Goal: Communication & Community: Ask a question

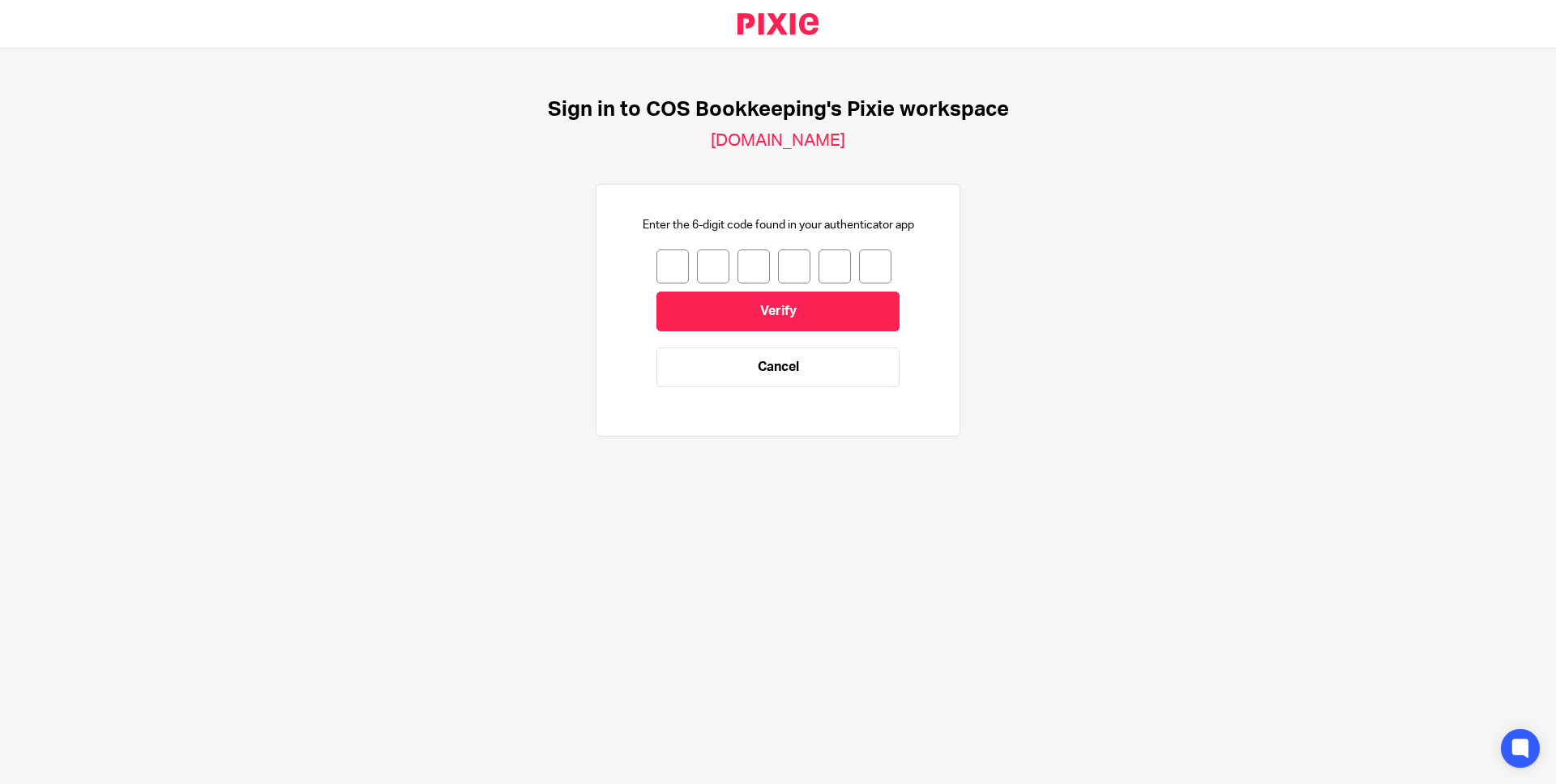
click at [656, 264] on input "number" at bounding box center [673, 266] width 33 height 34
type input "1"
type input "8"
type input "4"
type input "1"
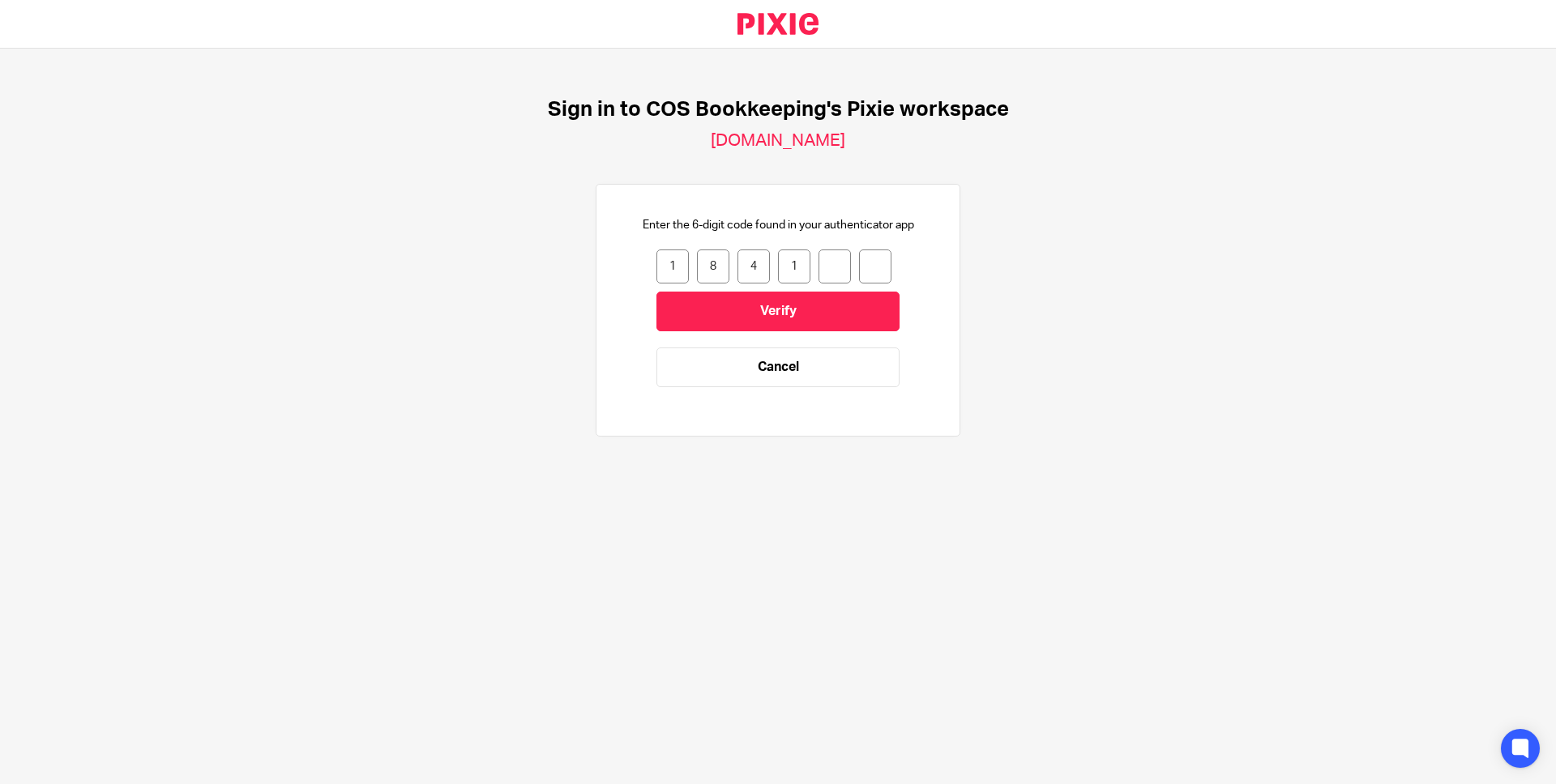
type input "4"
type input "9"
click at [803, 322] on input "Verify" at bounding box center [778, 311] width 243 height 39
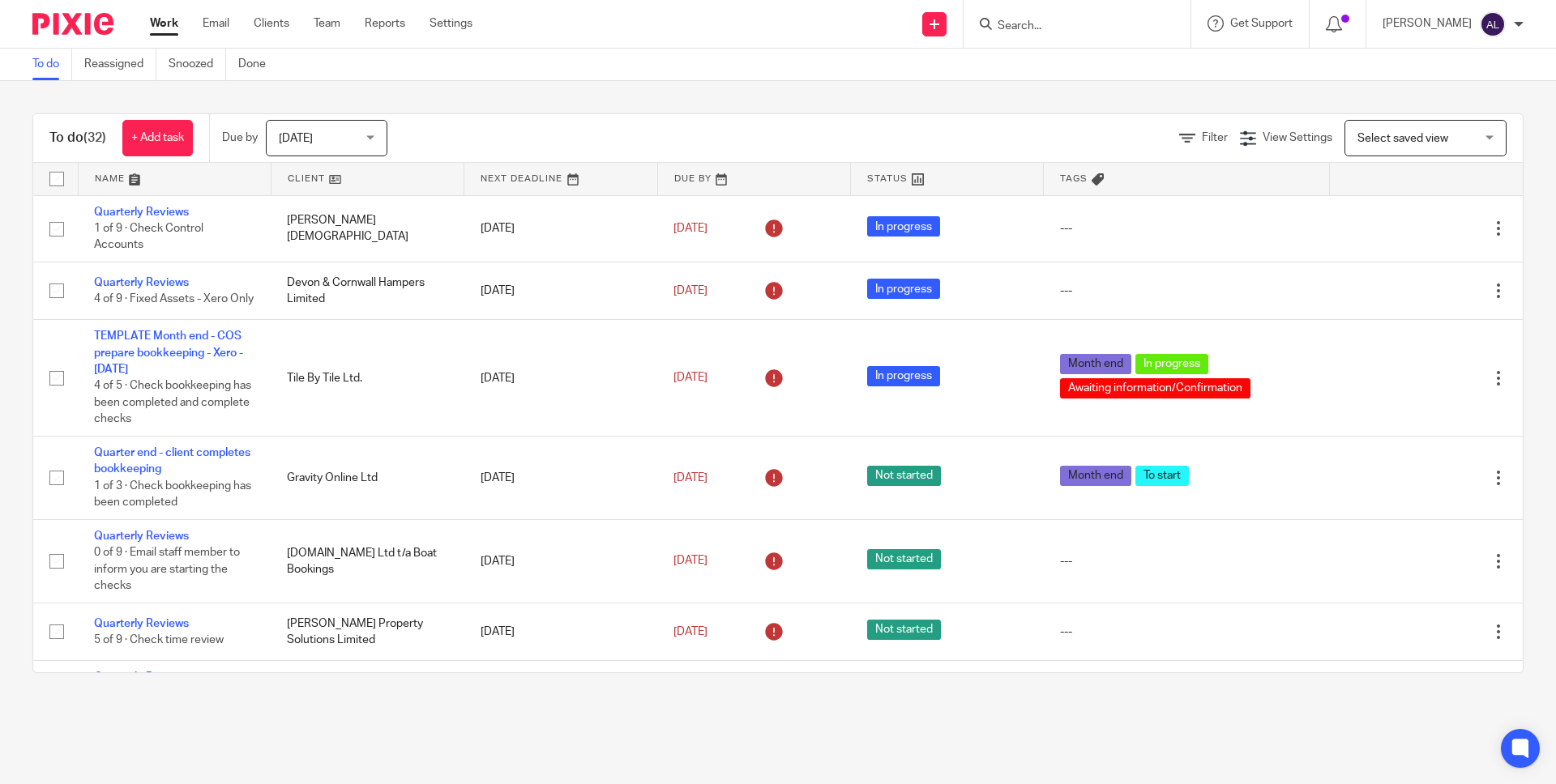
click at [107, 177] on link at bounding box center [175, 179] width 192 height 33
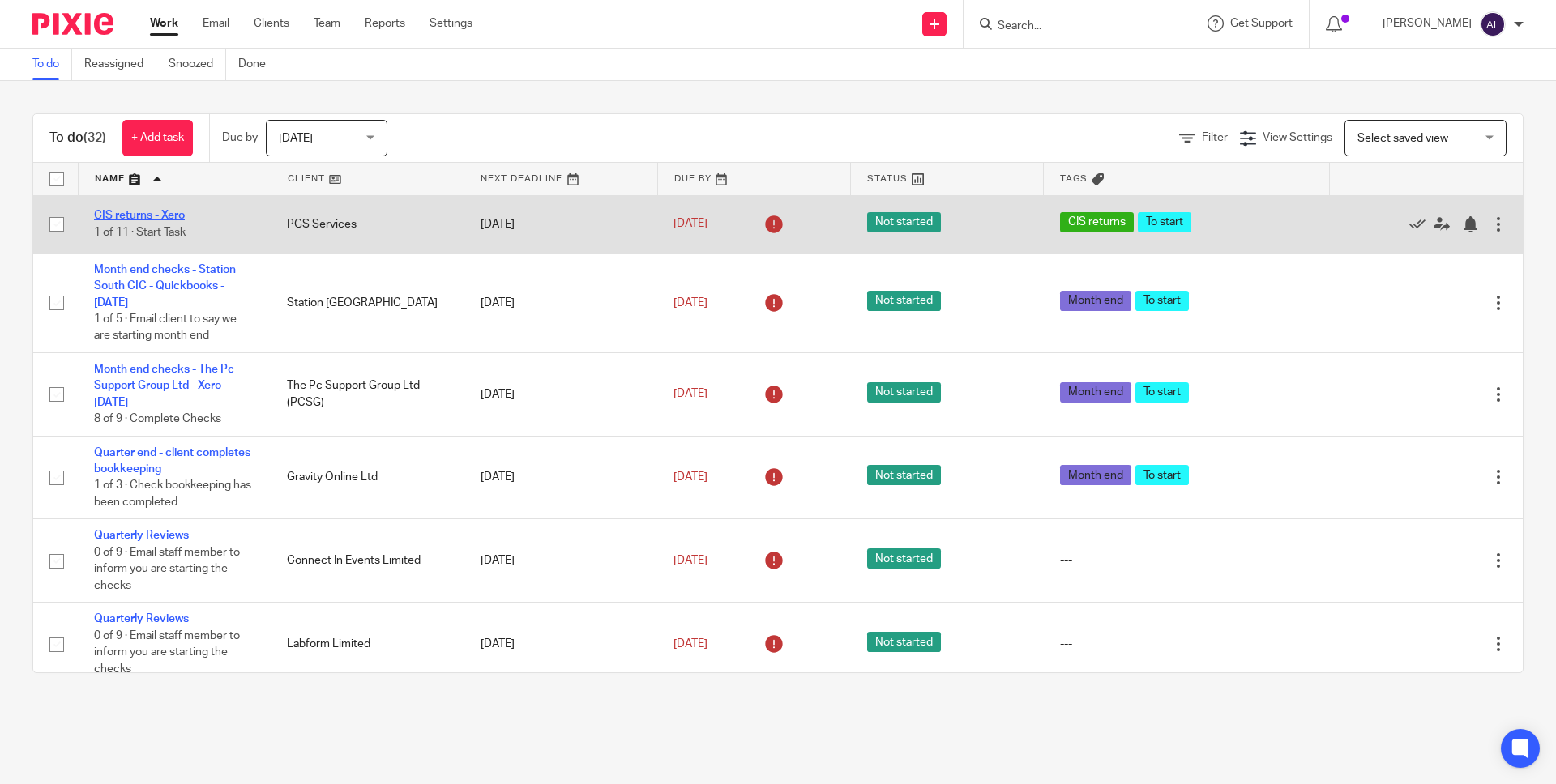
click at [141, 216] on link "CIS returns - Xero" at bounding box center [140, 215] width 90 height 12
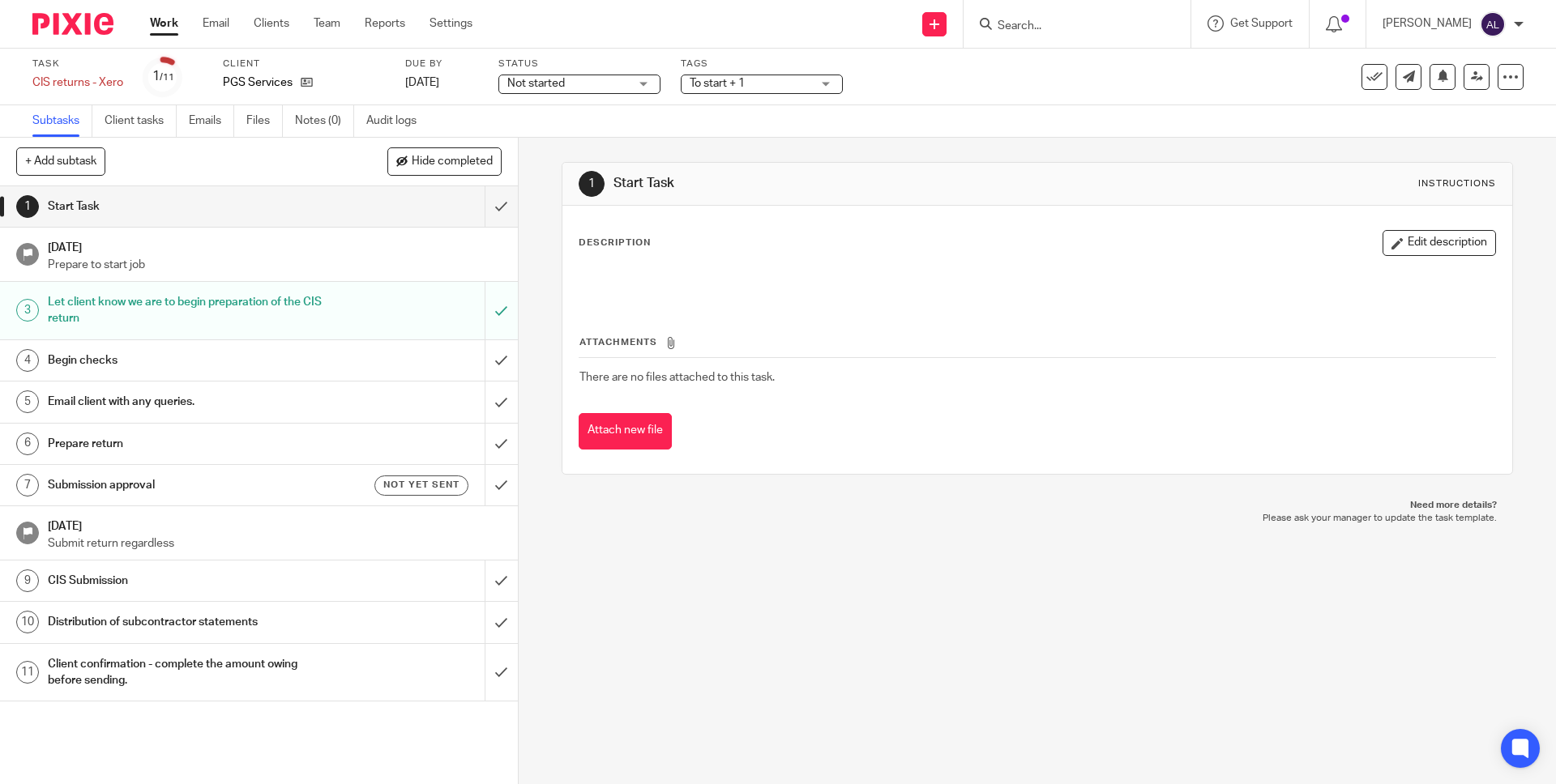
click at [361, 360] on div "Begin checks" at bounding box center [258, 360] width 421 height 24
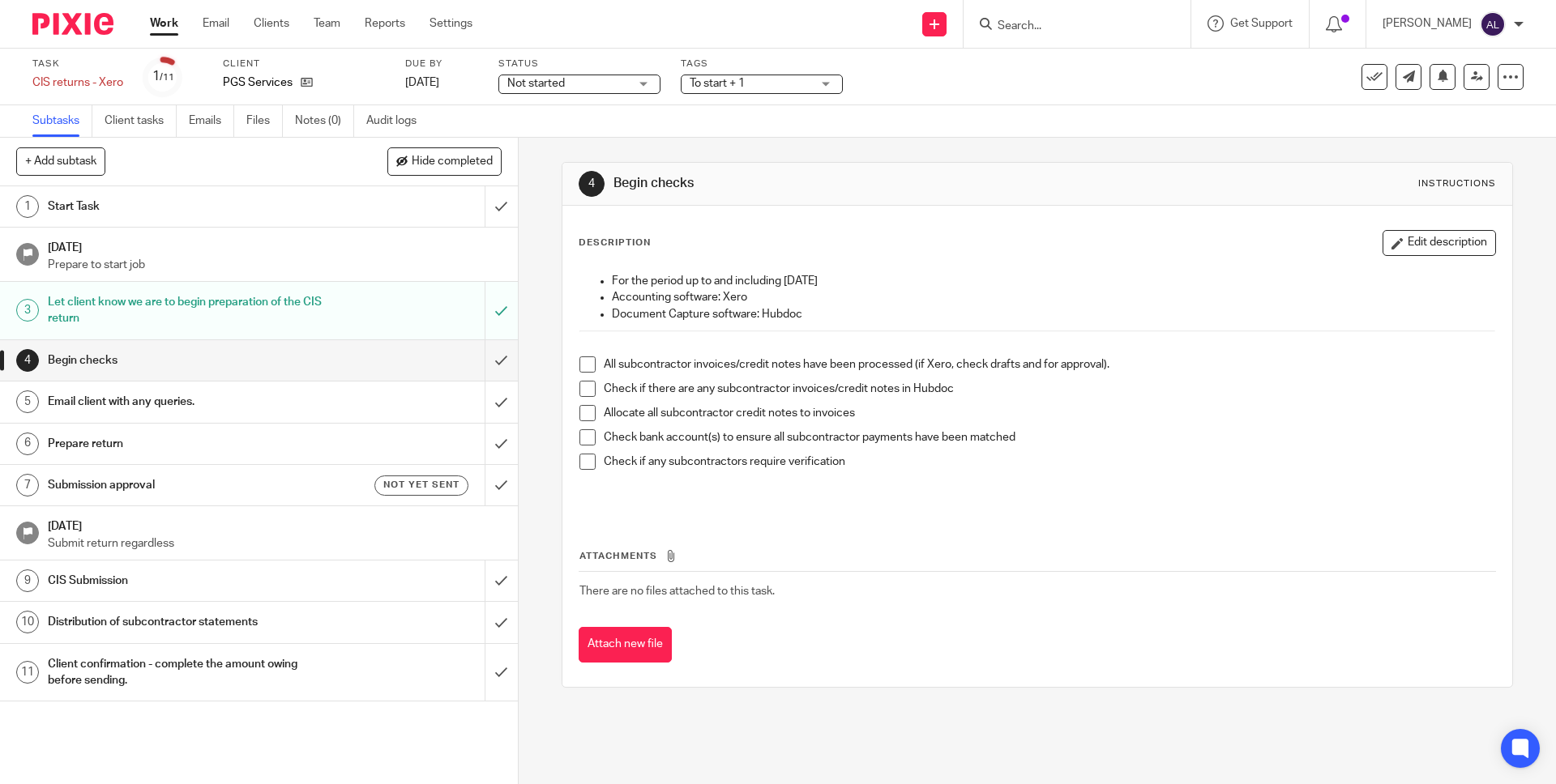
click at [581, 365] on span at bounding box center [587, 365] width 16 height 16
click at [593, 392] on li "Check if there are any subcontractor invoices/credit notes in Hubdoc" at bounding box center [1036, 392] width 915 height 24
click at [583, 393] on span at bounding box center [587, 389] width 16 height 16
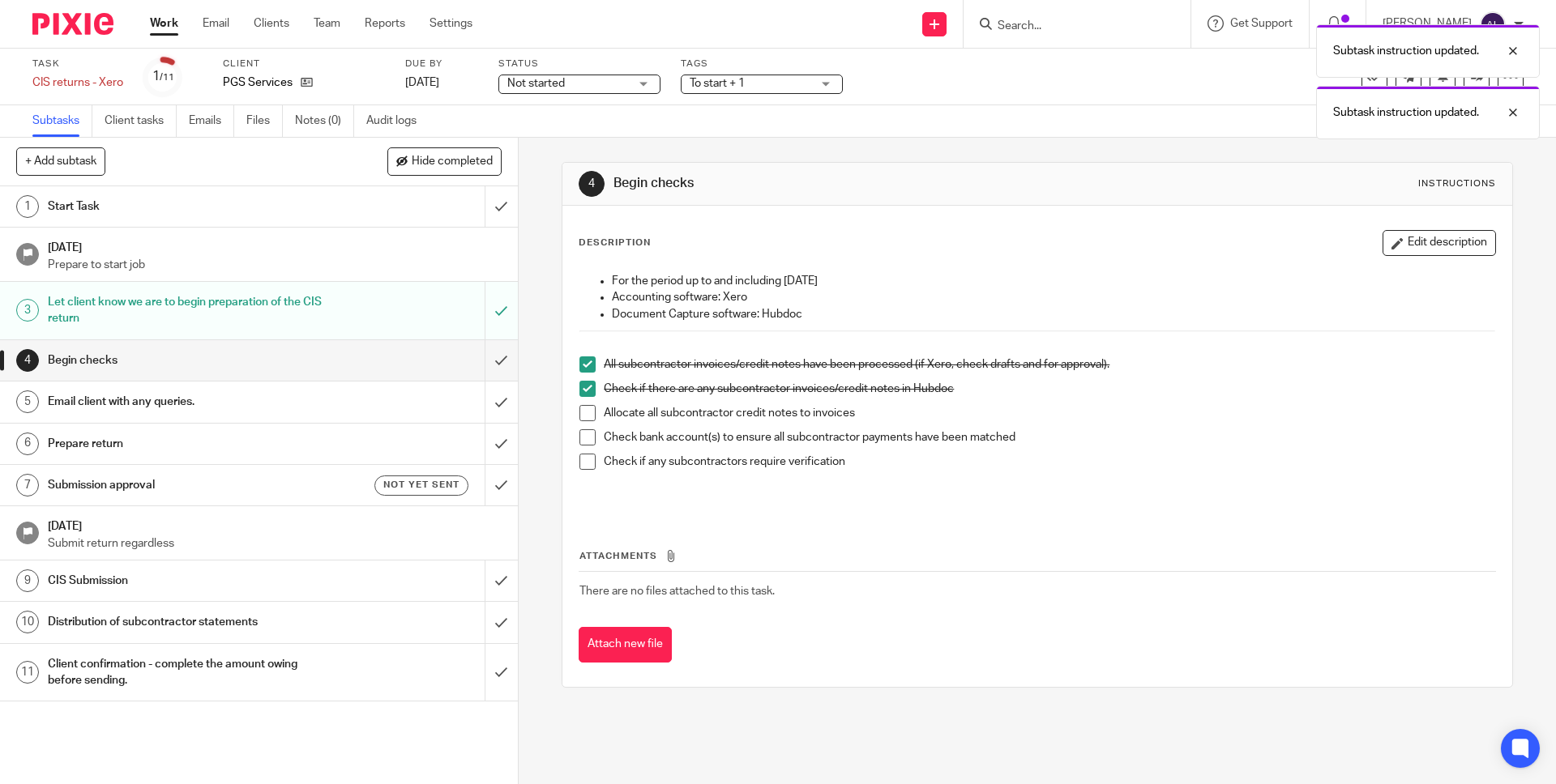
click at [582, 414] on span at bounding box center [587, 413] width 16 height 16
click at [583, 431] on span at bounding box center [587, 437] width 16 height 16
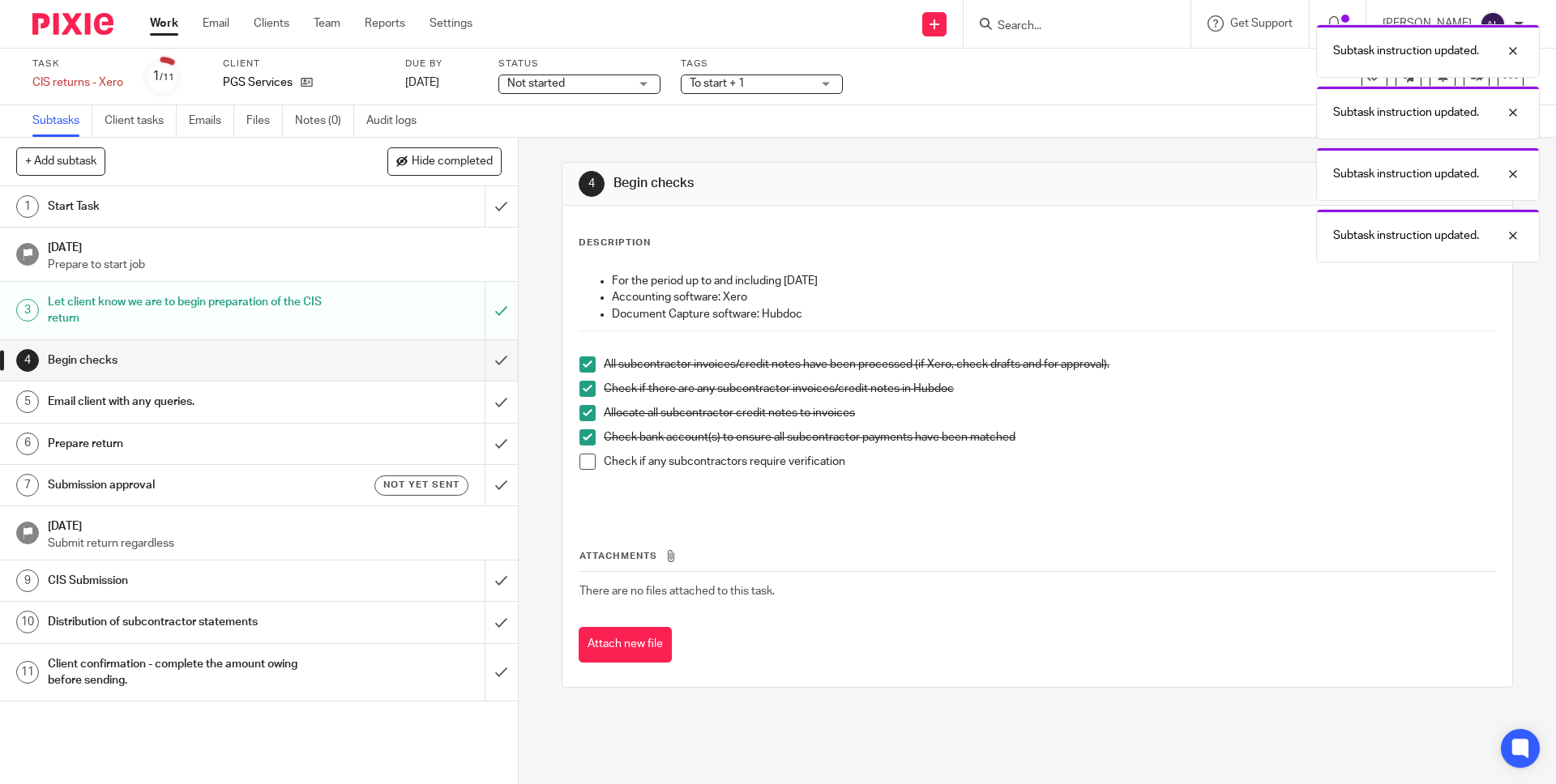
click at [584, 464] on span at bounding box center [587, 462] width 16 height 16
click at [483, 360] on input "submit" at bounding box center [259, 361] width 518 height 40
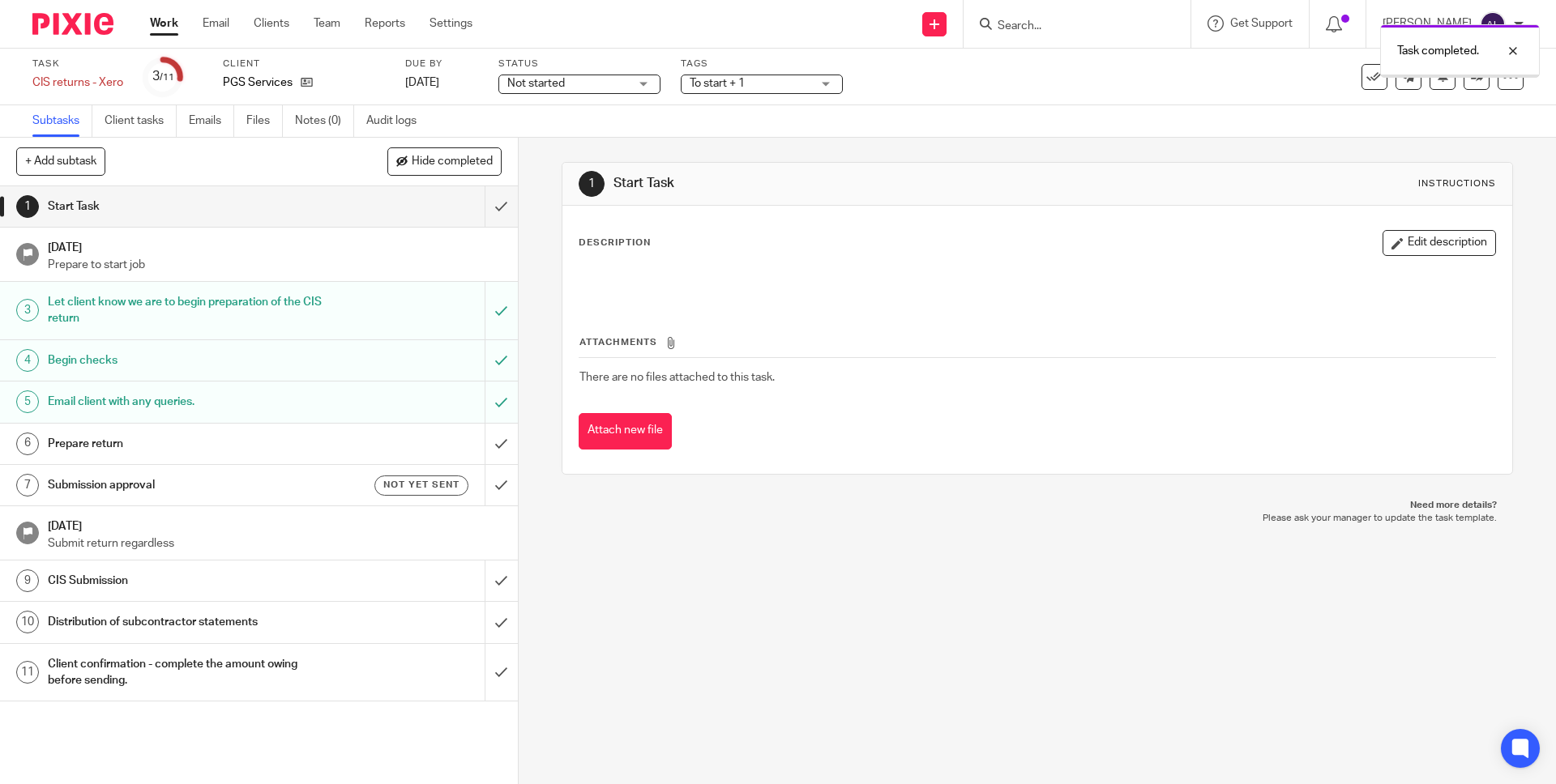
click at [413, 443] on div "Prepare return" at bounding box center [258, 443] width 421 height 24
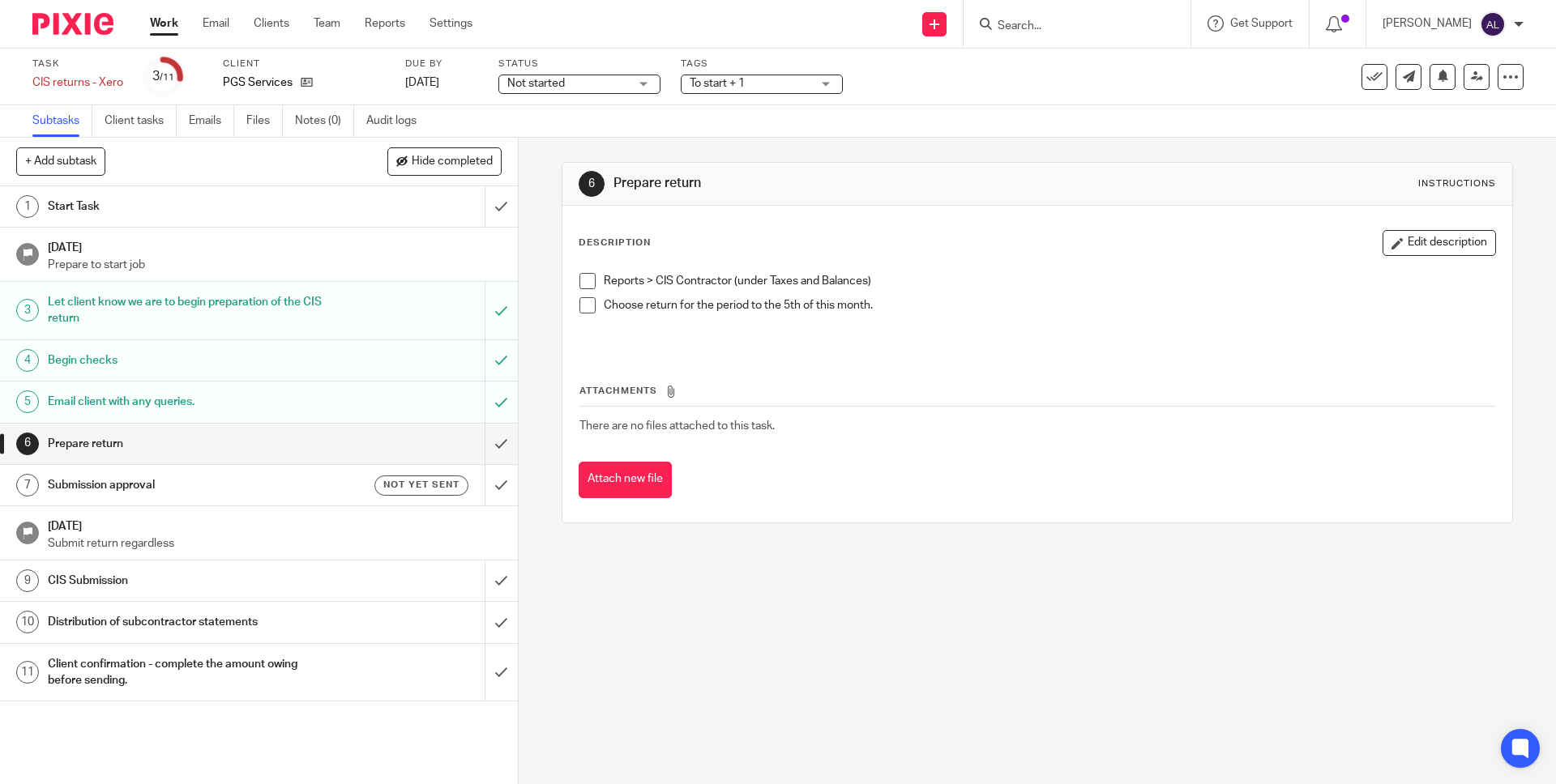
click at [582, 302] on span at bounding box center [587, 305] width 16 height 16
click at [582, 282] on span at bounding box center [587, 281] width 16 height 16
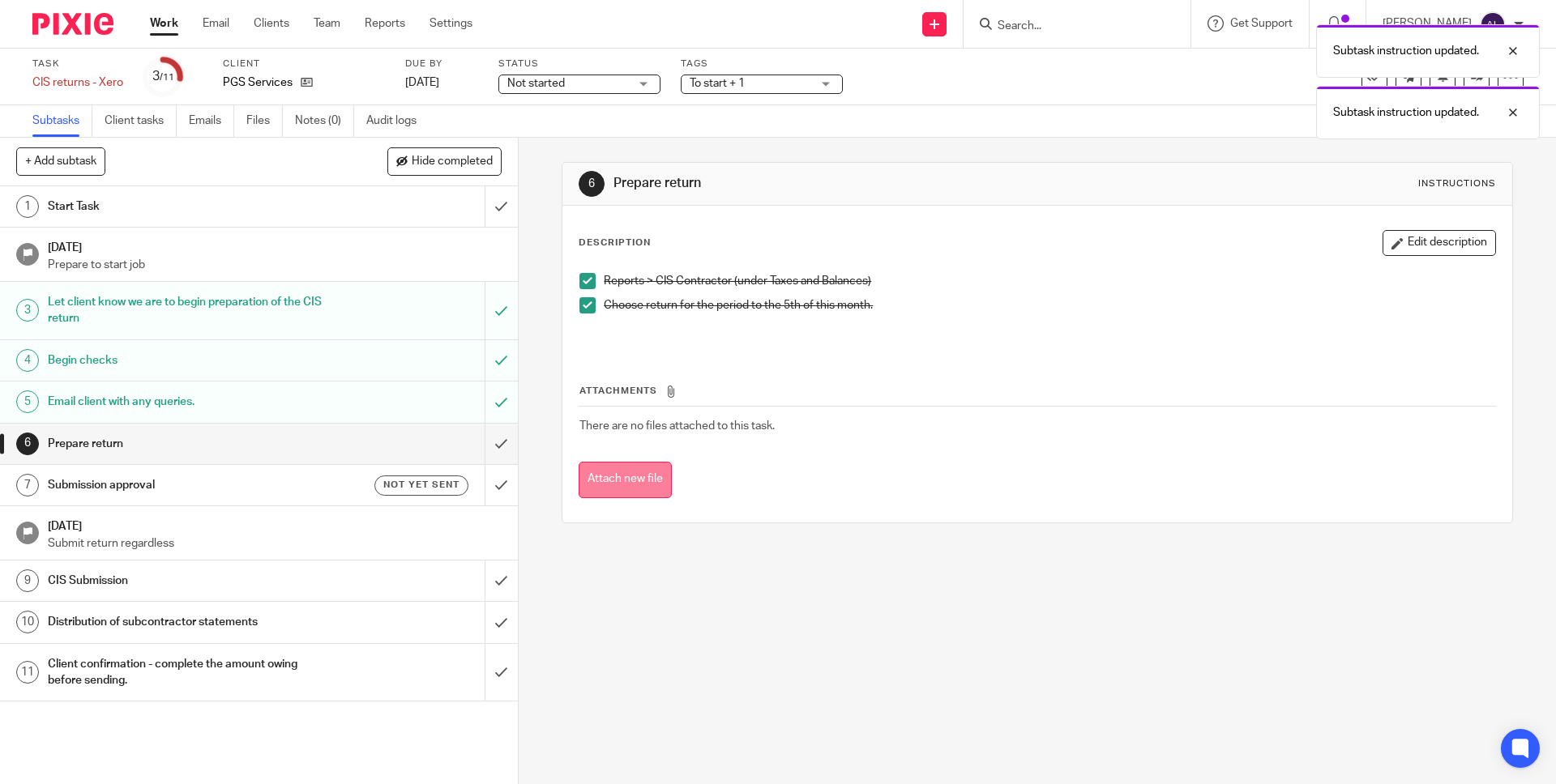
click at [622, 474] on button "Attach new file" at bounding box center [625, 480] width 93 height 37
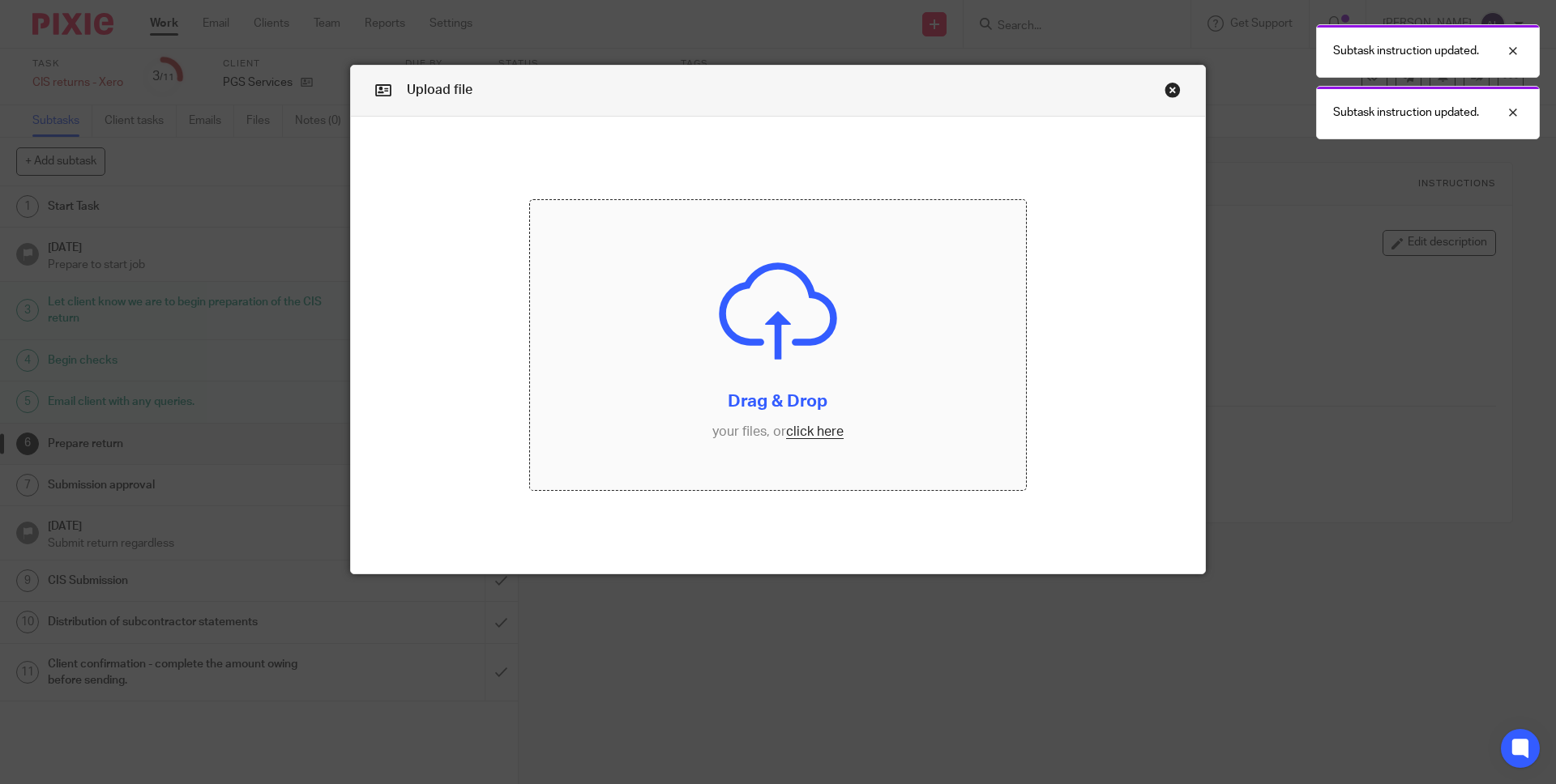
click at [804, 434] on input "file" at bounding box center [778, 344] width 497 height 290
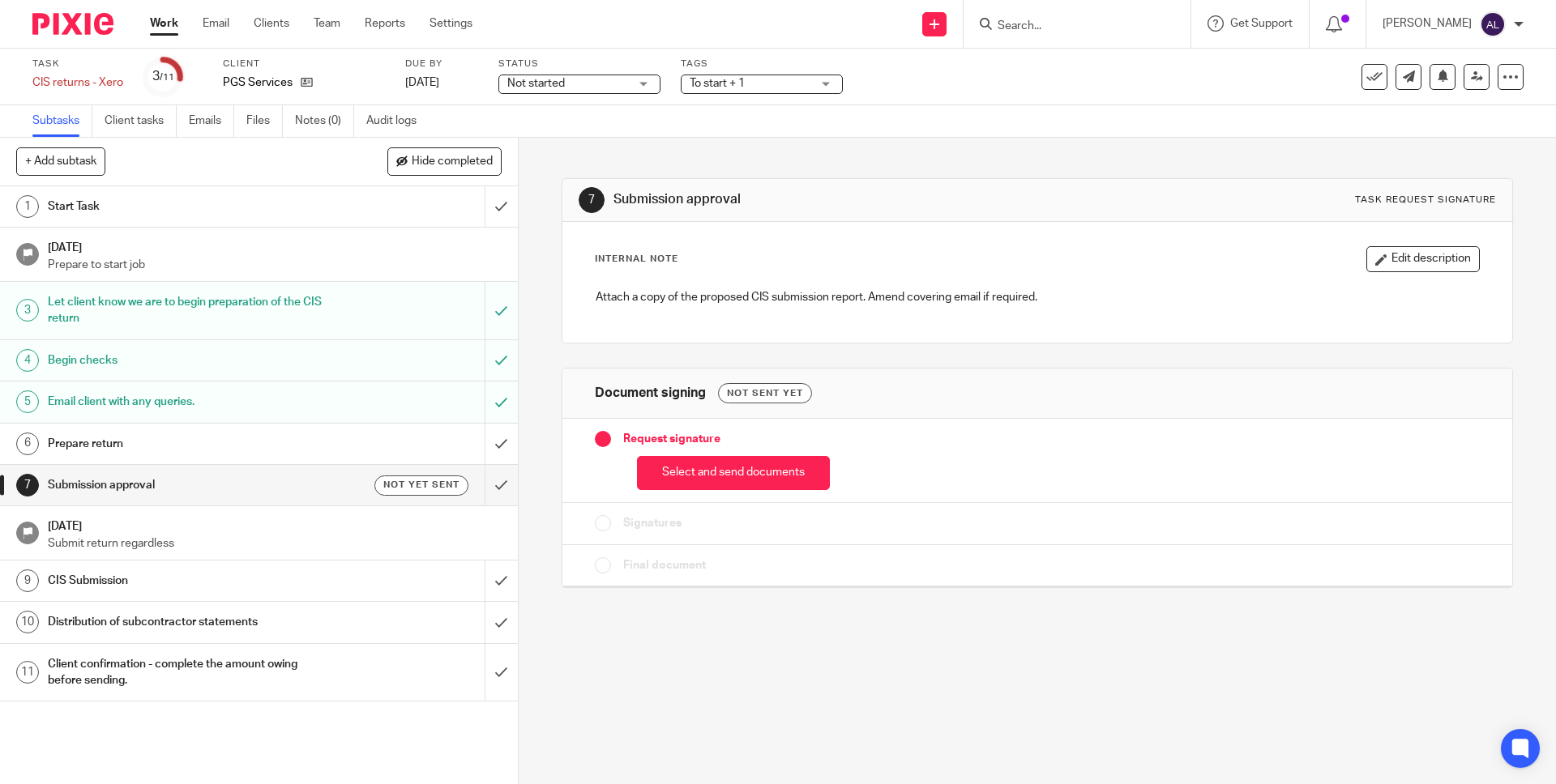
click at [740, 468] on button "Select and send documents" at bounding box center [733, 473] width 192 height 35
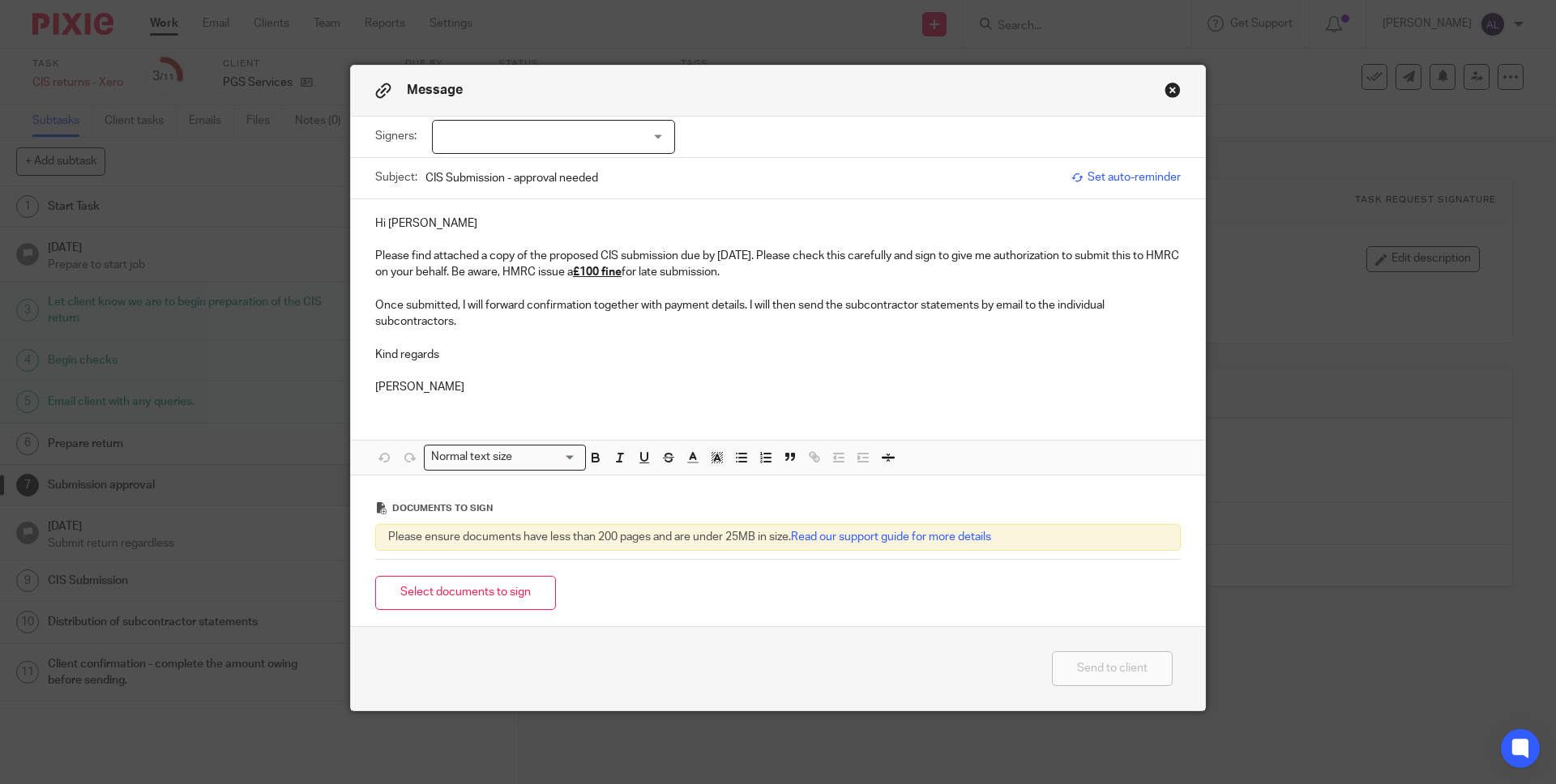
click at [669, 142] on div "Signers: Peter Gavin (0 selected)" at bounding box center [778, 137] width 805 height 40
click at [573, 141] on div at bounding box center [553, 137] width 243 height 34
click at [473, 177] on span "Peter Gavin" at bounding box center [498, 171] width 89 height 12
checkbox input "true"
click at [483, 602] on button "Select documents to sign" at bounding box center [466, 594] width 181 height 35
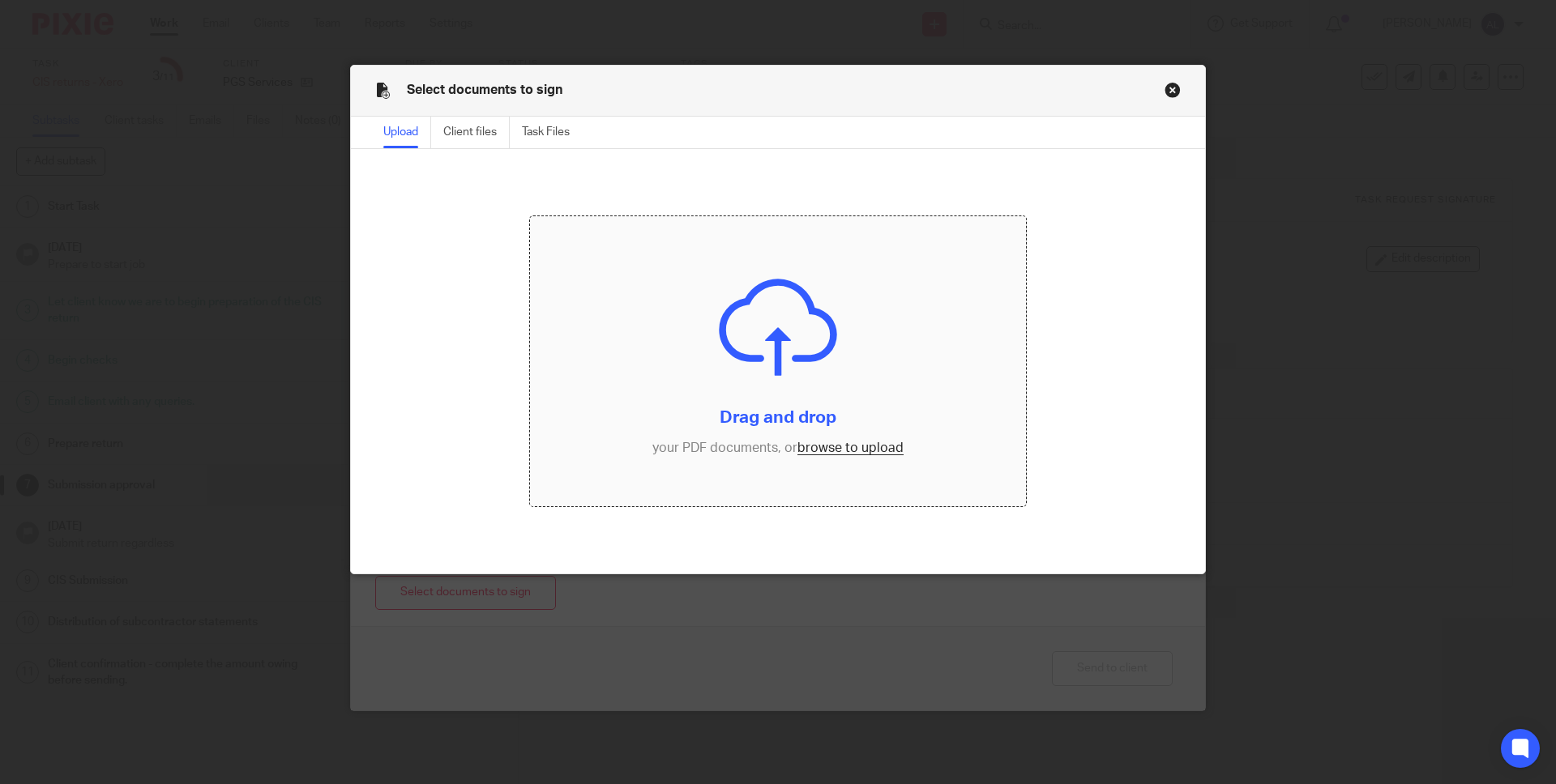
click at [852, 443] on input "file" at bounding box center [778, 361] width 497 height 290
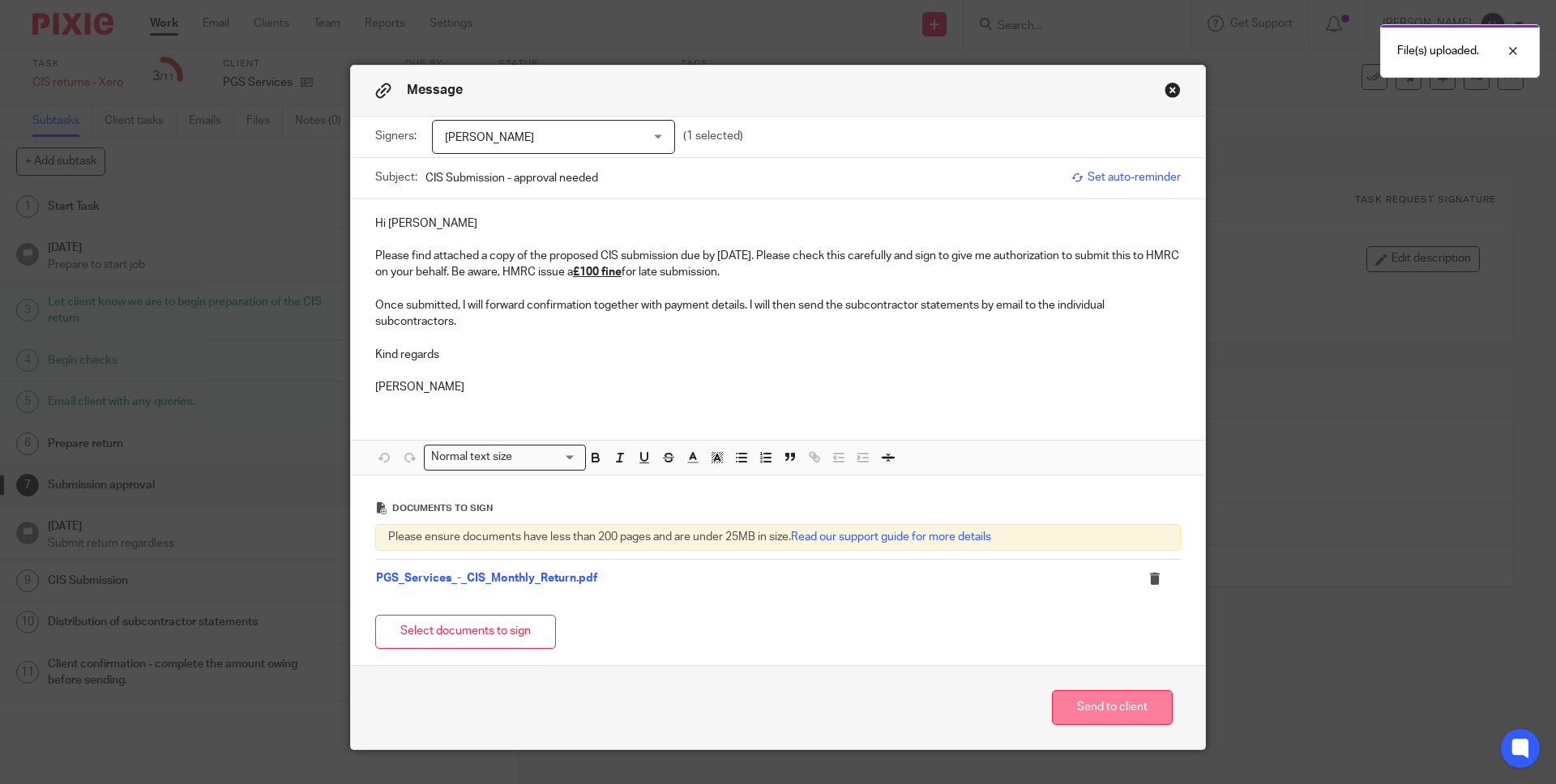
click at [1084, 711] on button "Send to client" at bounding box center [1111, 707] width 120 height 35
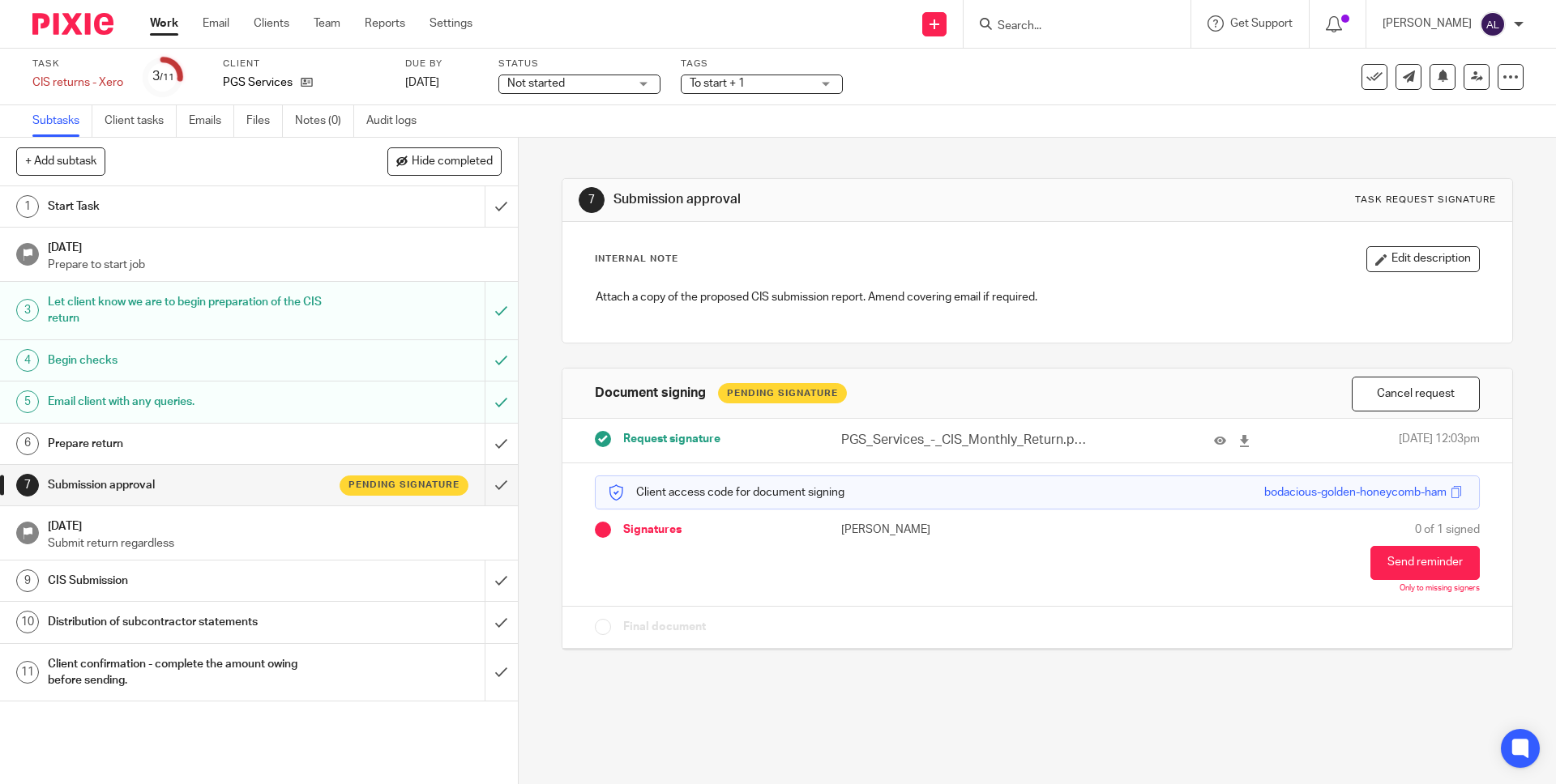
click at [162, 26] on link "Work" at bounding box center [164, 23] width 28 height 16
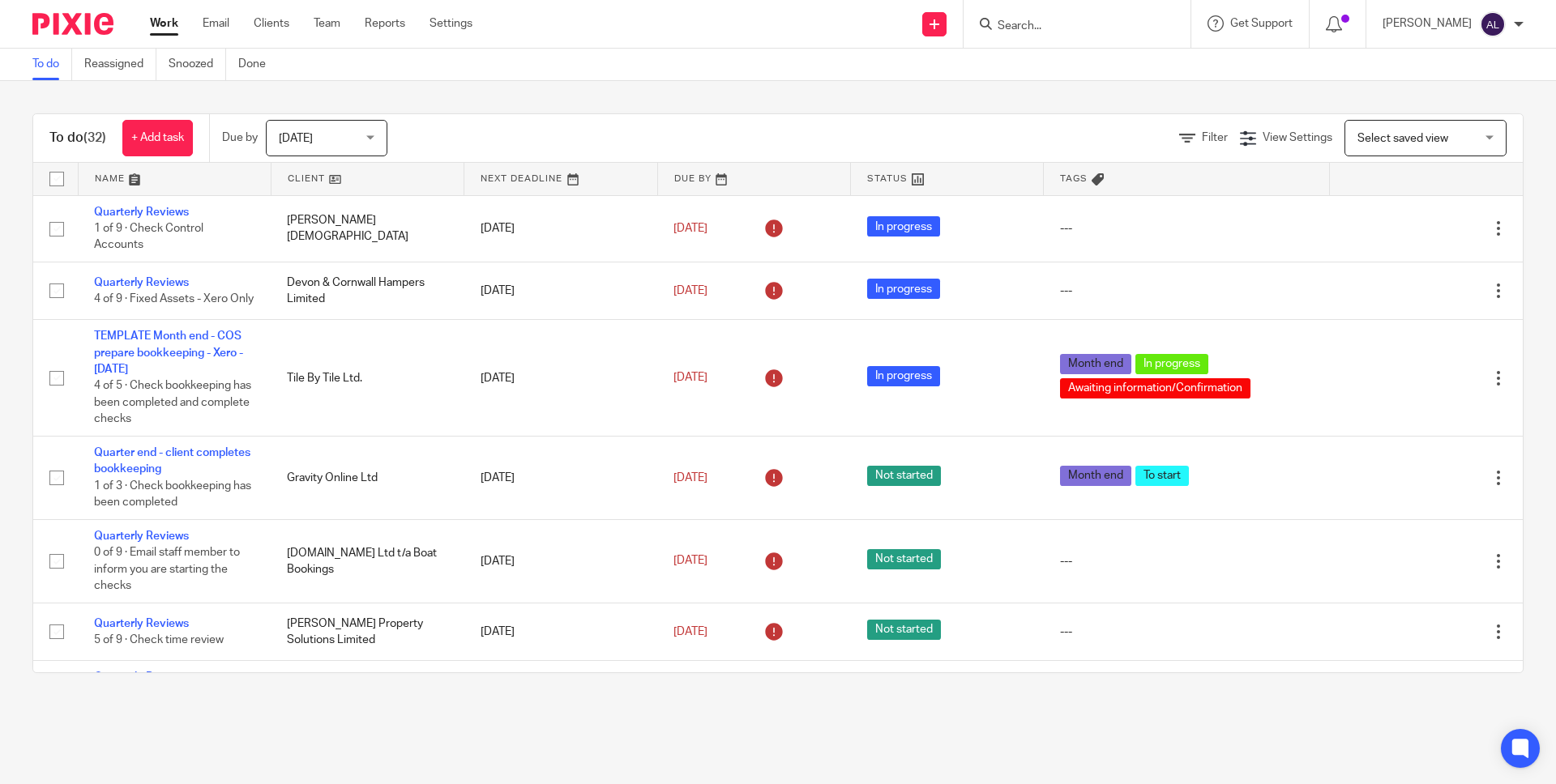
click at [107, 178] on link at bounding box center [175, 179] width 192 height 33
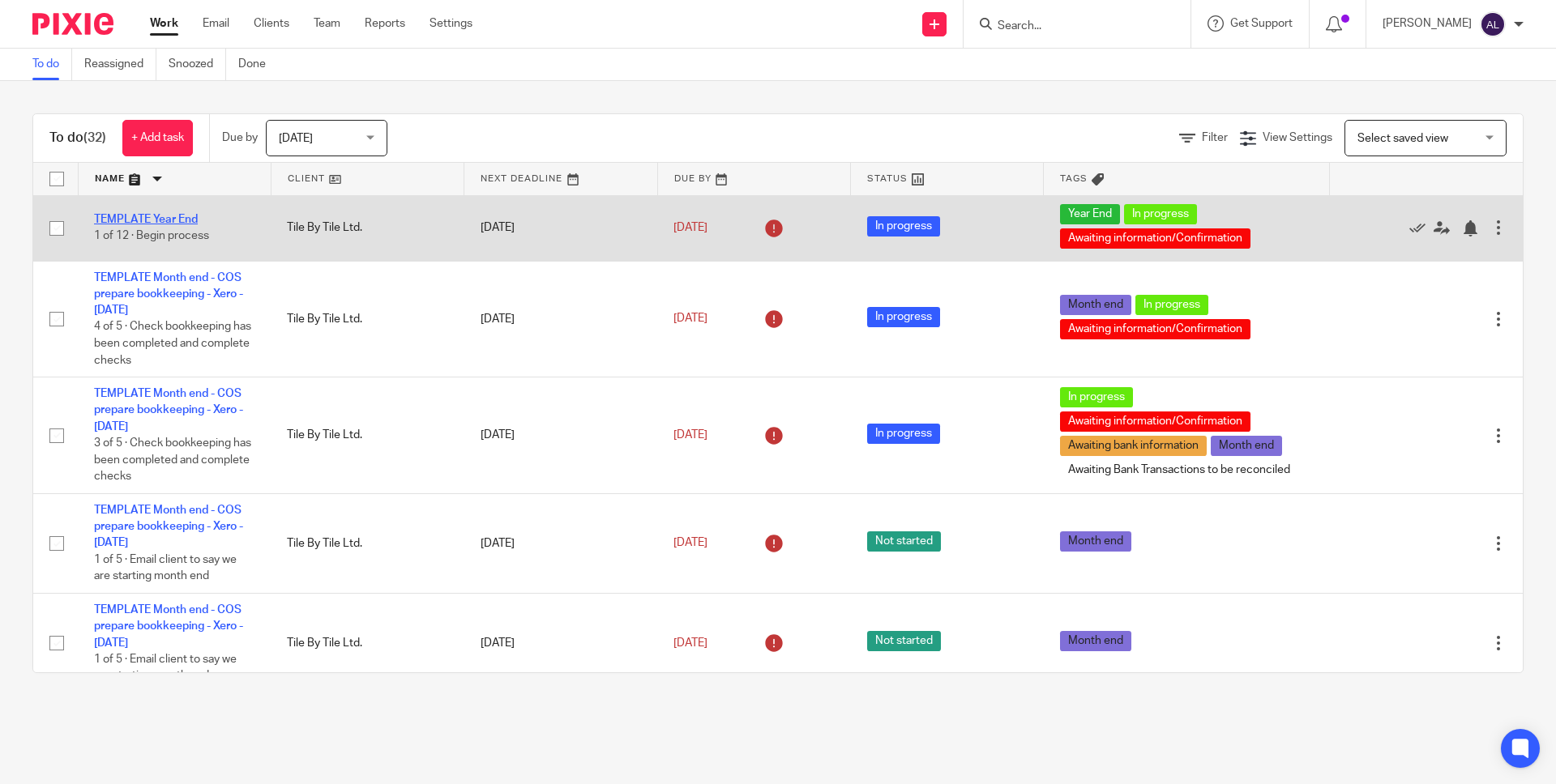
click at [158, 221] on link "TEMPLATE Year End" at bounding box center [146, 219] width 104 height 12
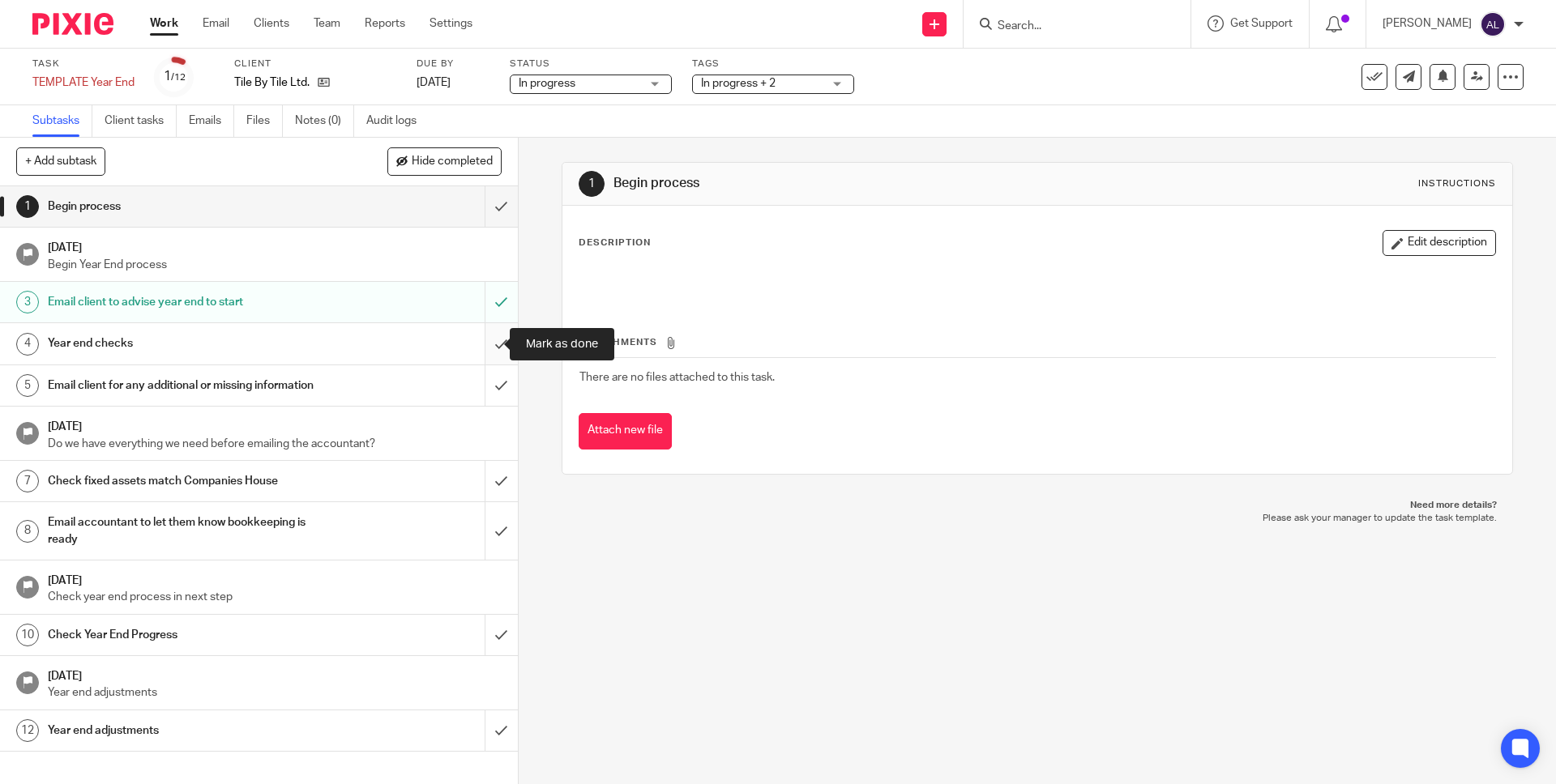
click at [485, 347] on input "submit" at bounding box center [259, 343] width 518 height 40
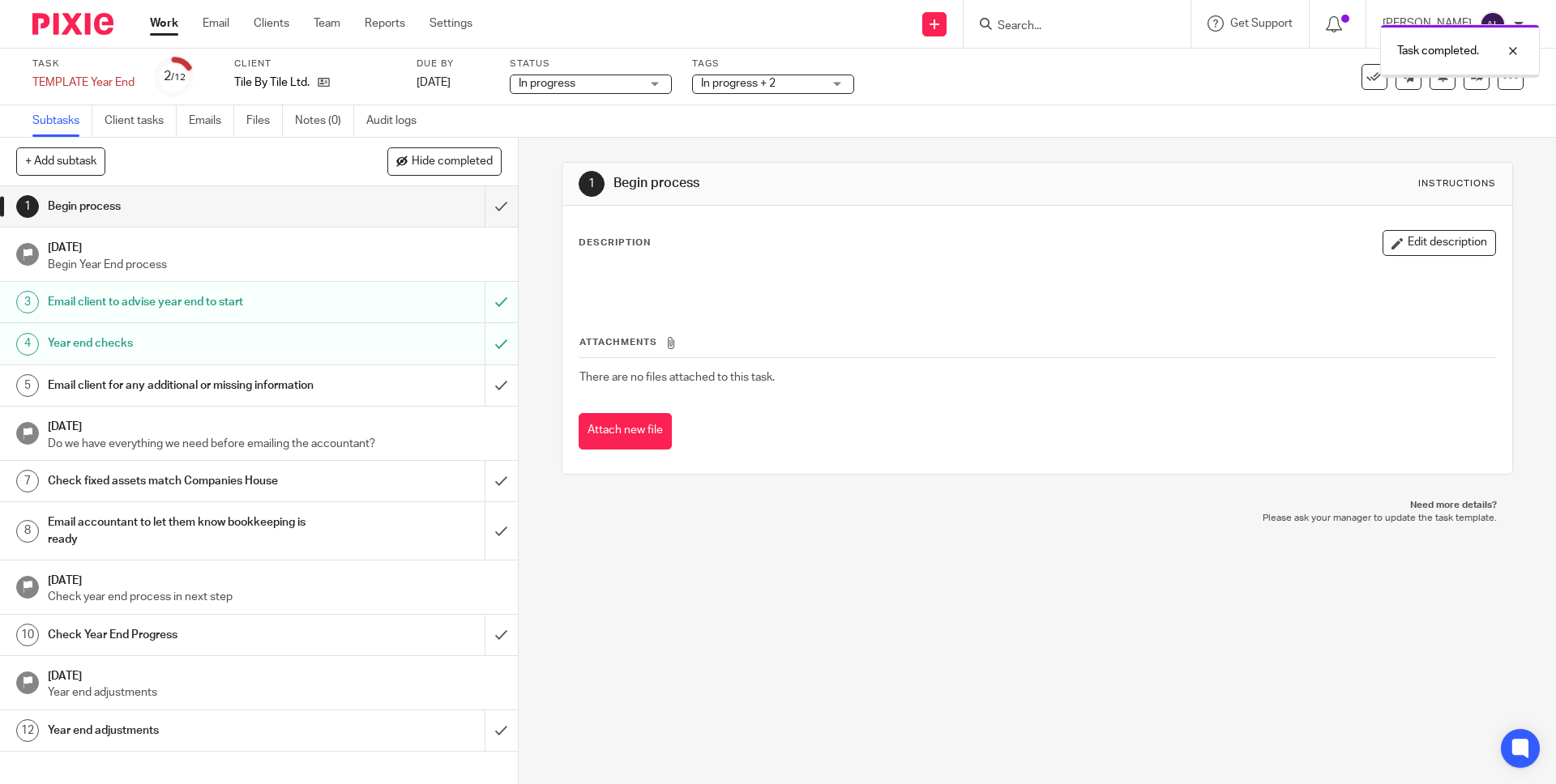
click at [490, 394] on input "submit" at bounding box center [259, 386] width 518 height 40
click at [483, 485] on input "submit" at bounding box center [259, 481] width 518 height 40
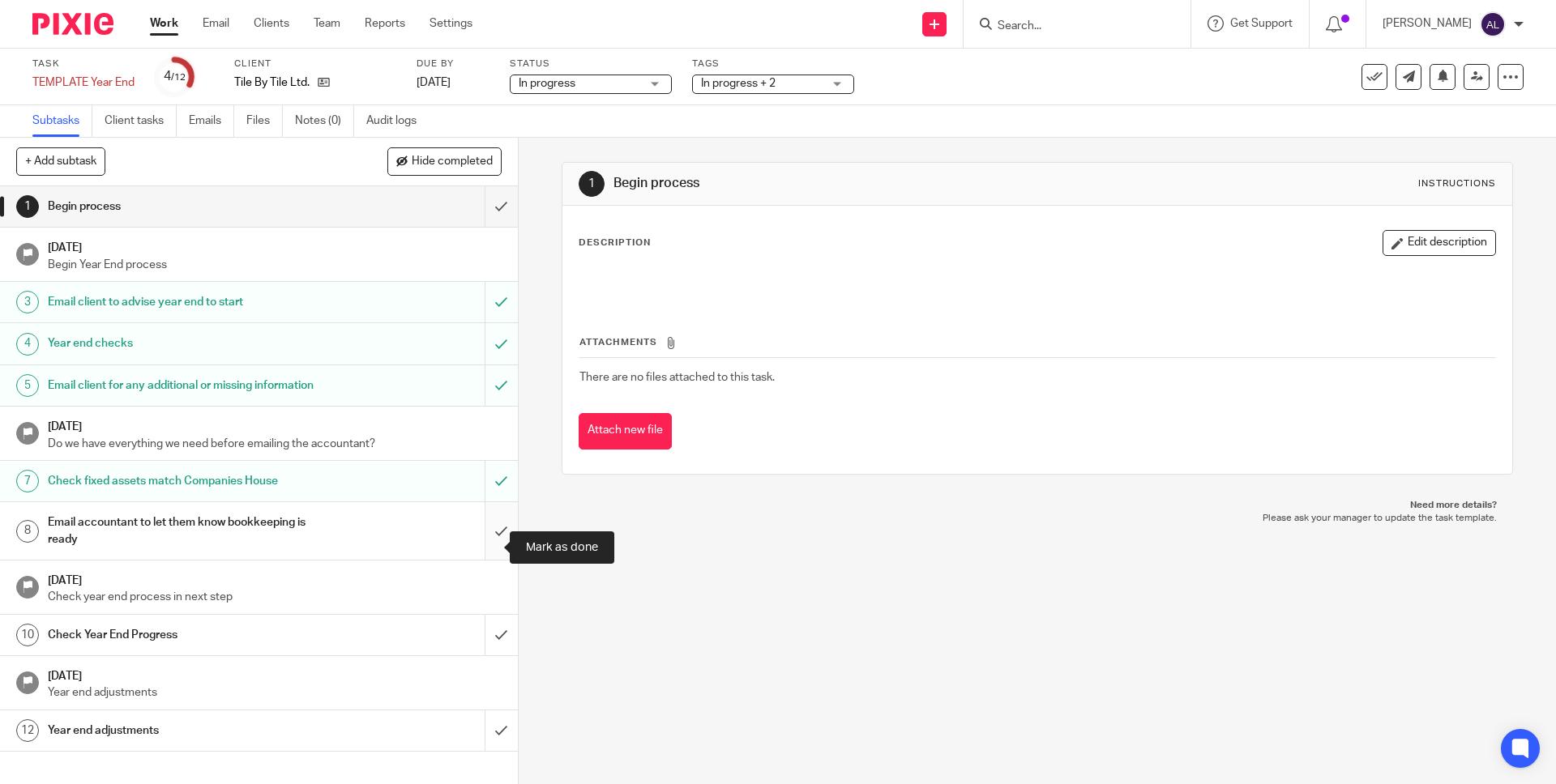
click at [482, 552] on input "submit" at bounding box center [259, 531] width 518 height 58
click at [382, 639] on div "Check Year End Progress" at bounding box center [258, 635] width 421 height 24
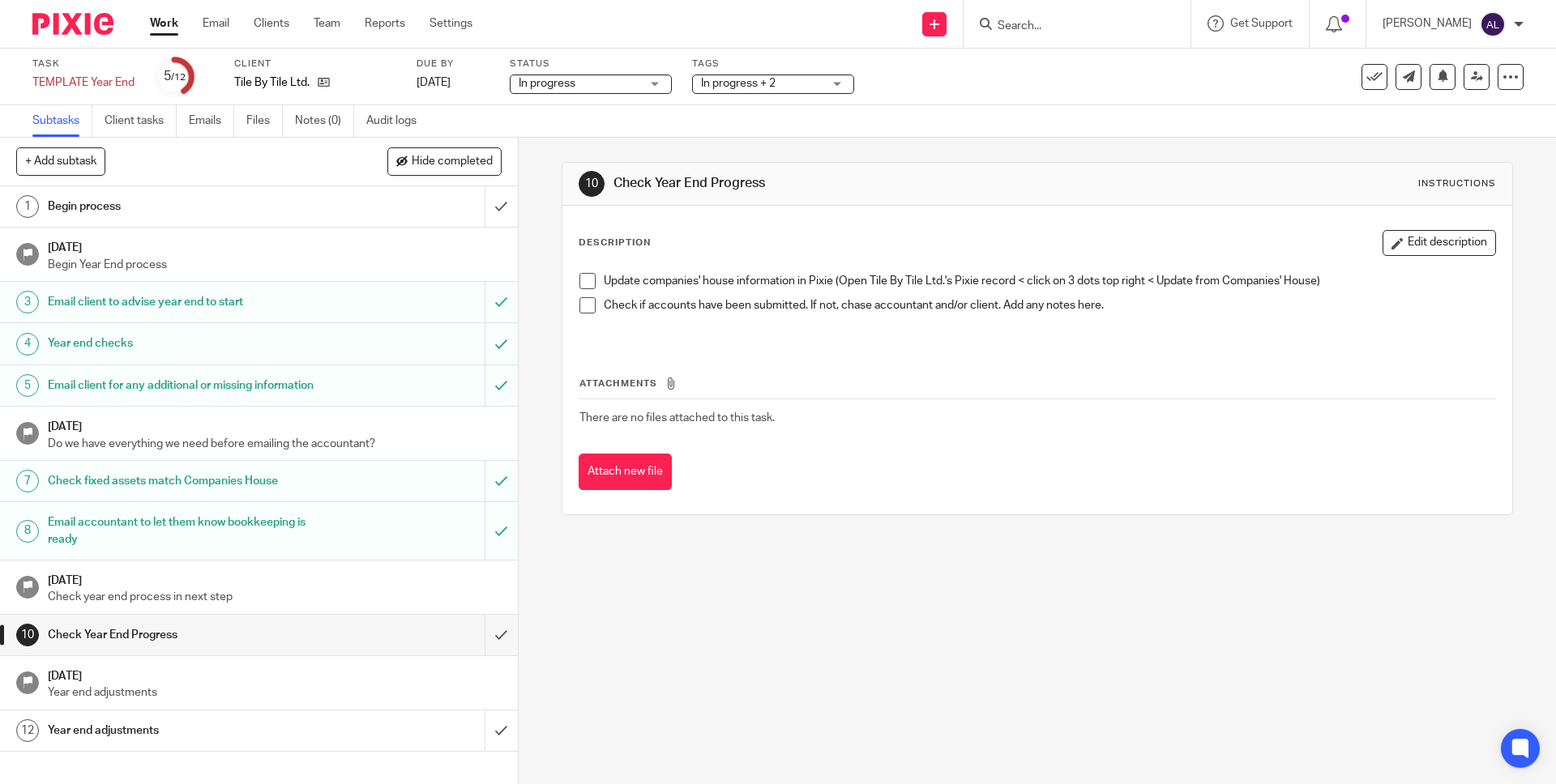
click at [439, 739] on div "Year end adjustments" at bounding box center [258, 730] width 421 height 24
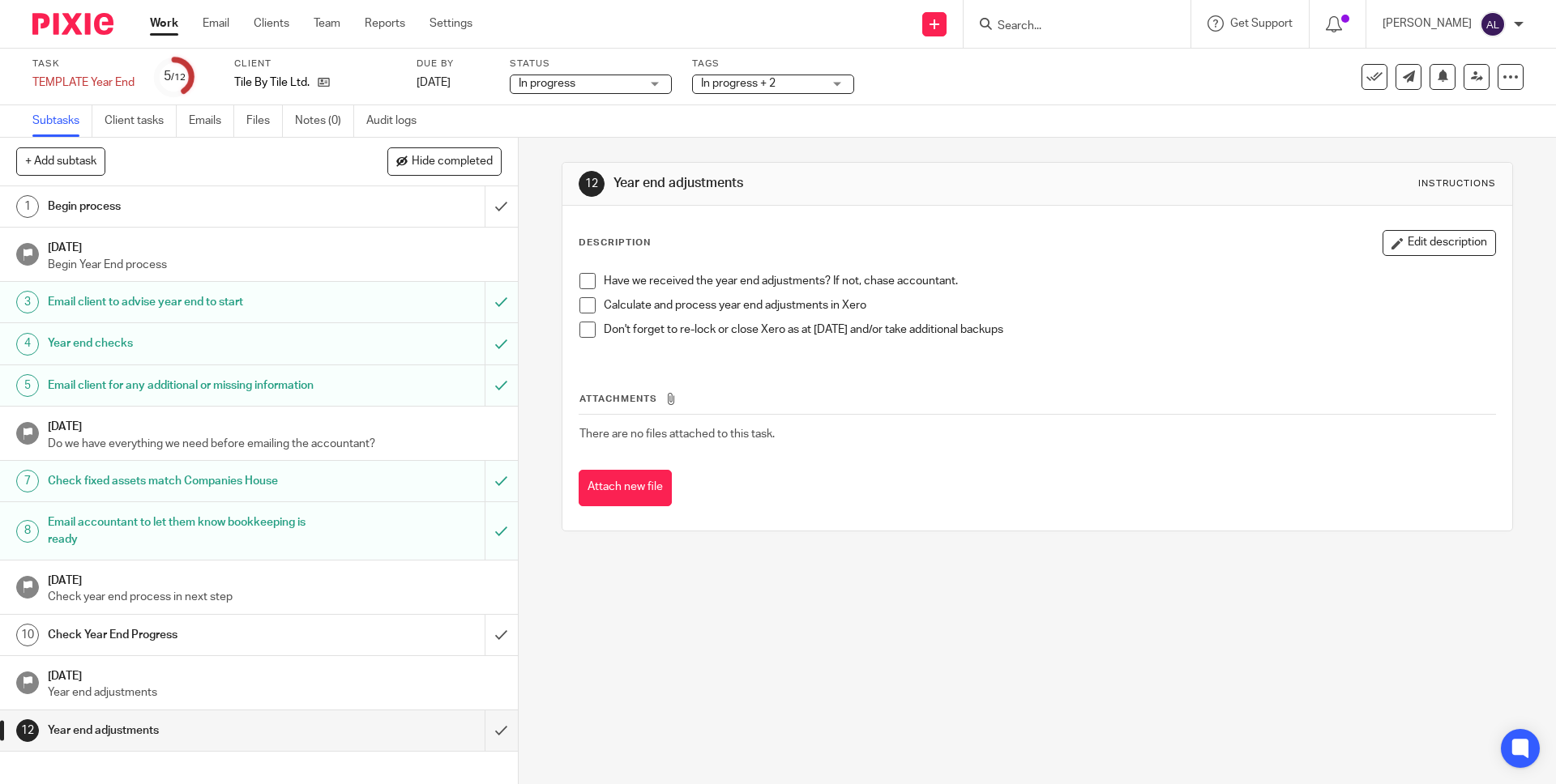
click at [436, 685] on h1 "[DATE]" at bounding box center [275, 674] width 454 height 20
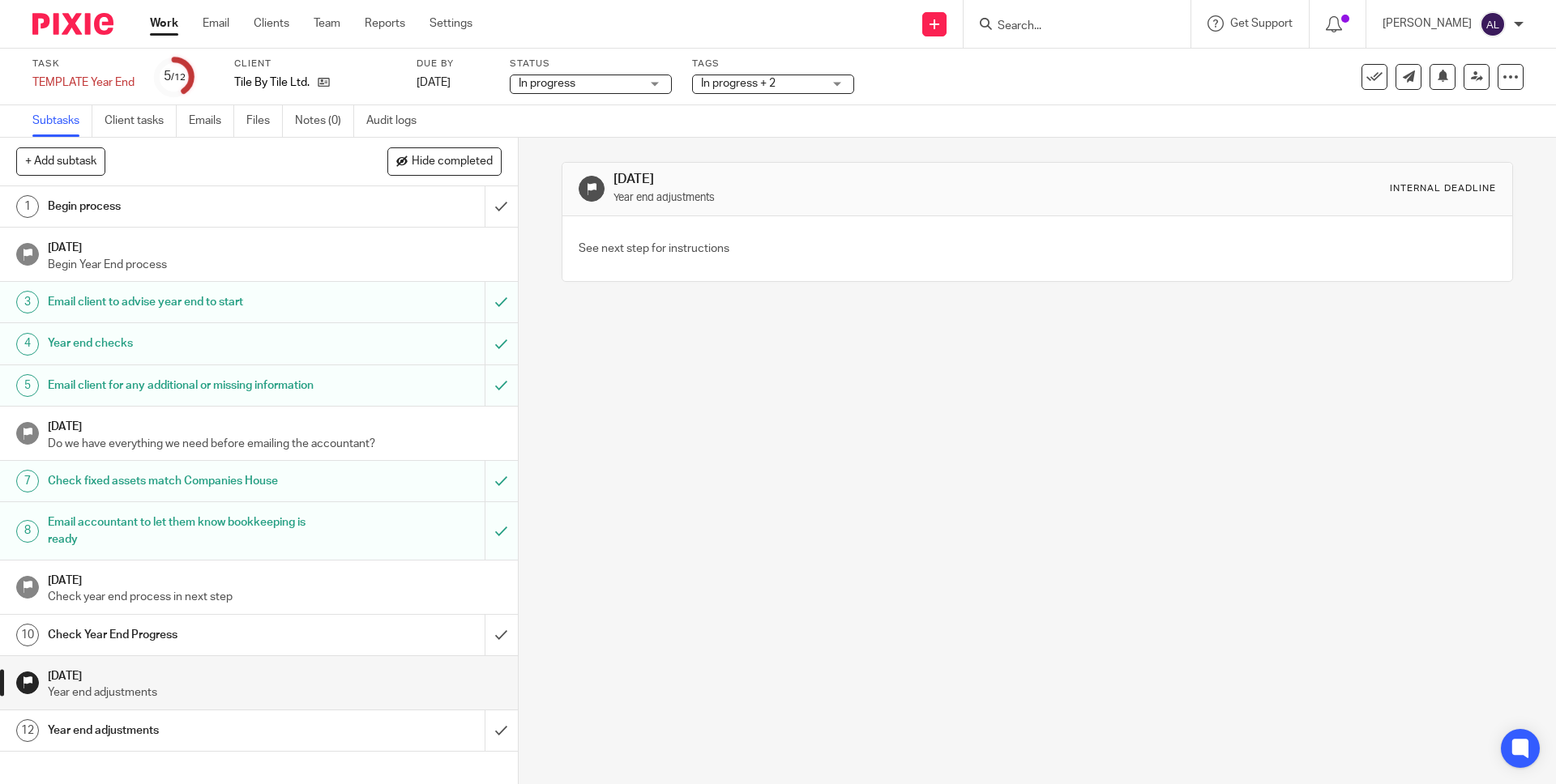
click at [390, 647] on div "Check Year End Progress" at bounding box center [258, 635] width 421 height 24
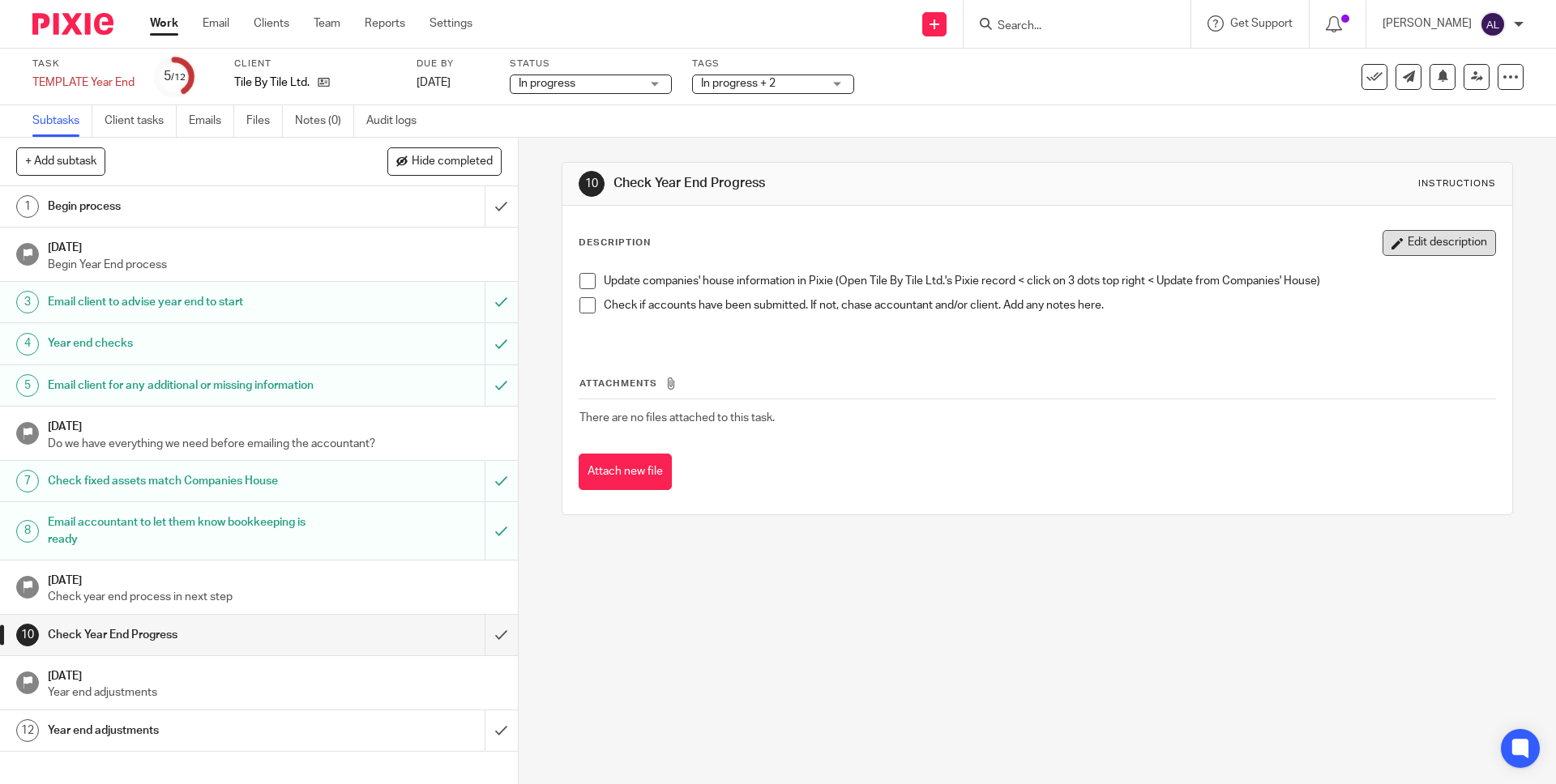
click at [1400, 243] on button "Edit description" at bounding box center [1440, 242] width 114 height 26
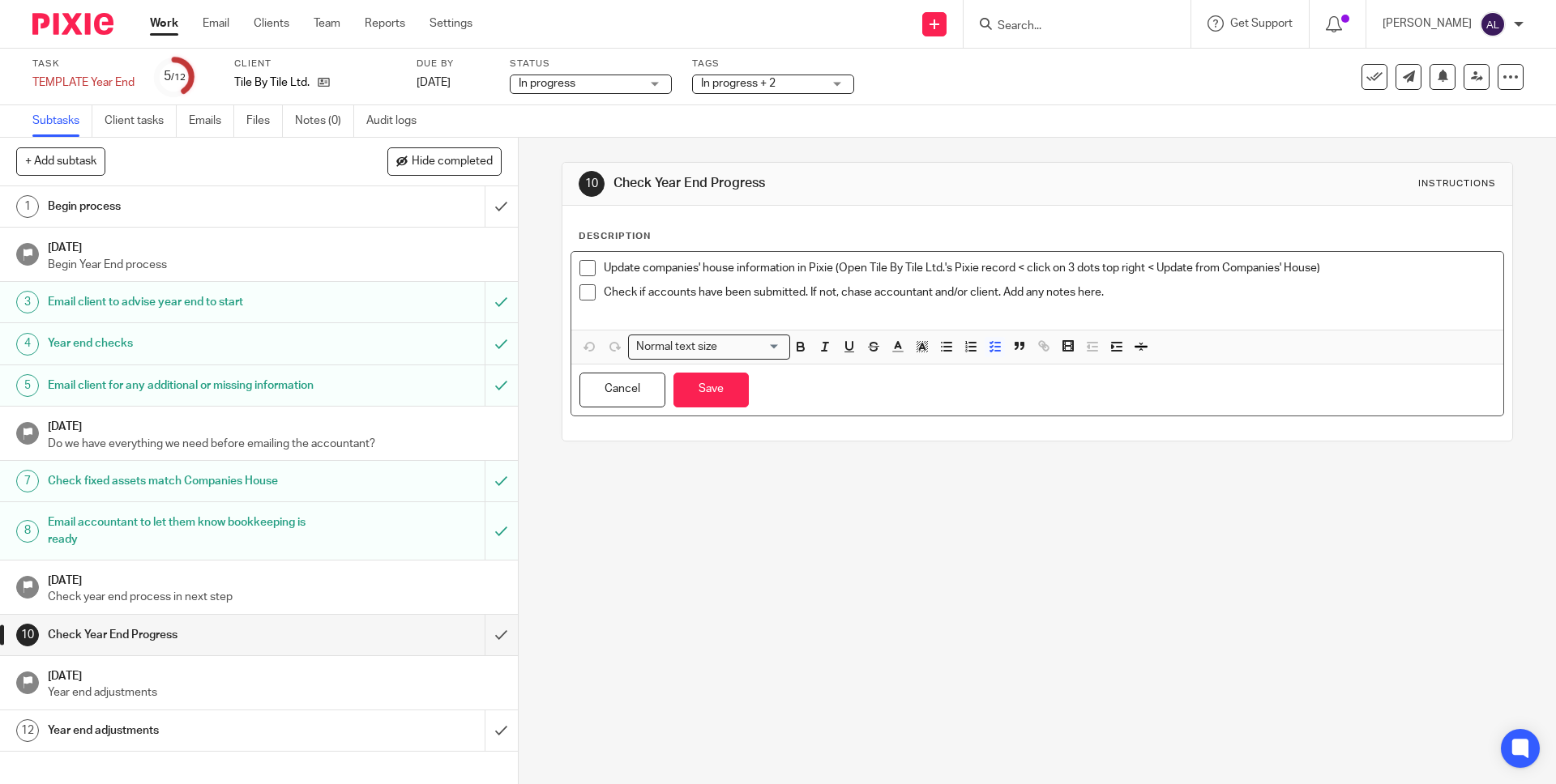
click at [603, 285] on p "Check if accounts have been submitted. If not, chase accountant and/or client. …" at bounding box center [1048, 292] width 890 height 16
click at [603, 271] on p "Update companies' house information in Pixie (Open Tile By Tile Ltd.'s Pixie re…" at bounding box center [1048, 267] width 890 height 16
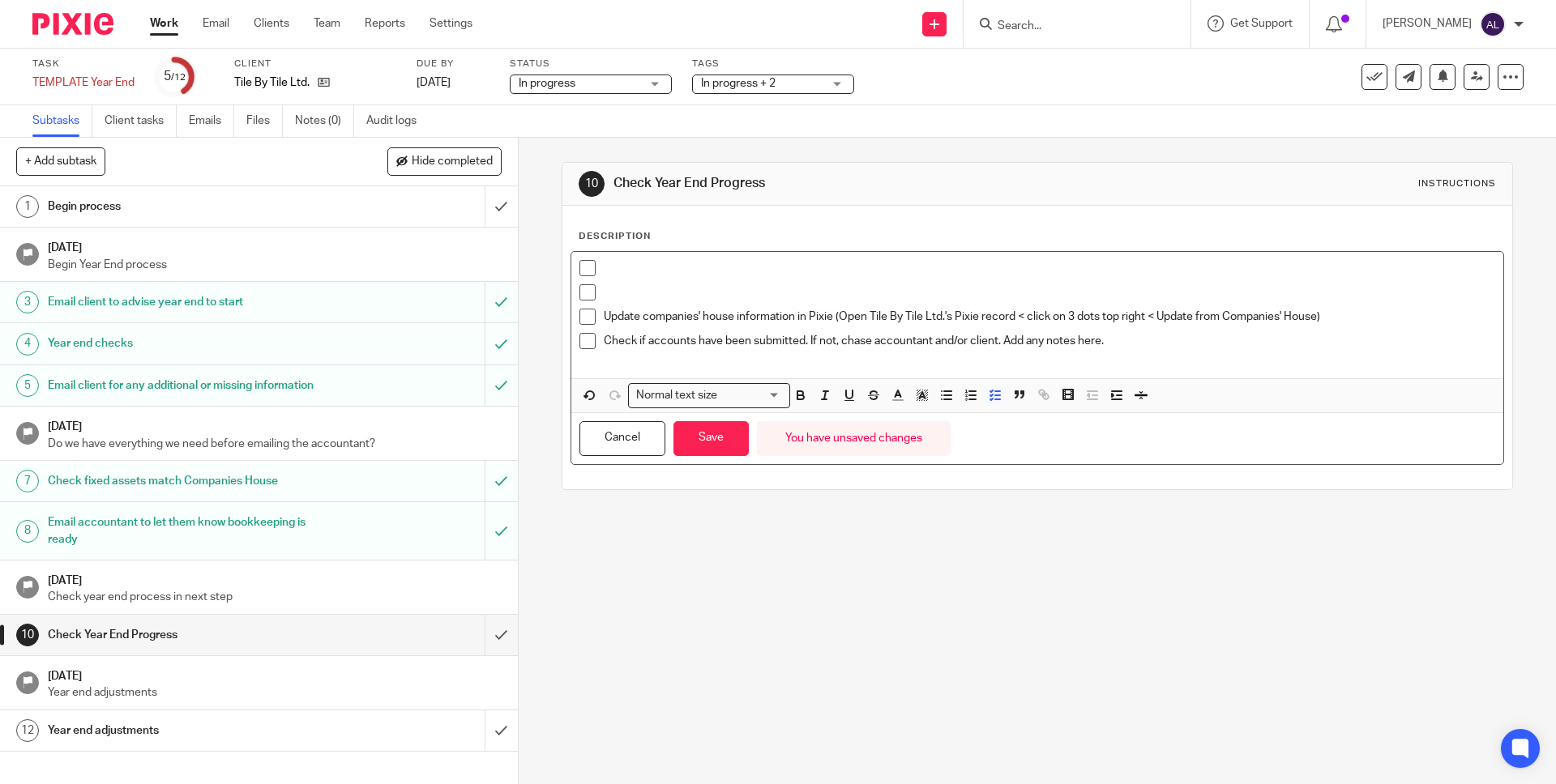
click at [604, 299] on p at bounding box center [1048, 292] width 890 height 16
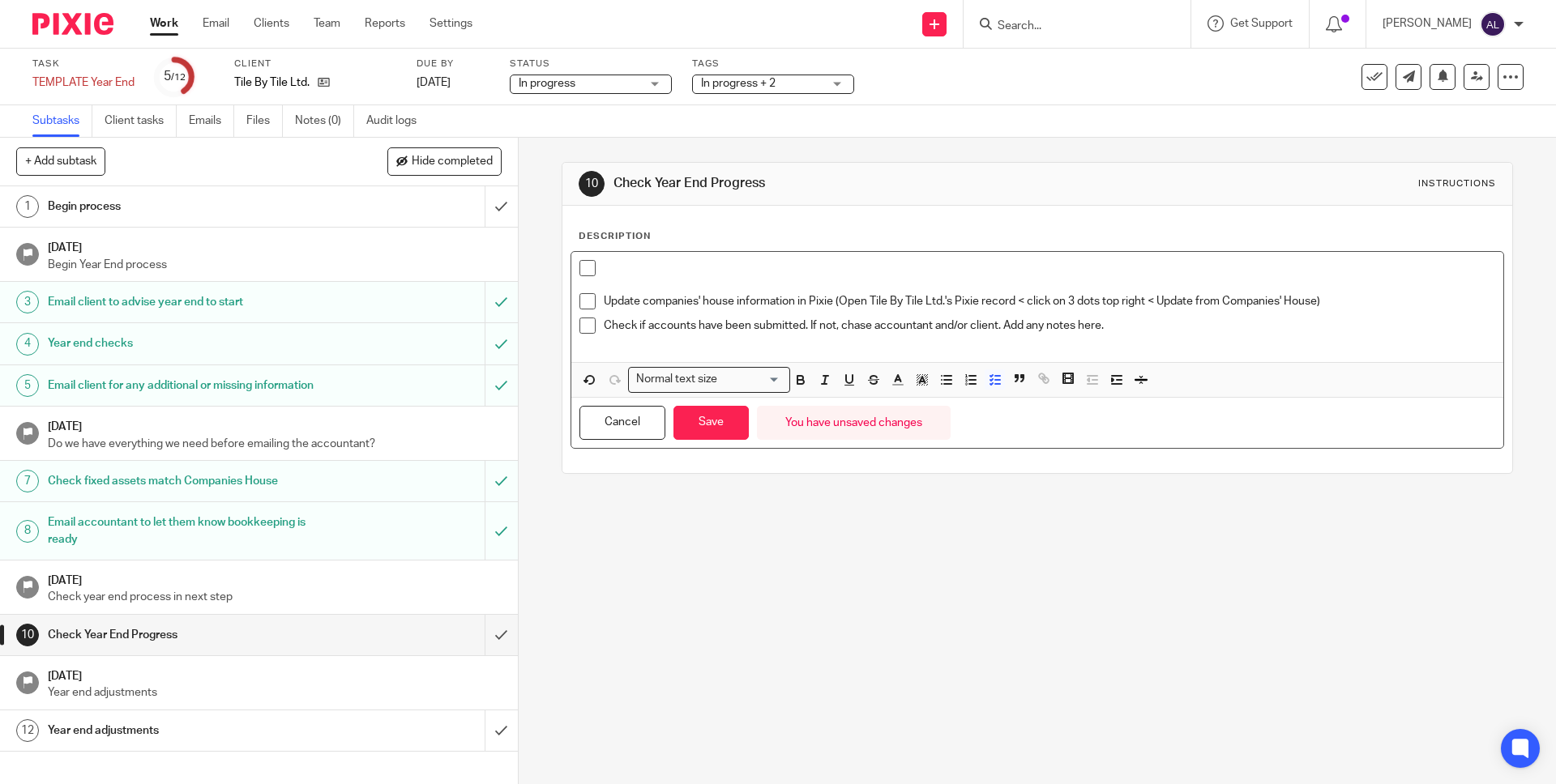
click at [614, 272] on p at bounding box center [1048, 267] width 890 height 16
click at [803, 382] on icon "button" at bounding box center [800, 379] width 14 height 14
click at [842, 382] on icon "button" at bounding box center [849, 379] width 14 height 14
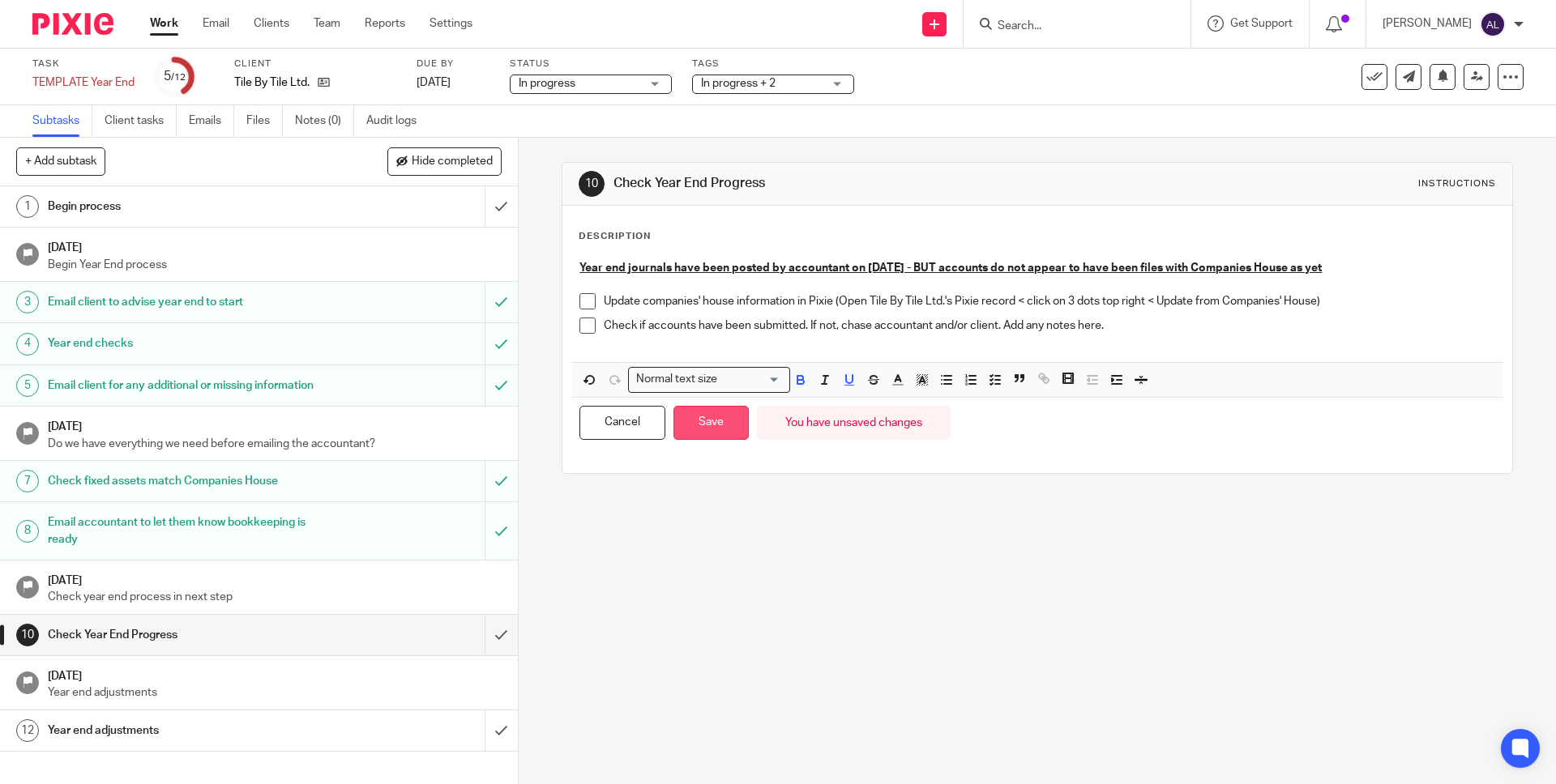
click at [731, 429] on button "Save" at bounding box center [711, 423] width 75 height 35
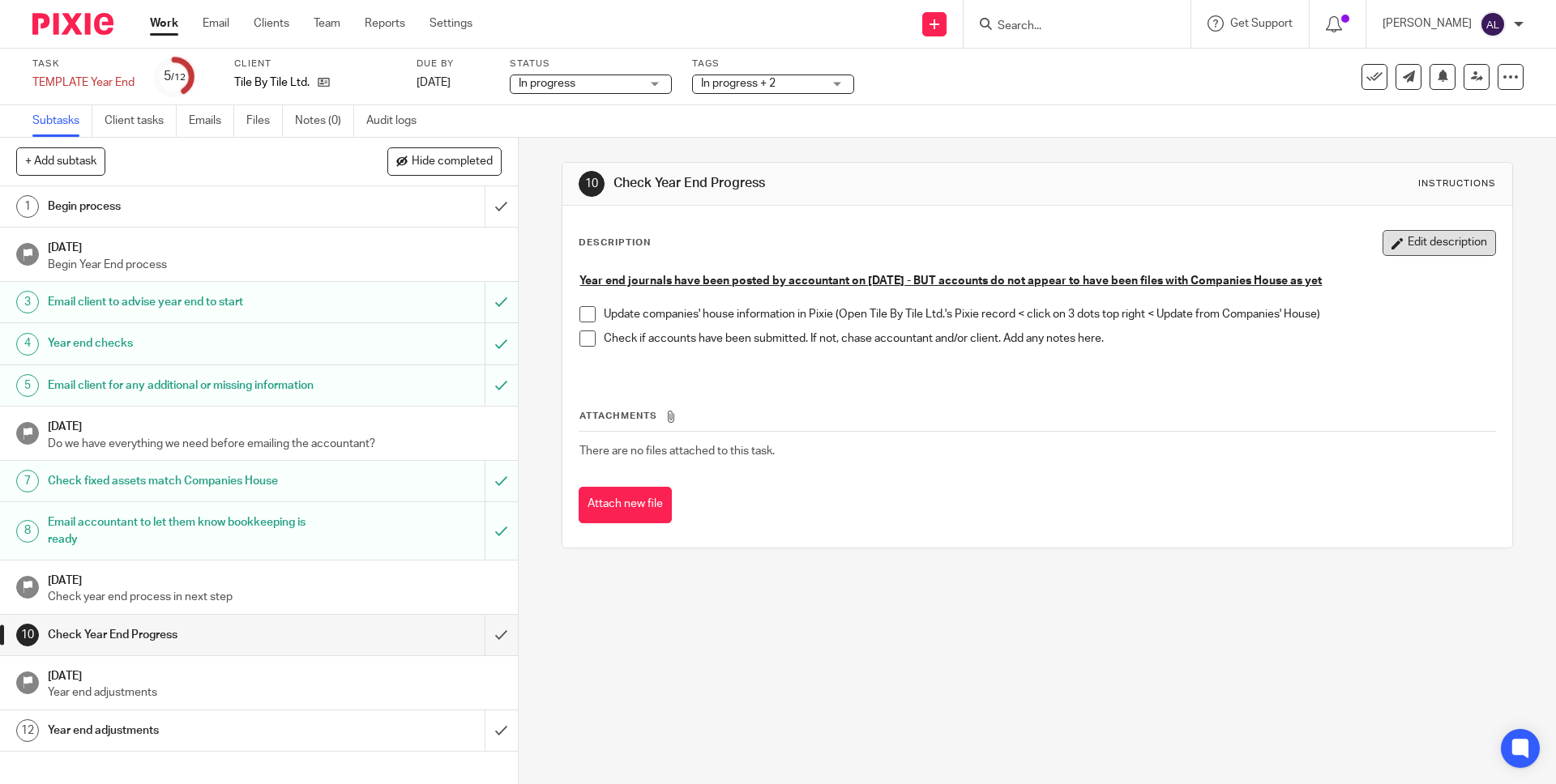
click at [1409, 247] on button "Edit description" at bounding box center [1440, 242] width 114 height 26
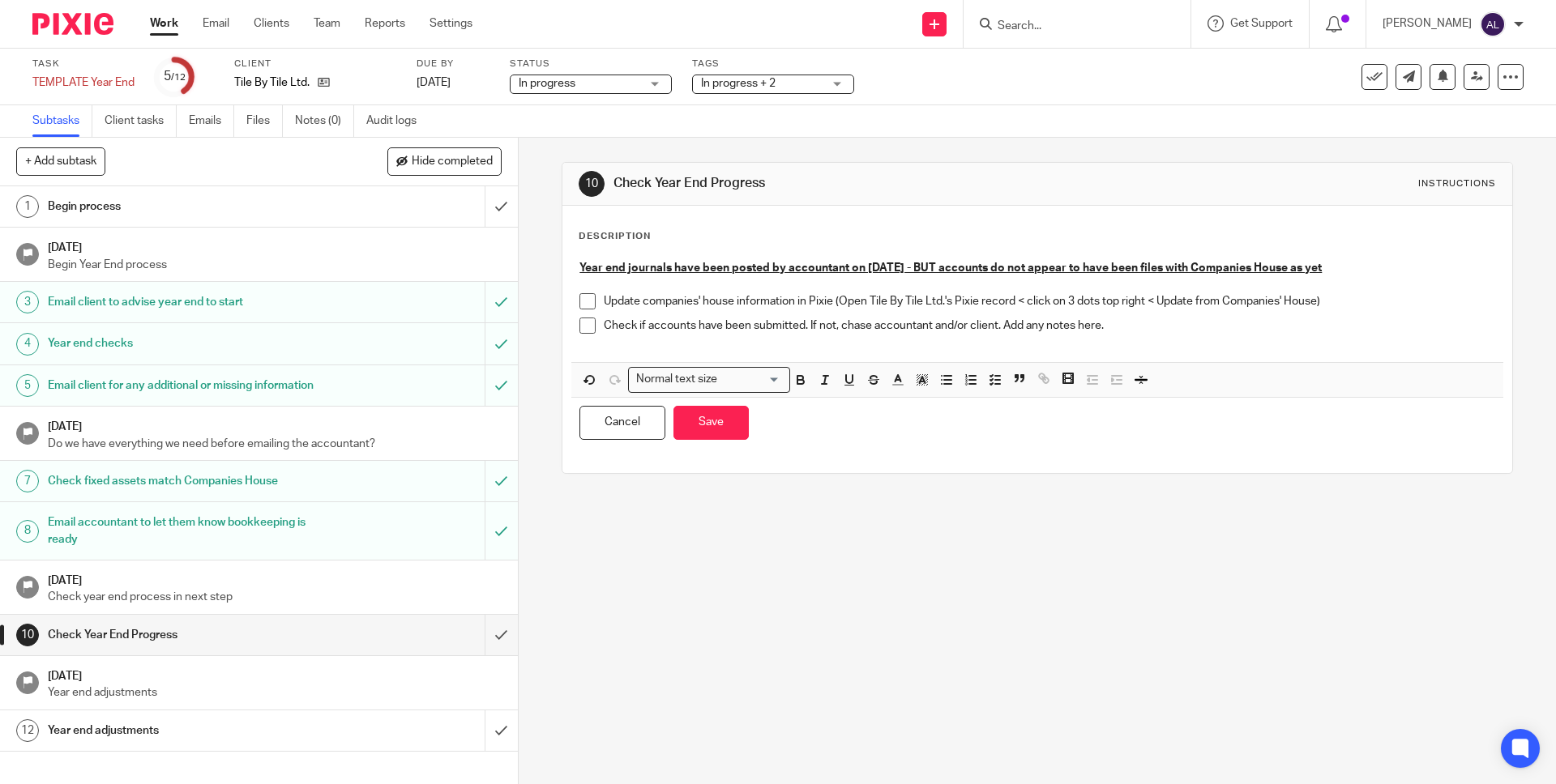
click at [579, 271] on u "Year end journals have been posted by accountant on 02/09/2025 - BUT accounts d…" at bounding box center [950, 268] width 742 height 12
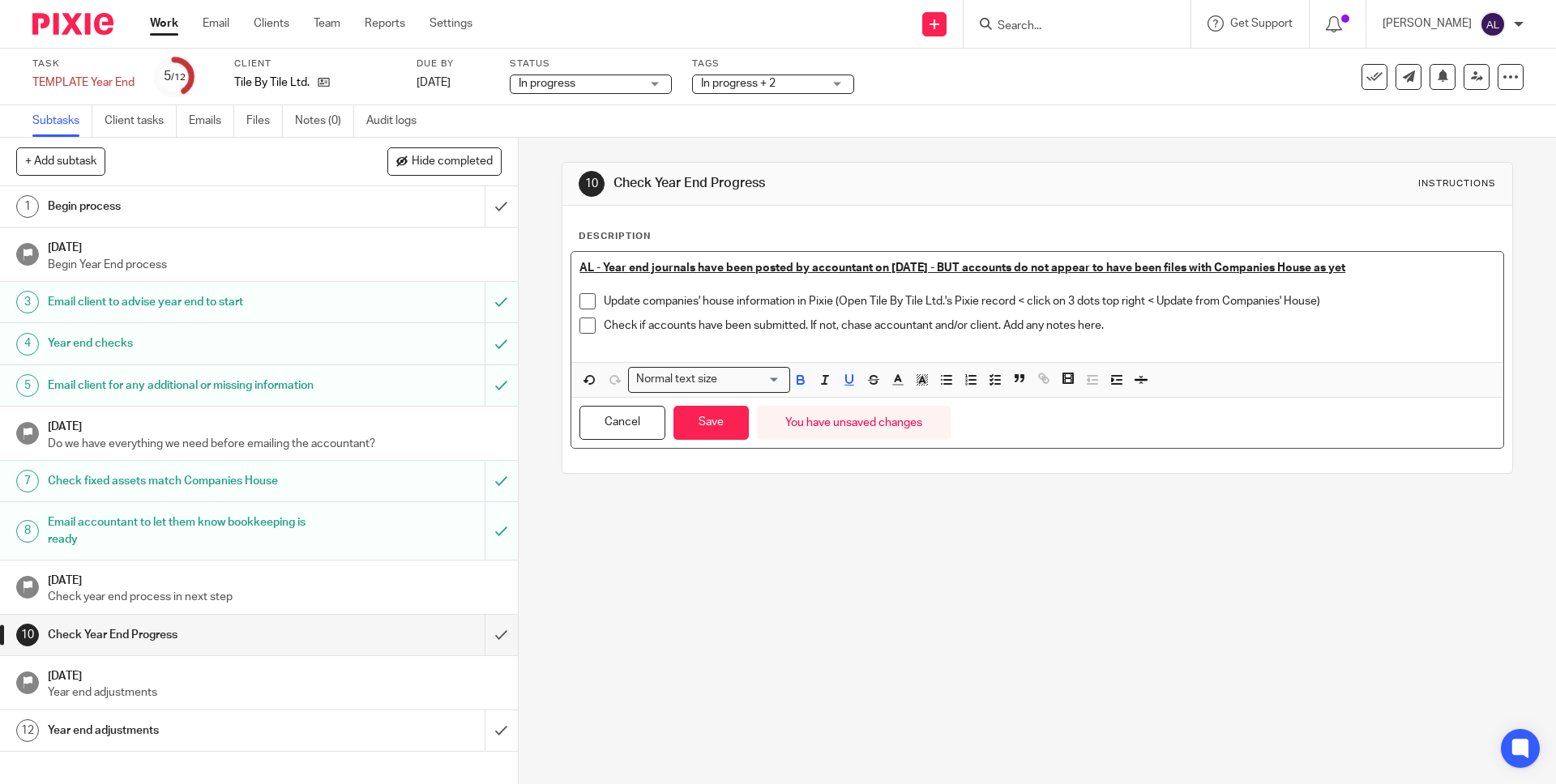
click at [1375, 268] on p "AL - Year end journals have been posted by accountant on 02/09/2025 - BUT accou…" at bounding box center [1036, 267] width 915 height 16
drag, startPoint x: 599, startPoint y: 304, endPoint x: 731, endPoint y: 301, distance: 132.0
click at [731, 301] on p "Update companies' house information in Pixie (Open Tile By Tile Ltd.'s Pixie re…" at bounding box center [1048, 301] width 890 height 16
click at [742, 301] on p "Update companies' house information in Pixie (Open Tile By Tile Ltd.'s Pixie re…" at bounding box center [1048, 301] width 890 height 16
click at [1371, 266] on p "AL - Year end journals have been posted by accountant on 02/09/2025 - BUT accou…" at bounding box center [1036, 267] width 915 height 16
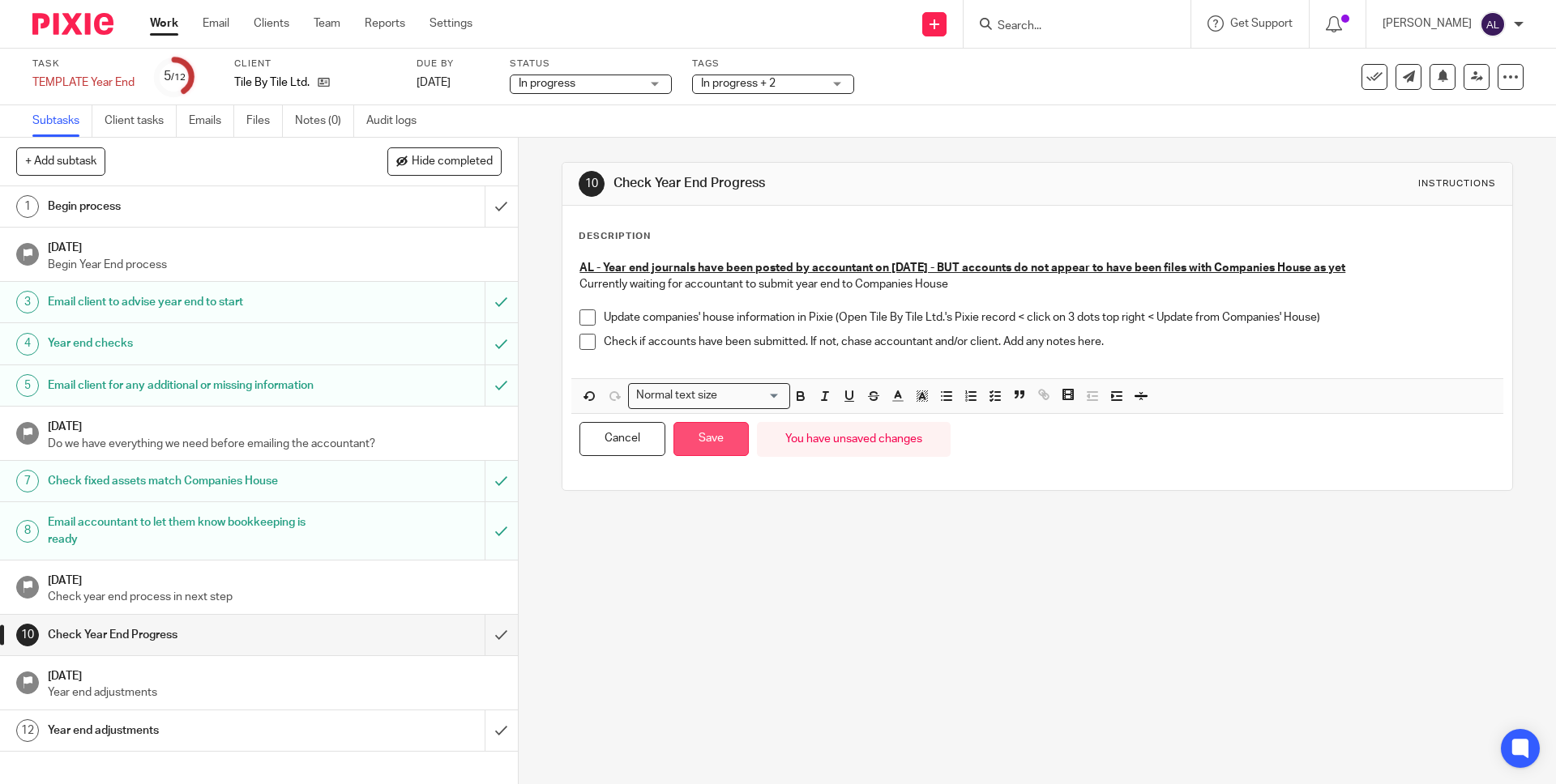
click at [700, 431] on button "Save" at bounding box center [711, 440] width 75 height 35
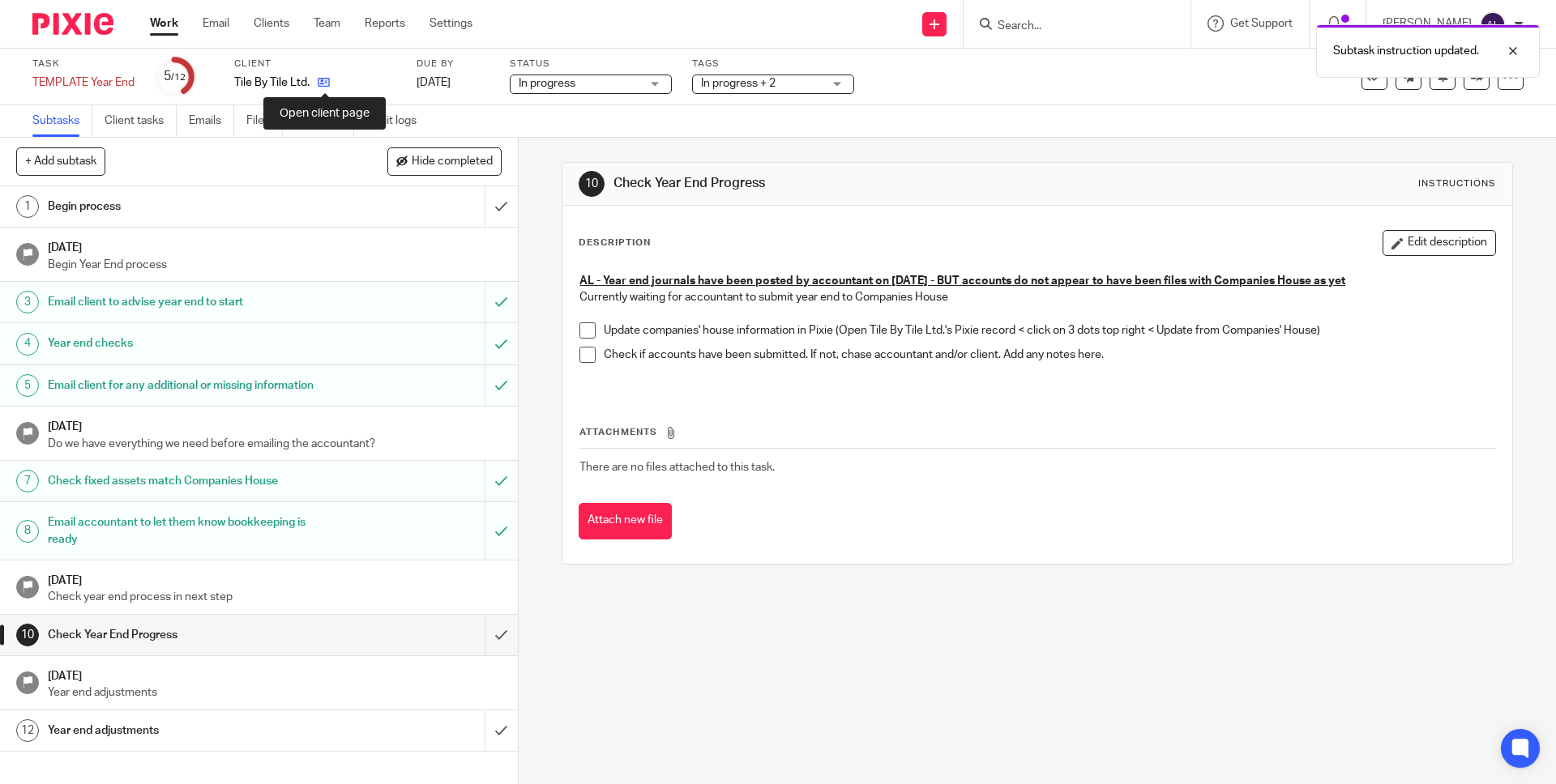
click at [324, 80] on icon at bounding box center [323, 82] width 13 height 13
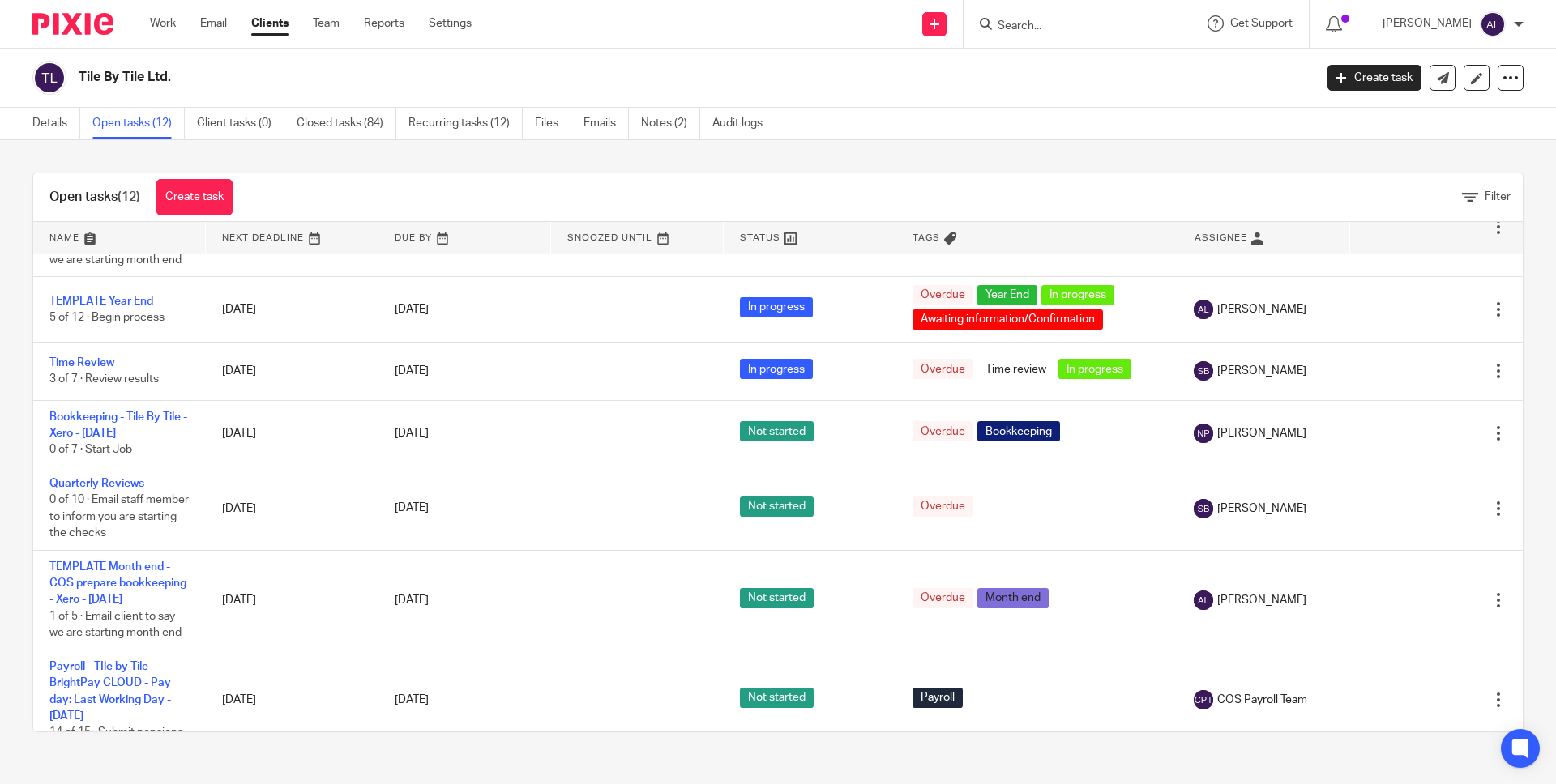
scroll to position [367, 0]
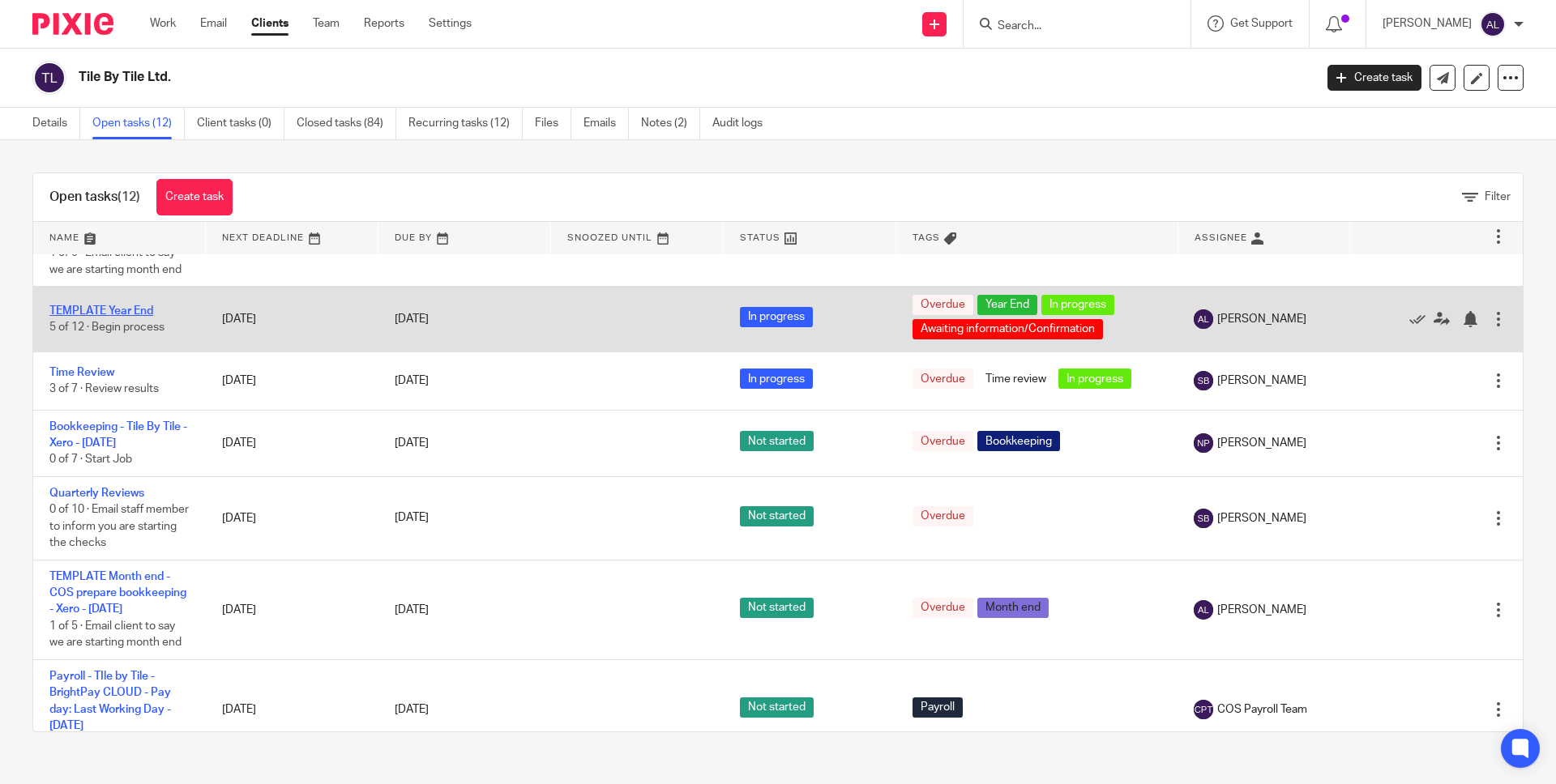
click at [145, 316] on link "TEMPLATE Year End" at bounding box center [101, 311] width 104 height 12
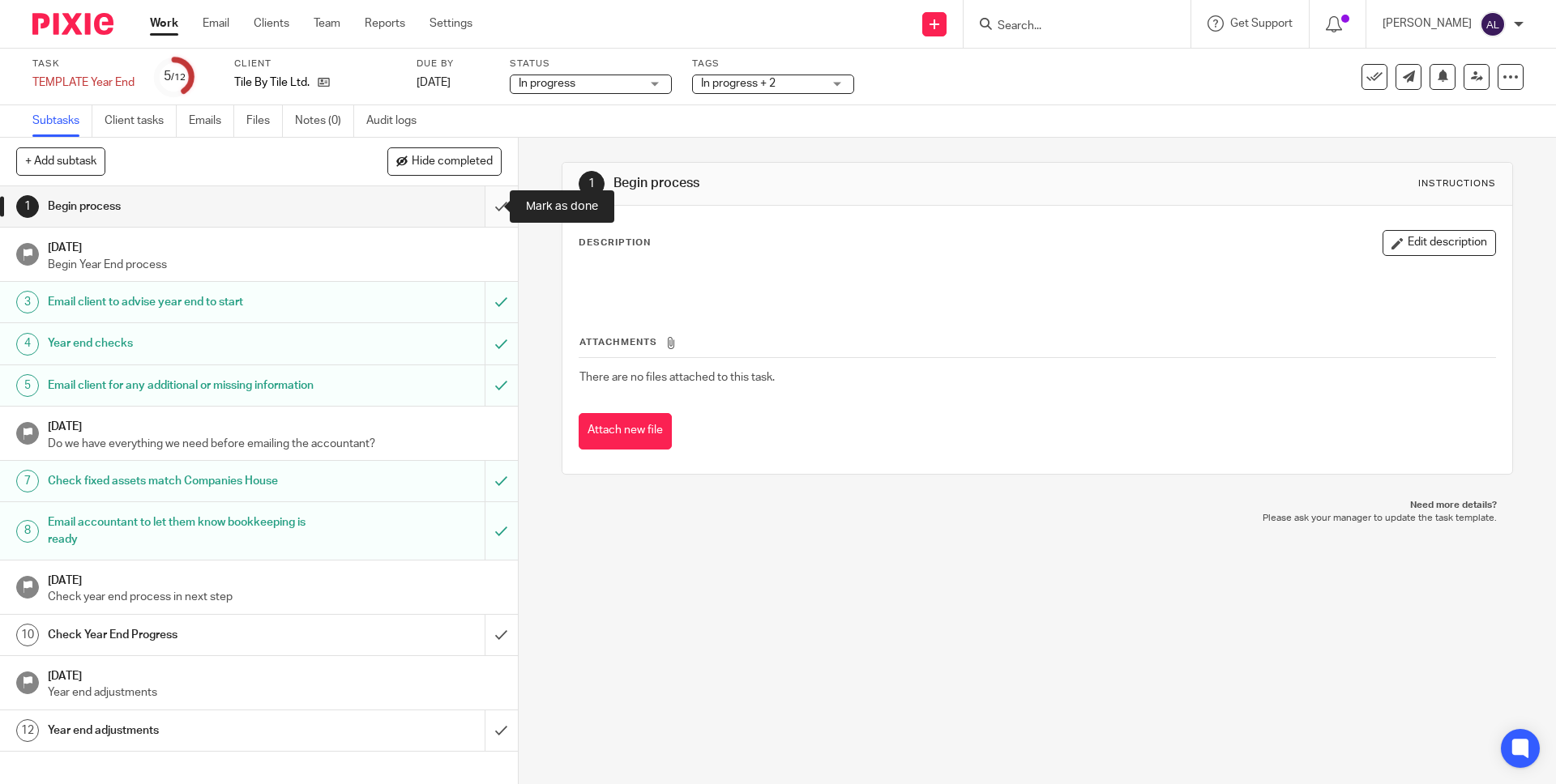
click at [484, 208] on input "submit" at bounding box center [259, 207] width 518 height 40
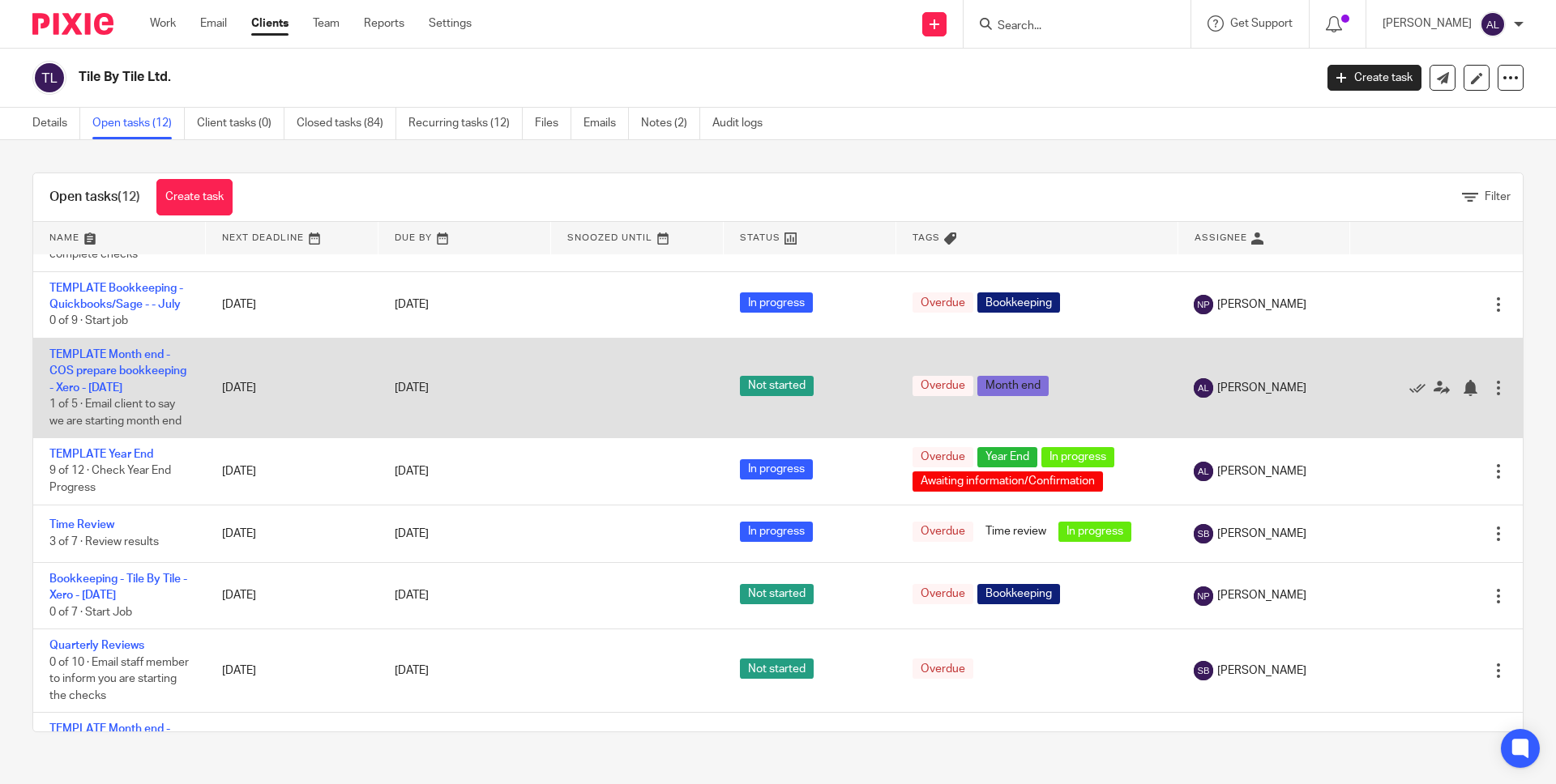
scroll to position [222, 0]
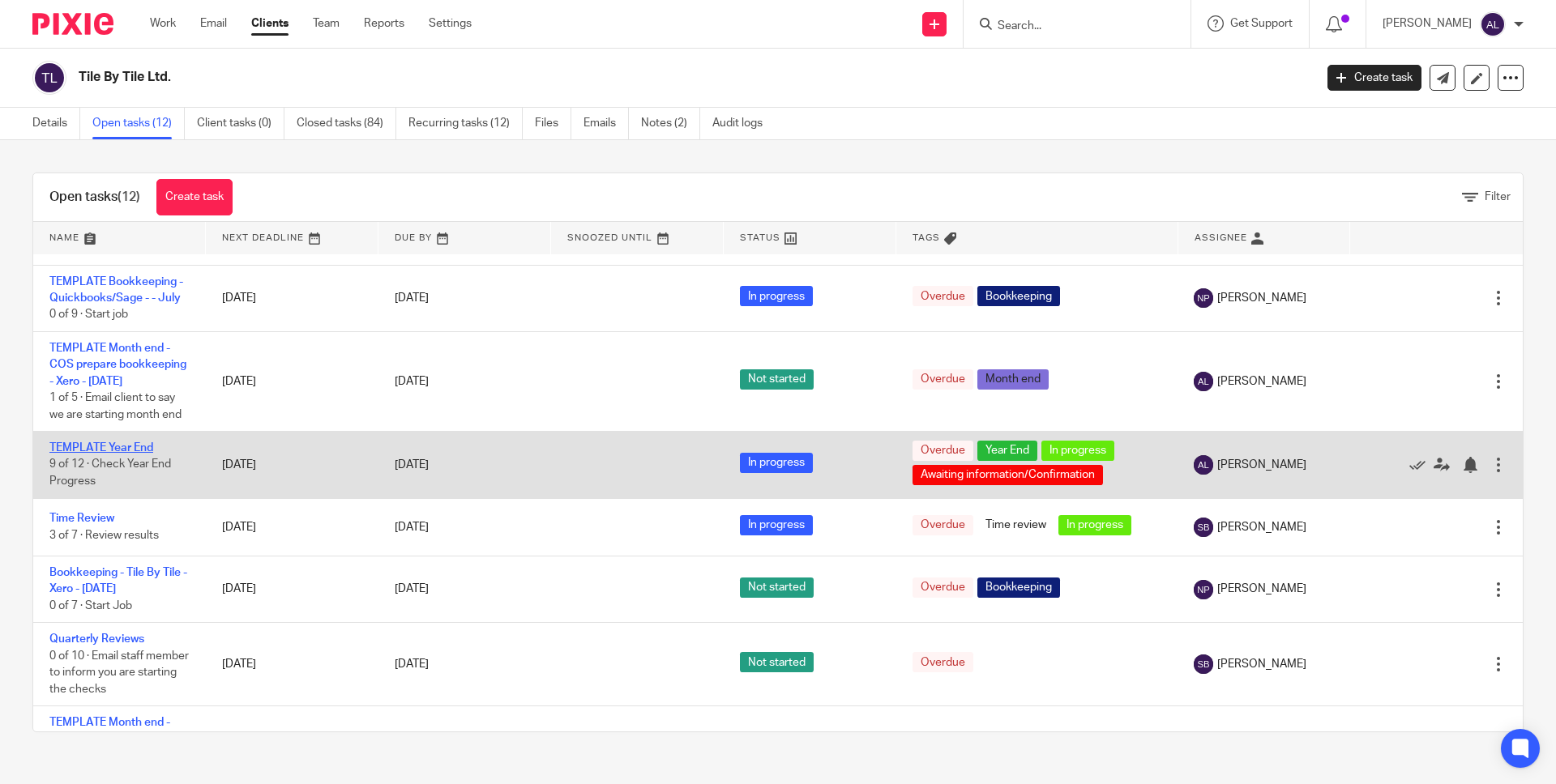
click at [145, 454] on link "TEMPLATE Year End" at bounding box center [101, 448] width 104 height 12
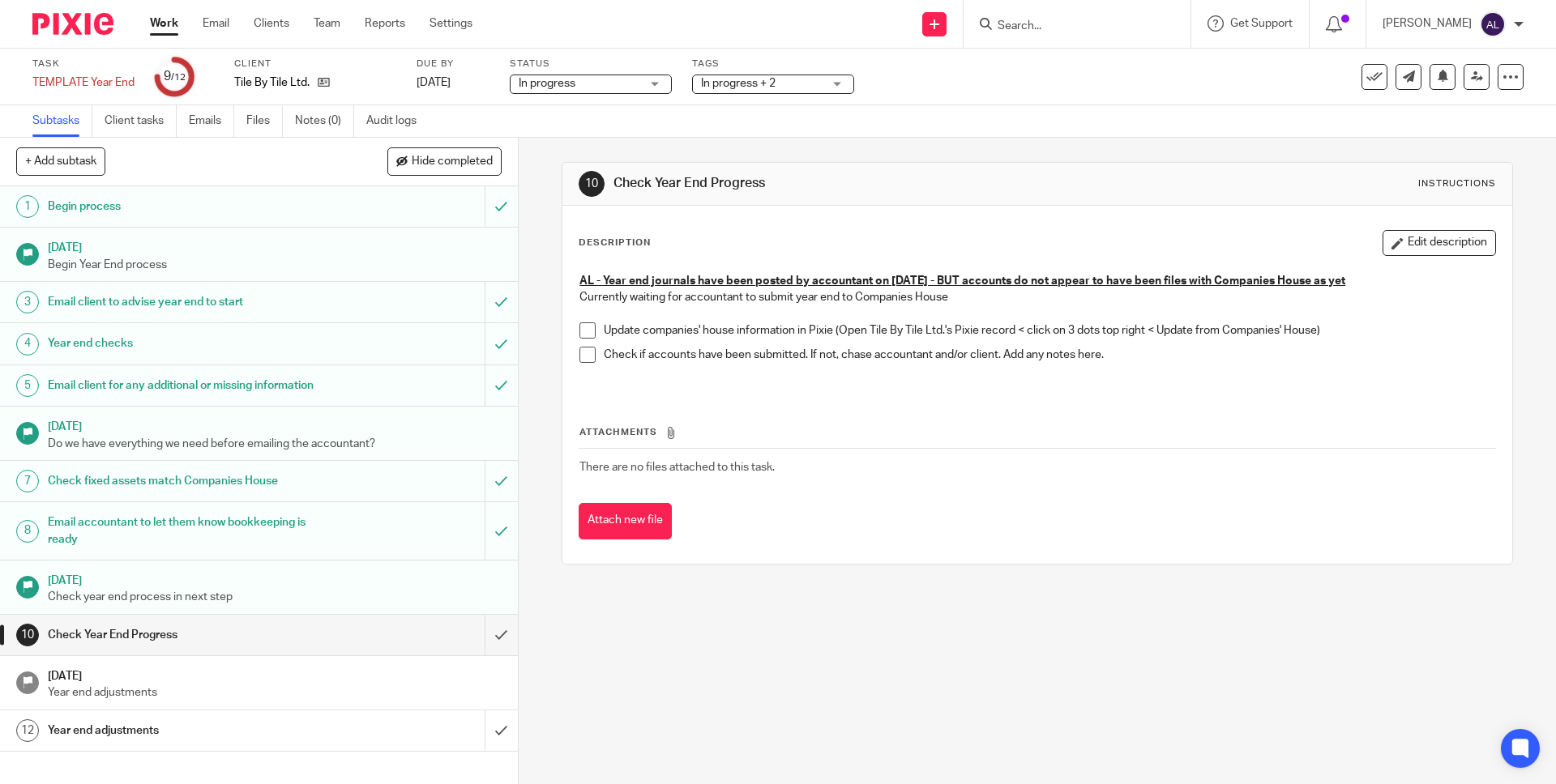
click at [162, 26] on link "Work" at bounding box center [164, 23] width 28 height 16
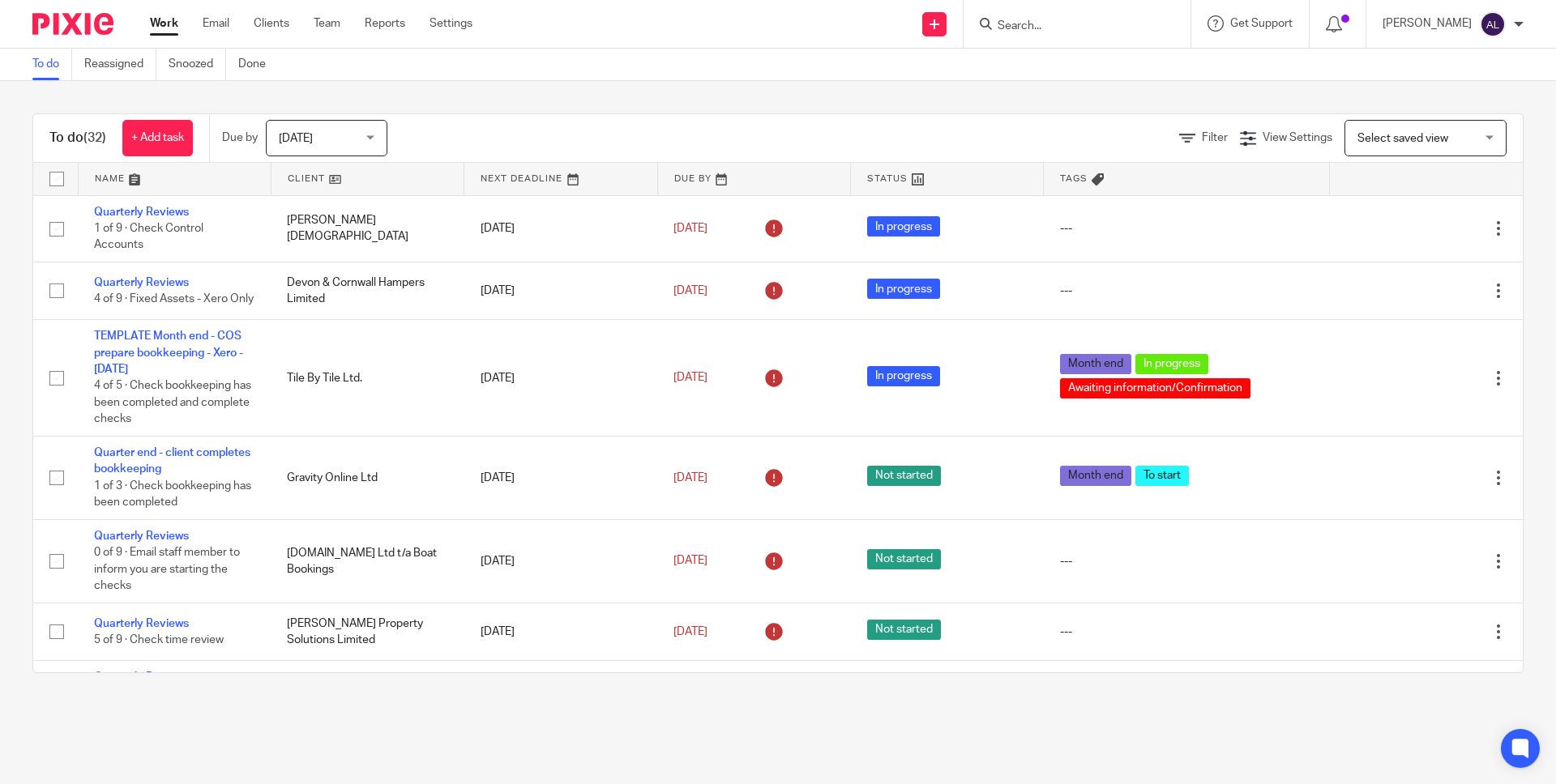
click at [296, 177] on link at bounding box center [368, 179] width 192 height 33
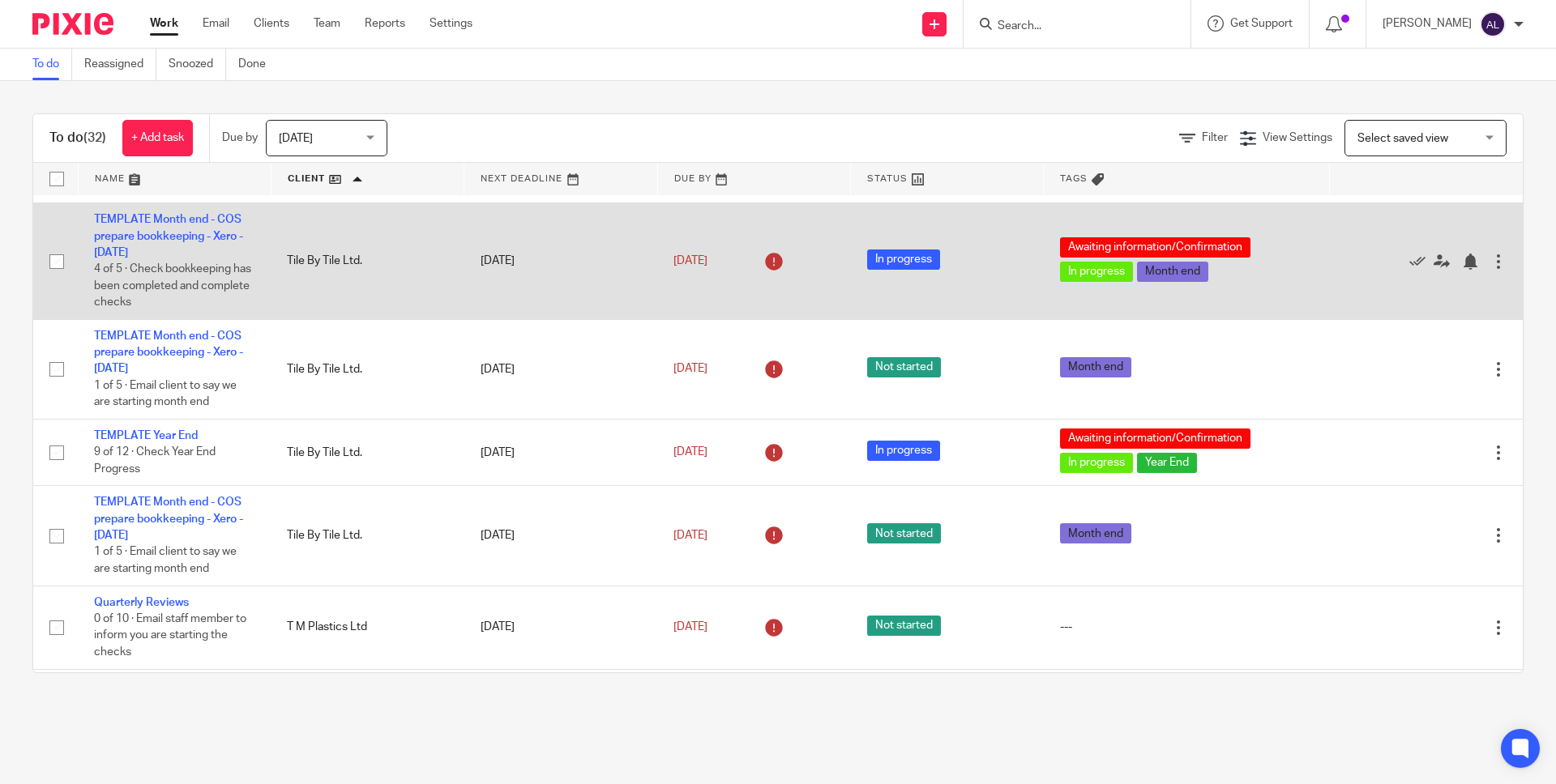
scroll to position [2228, 0]
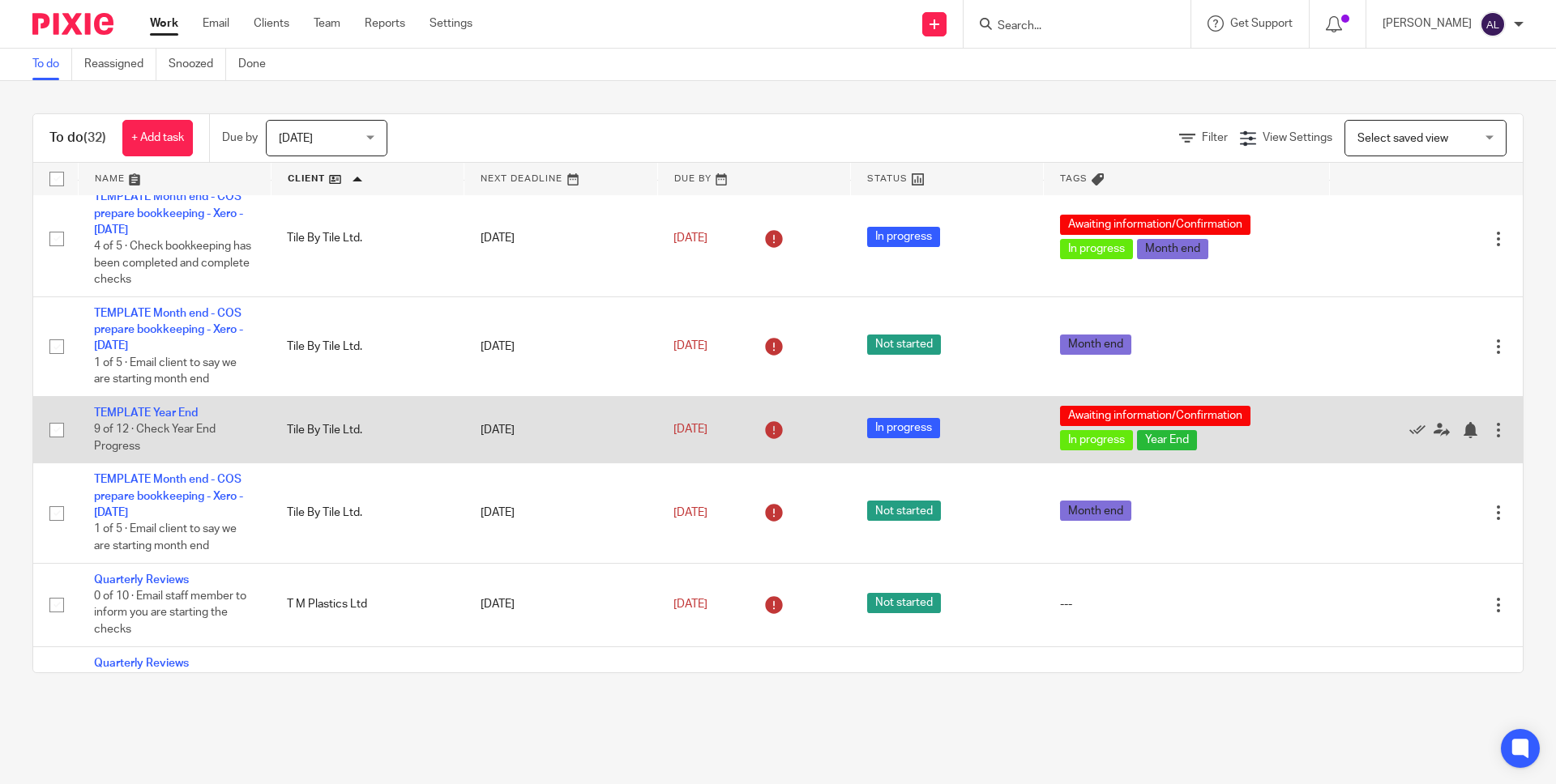
click at [1198, 454] on div "Awaiting information/Confirmation In progress Year End" at bounding box center [1186, 430] width 254 height 49
click at [1491, 439] on div at bounding box center [1498, 430] width 16 height 16
click at [1330, 463] on td "Edit task Delete" at bounding box center [1426, 429] width 192 height 66
click at [1224, 454] on div "Awaiting information/Confirmation In progress Year End" at bounding box center [1186, 430] width 254 height 49
click at [172, 418] on link "TEMPLATE Year End" at bounding box center [146, 414] width 104 height 12
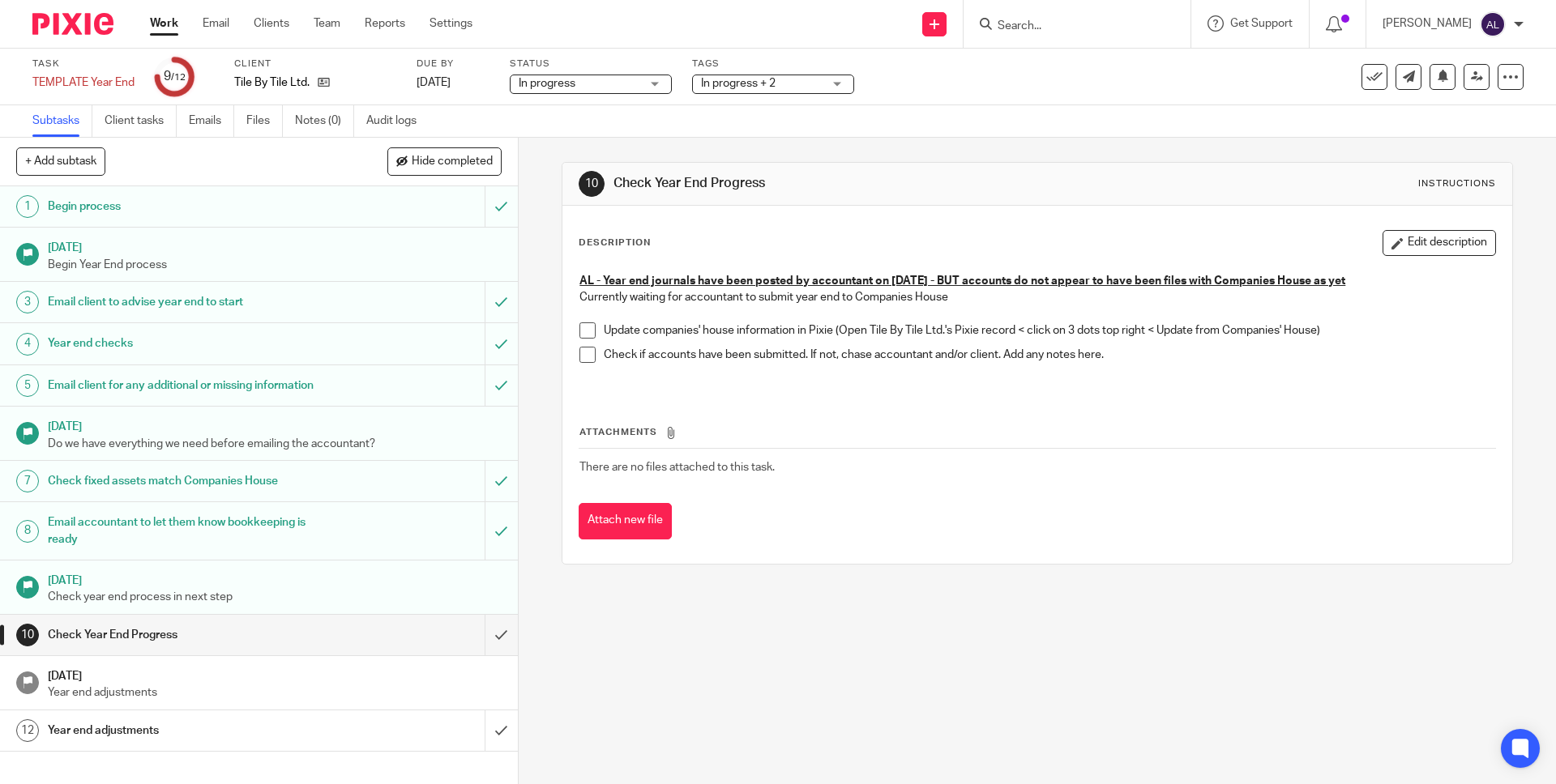
click at [164, 29] on link "Work" at bounding box center [164, 23] width 28 height 16
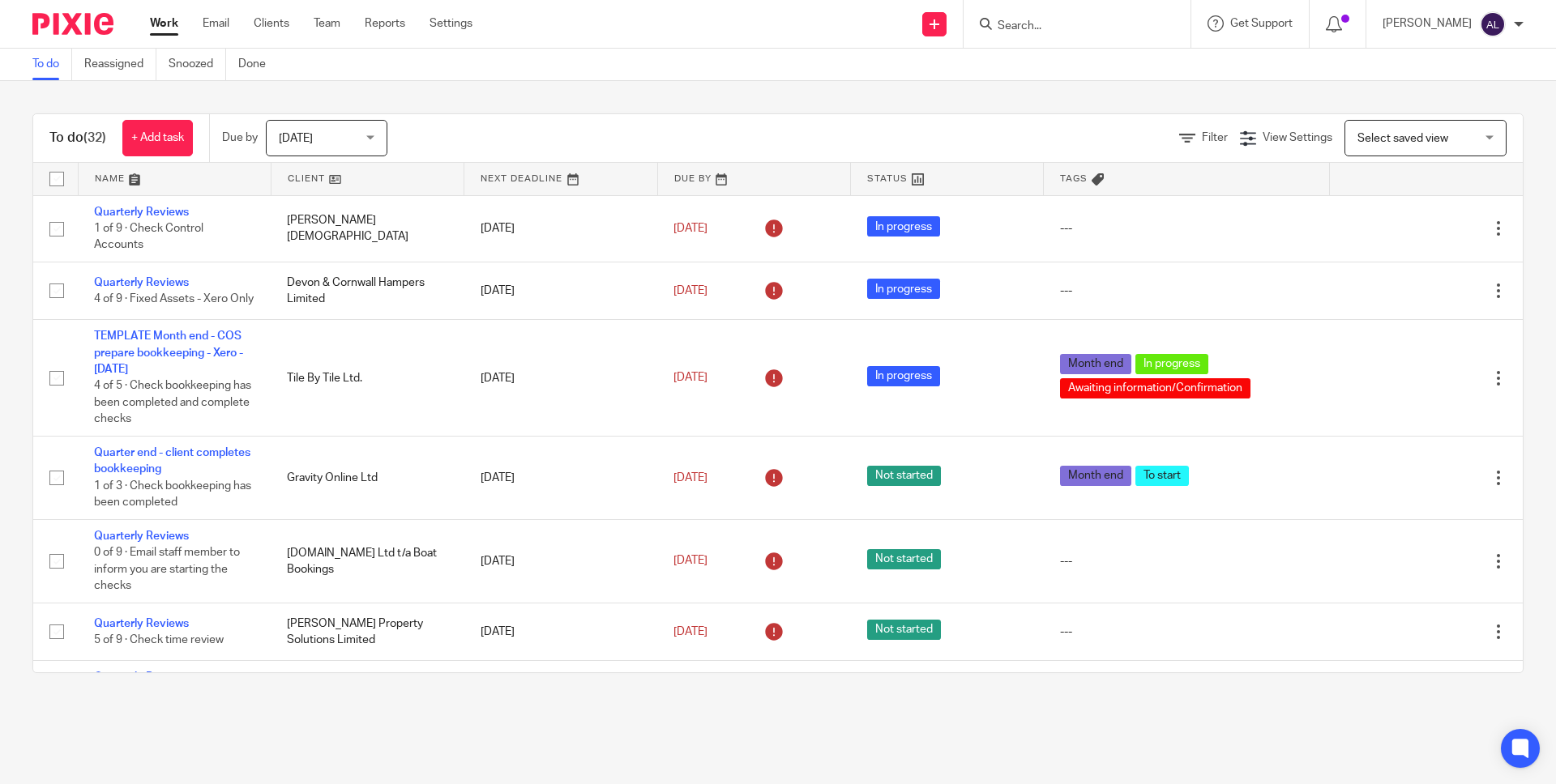
click at [302, 178] on link at bounding box center [368, 179] width 192 height 33
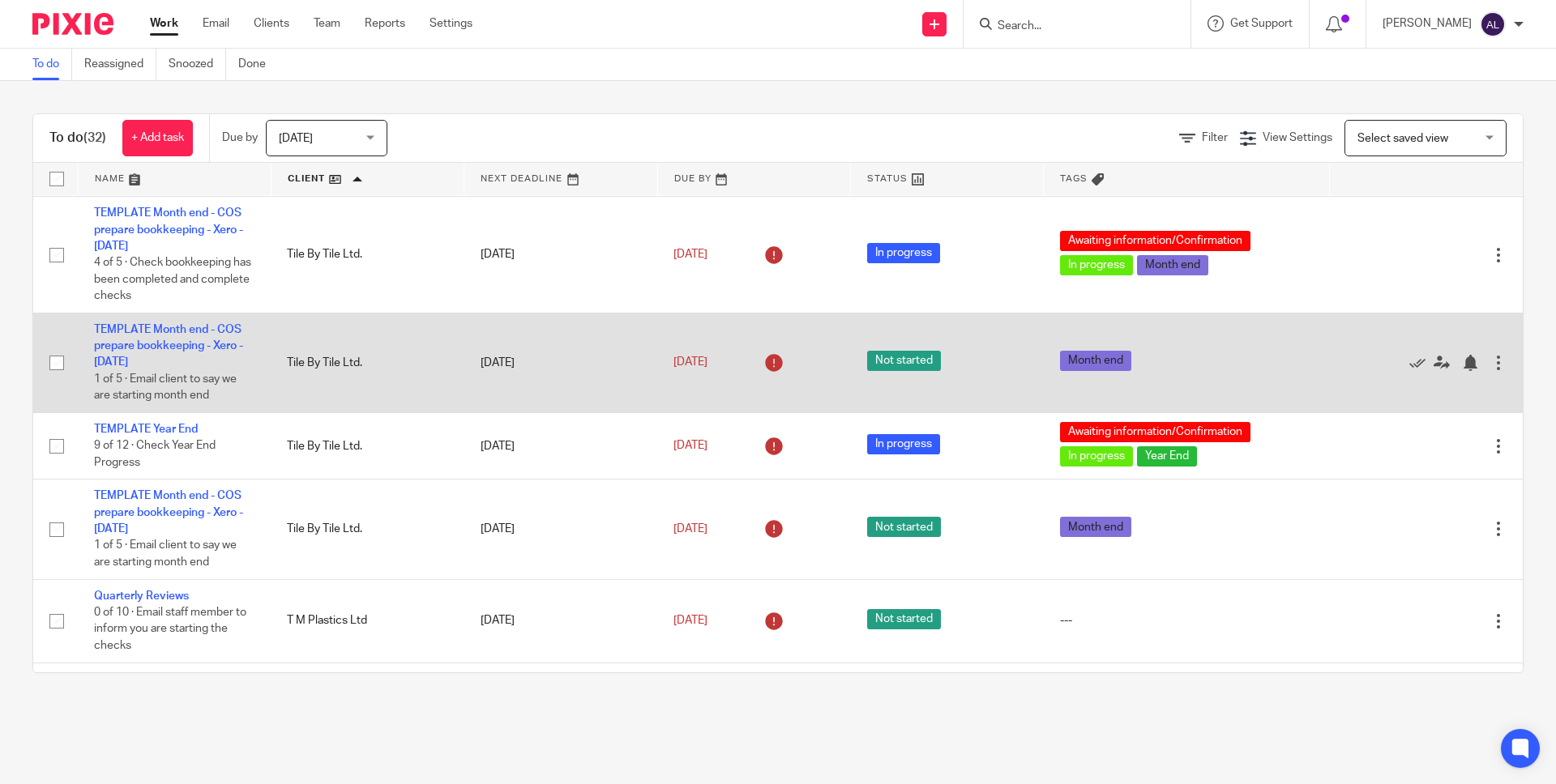
scroll to position [2236, 0]
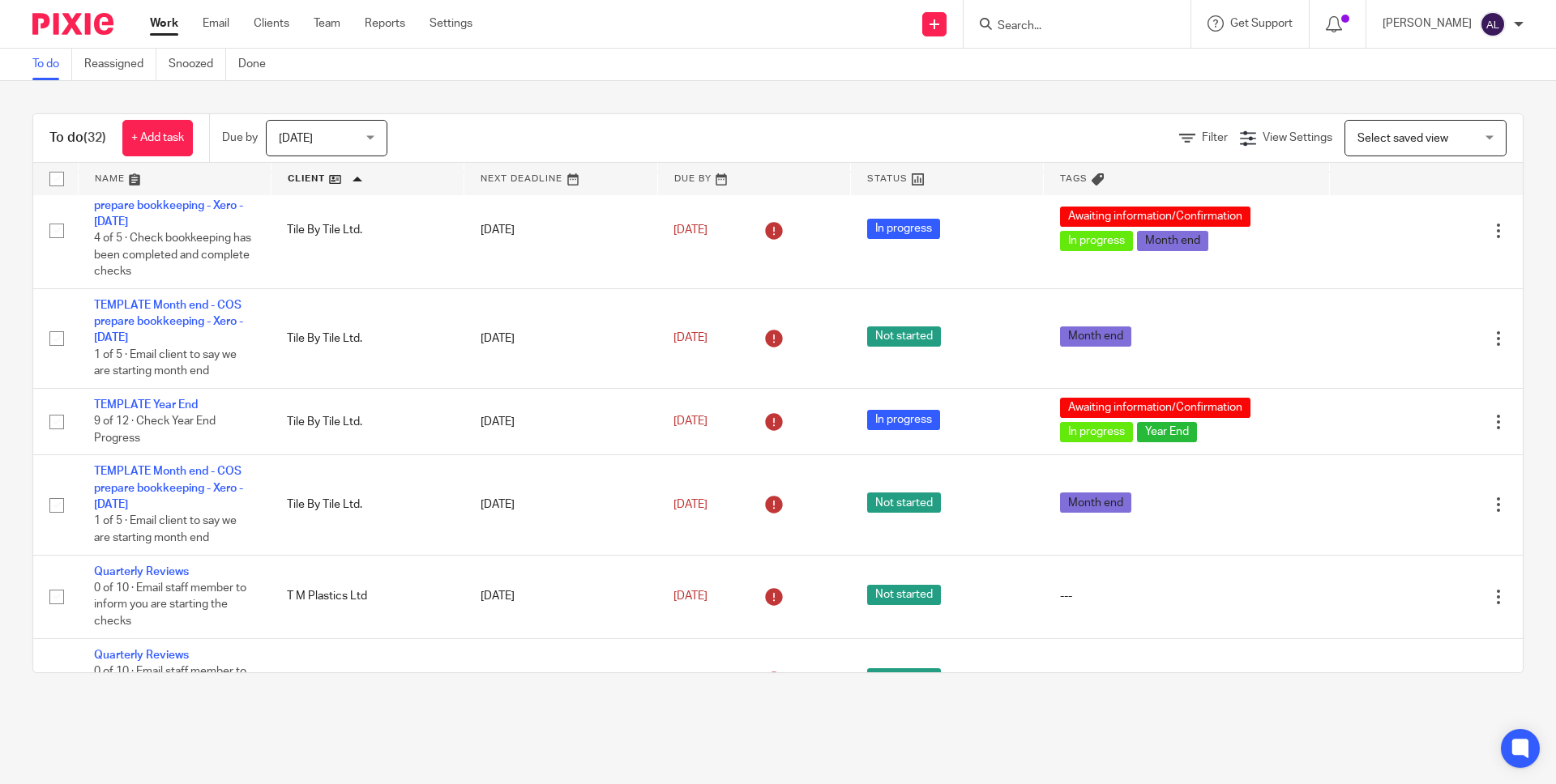
click at [1039, 22] on input "Search" at bounding box center [1069, 26] width 146 height 14
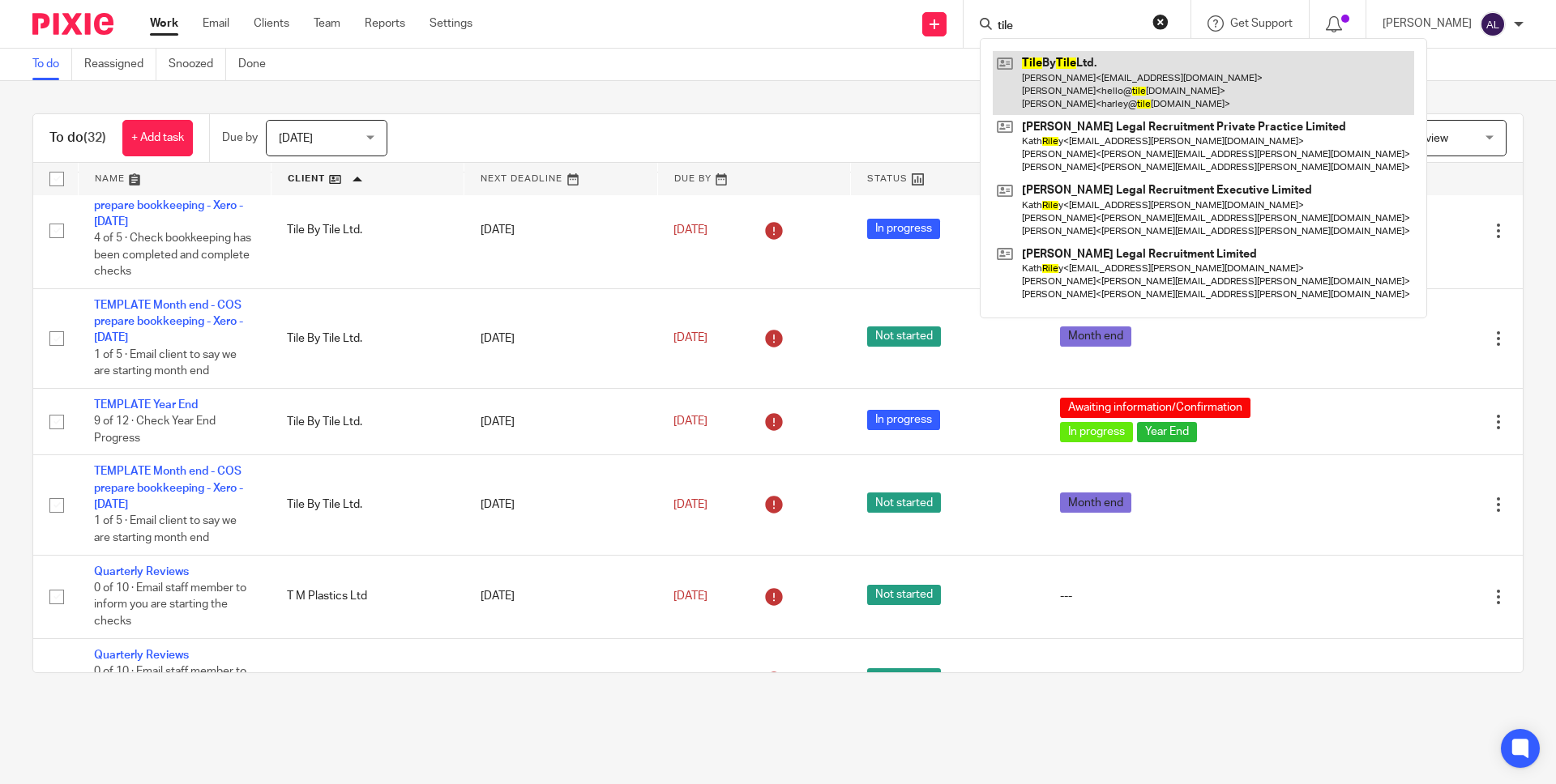
type input "tile"
click at [1144, 88] on link at bounding box center [1204, 83] width 421 height 64
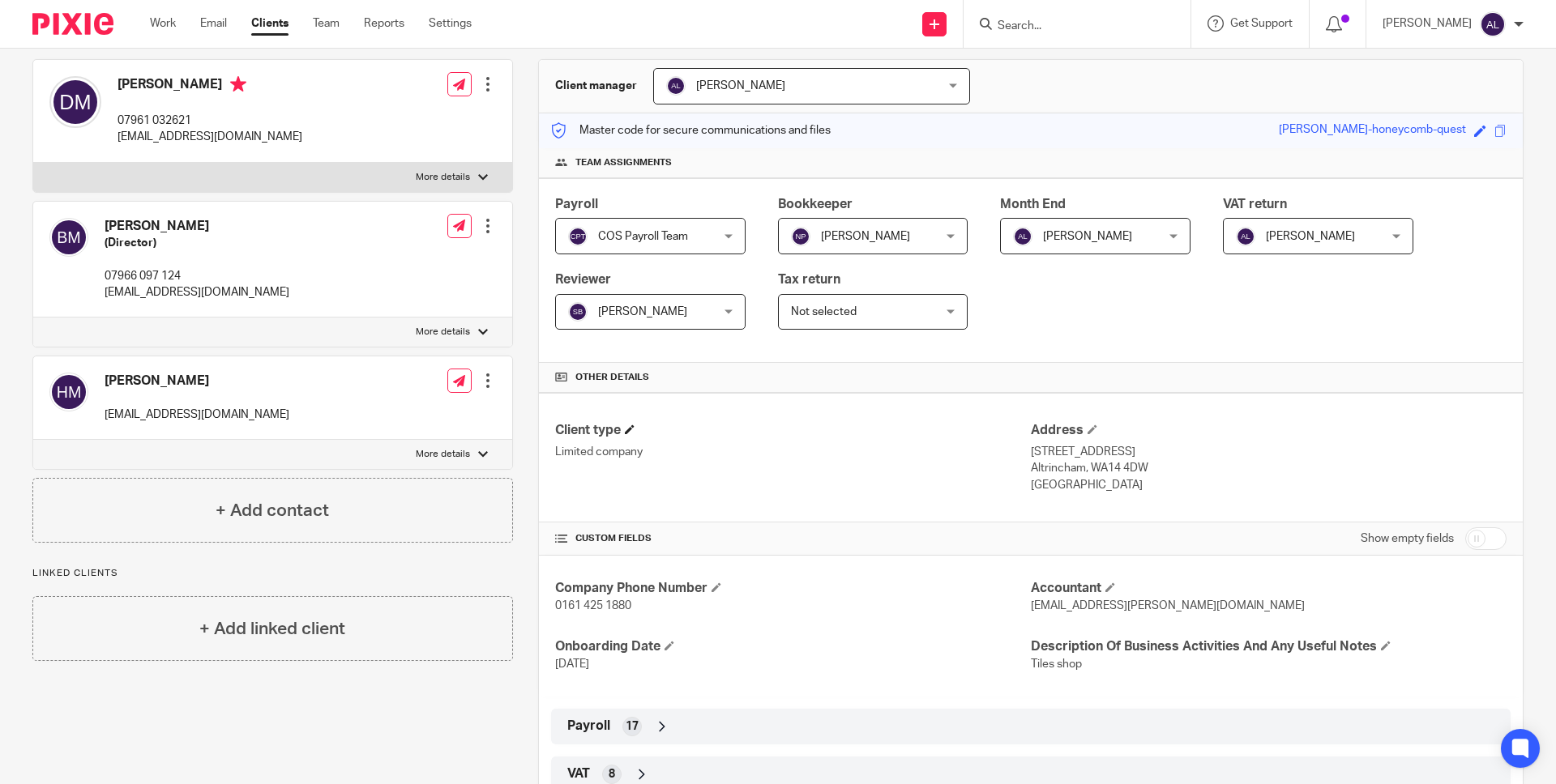
scroll to position [435, 0]
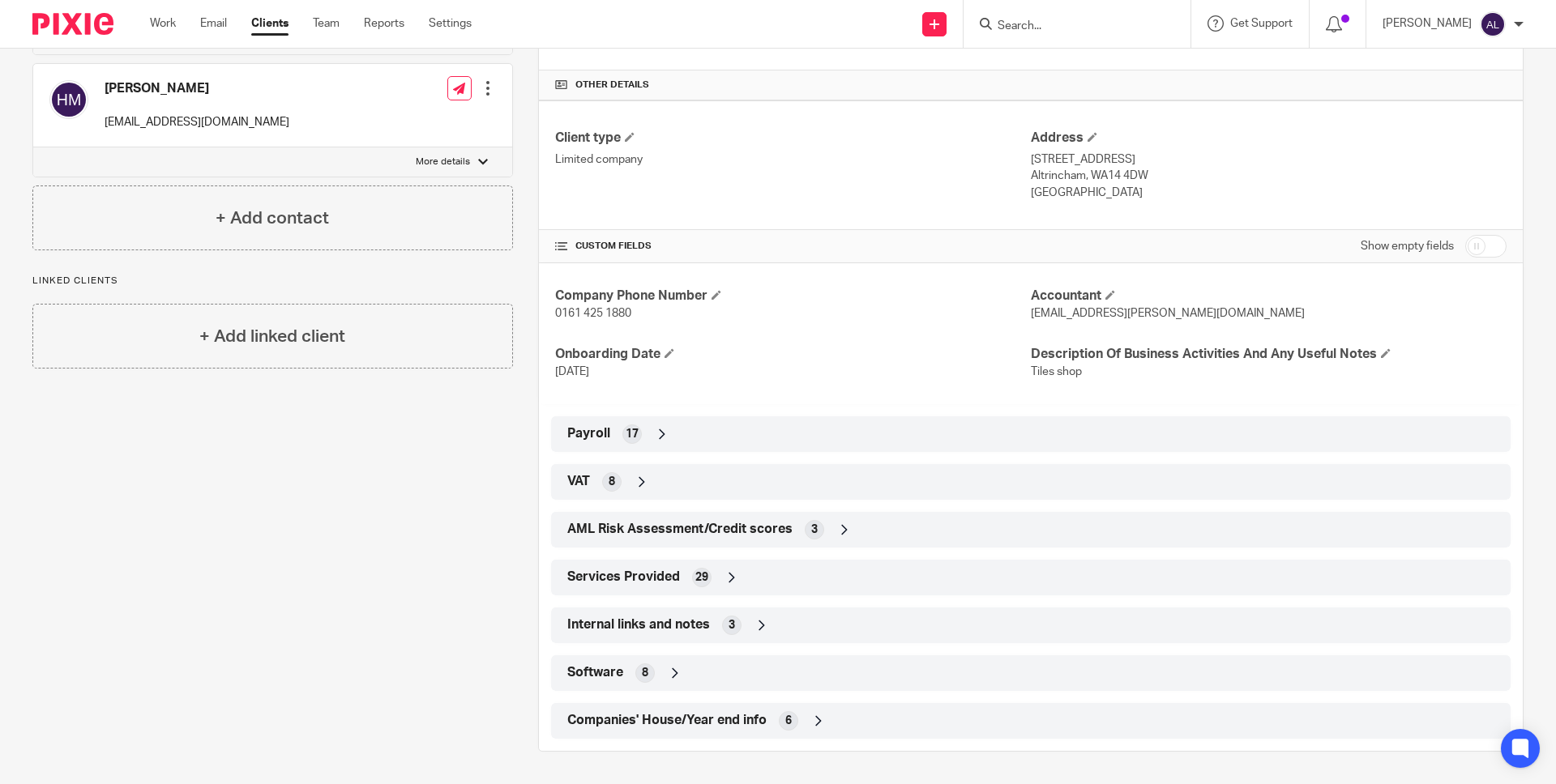
click at [610, 579] on span "Services Provided" at bounding box center [623, 577] width 113 height 17
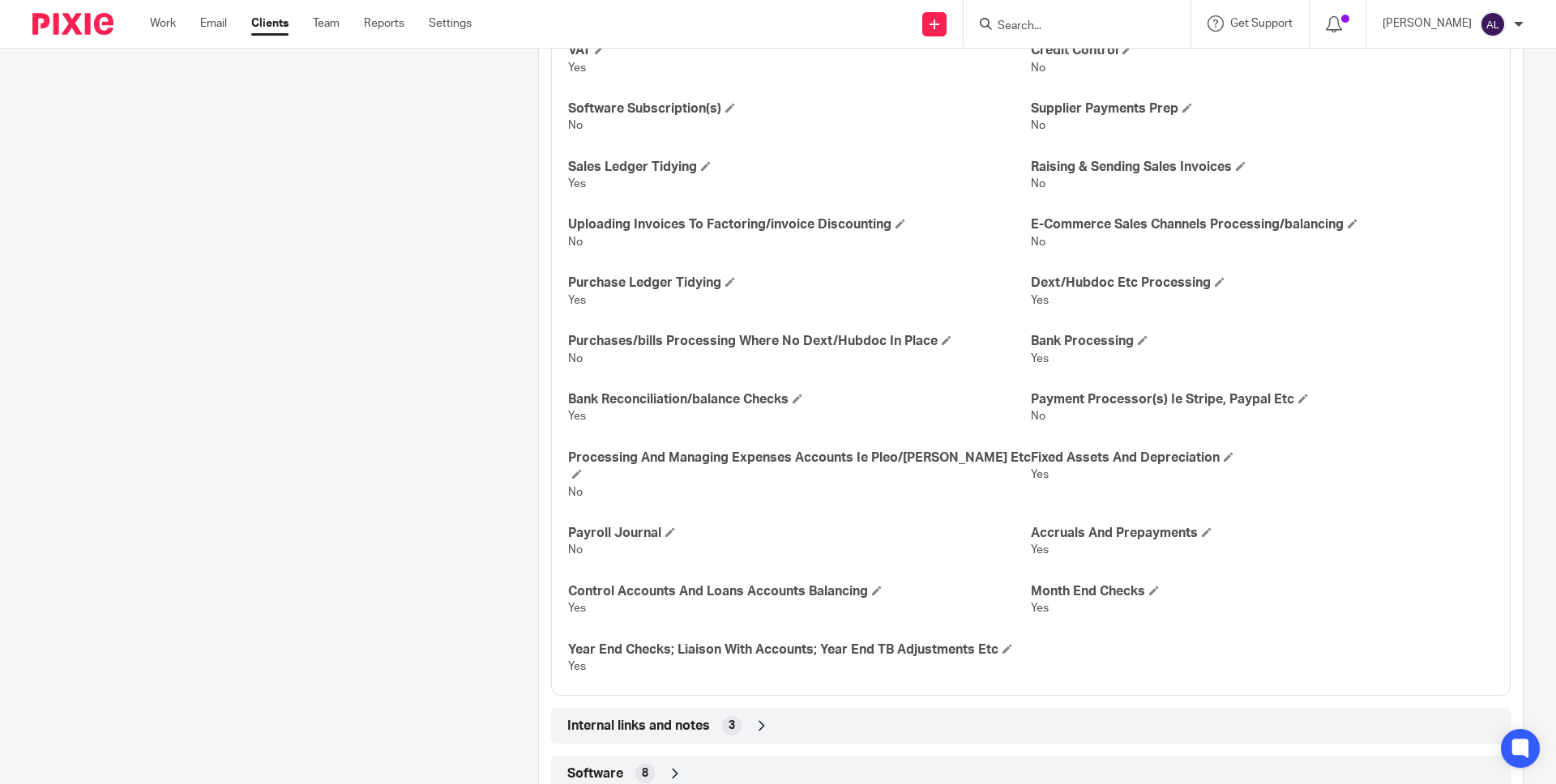
scroll to position [1325, 0]
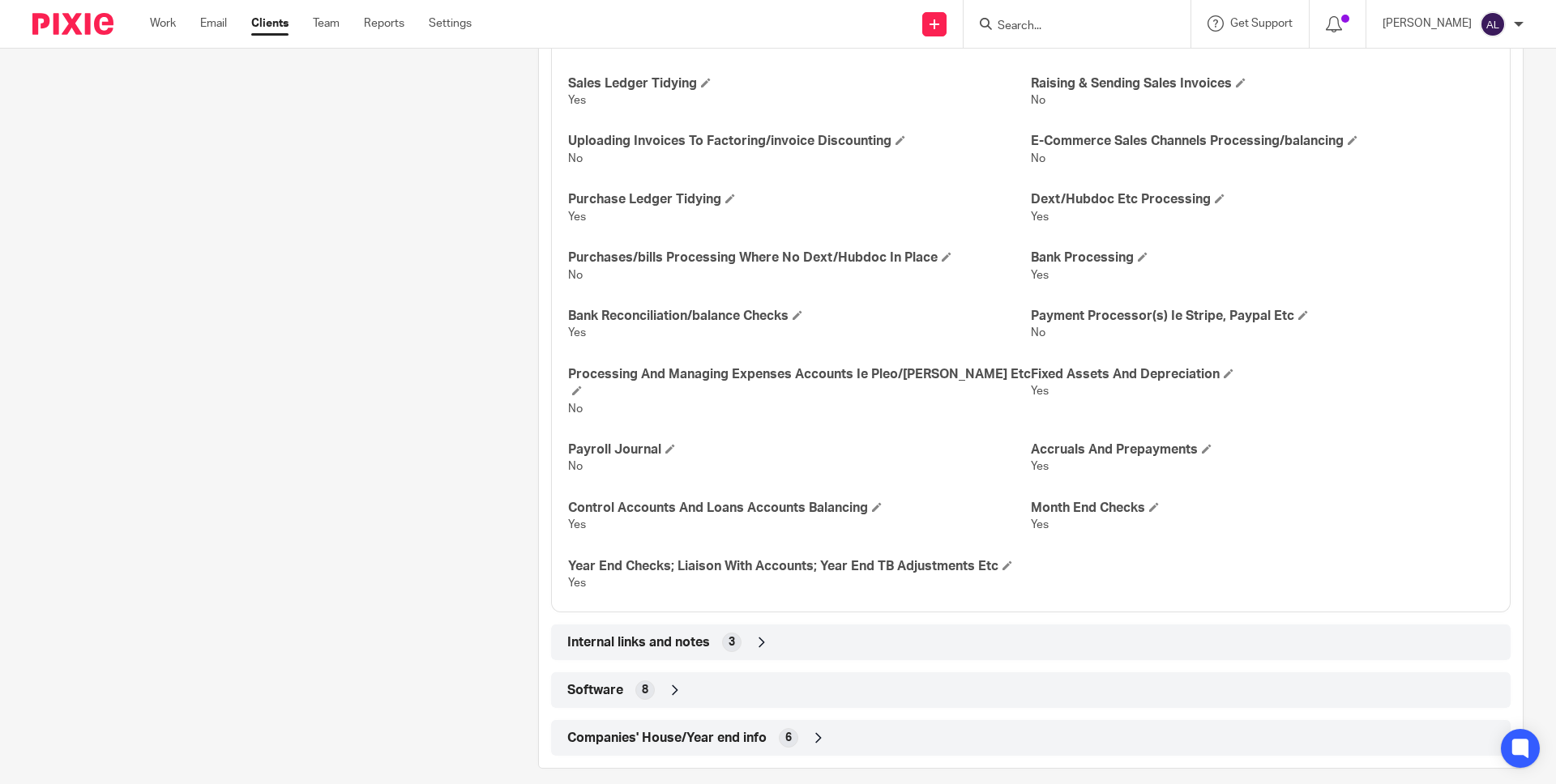
click at [583, 682] on span "Software" at bounding box center [595, 691] width 56 height 17
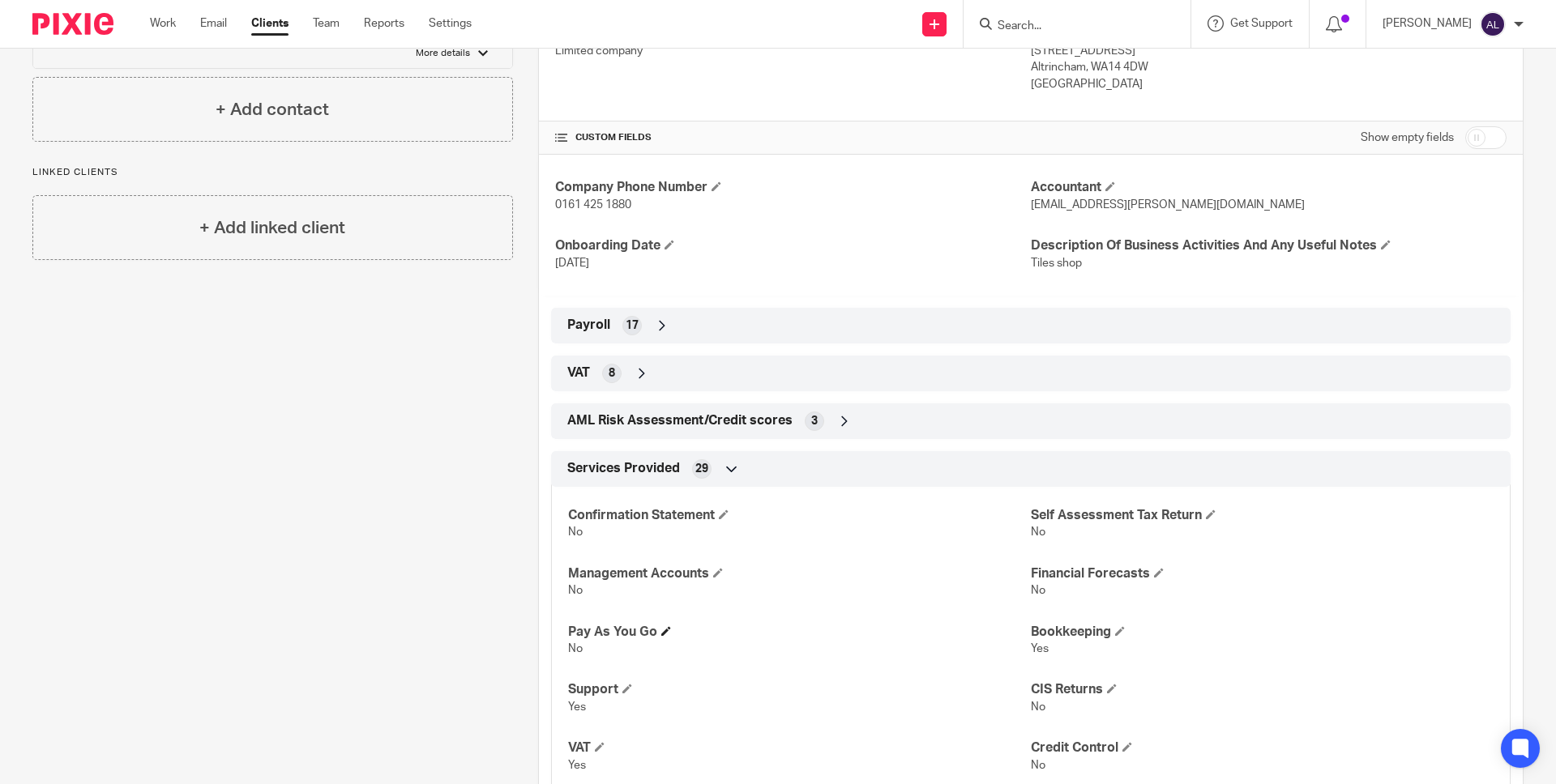
scroll to position [0, 0]
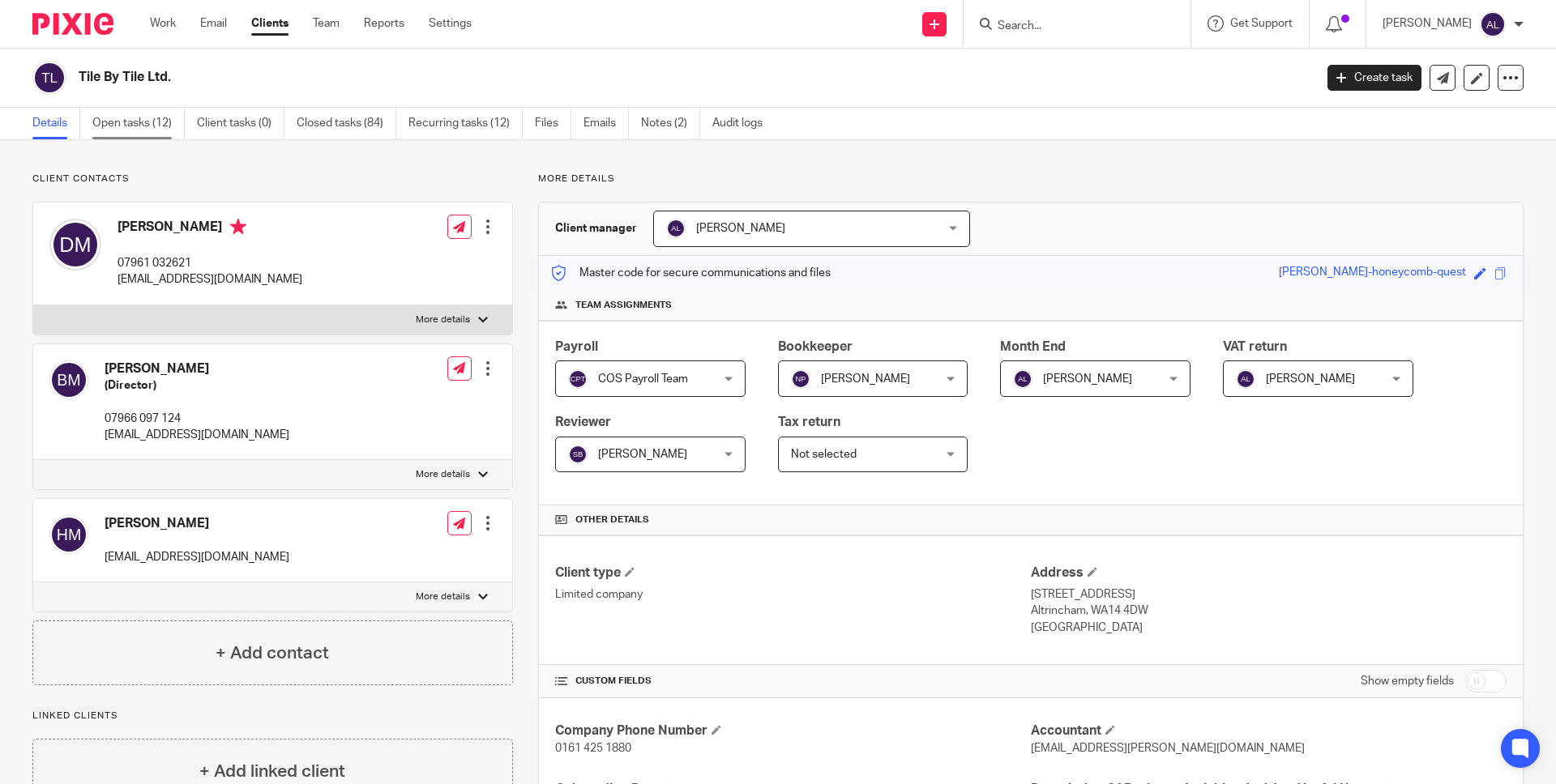
click at [113, 121] on link "Open tasks (12)" at bounding box center [139, 123] width 92 height 32
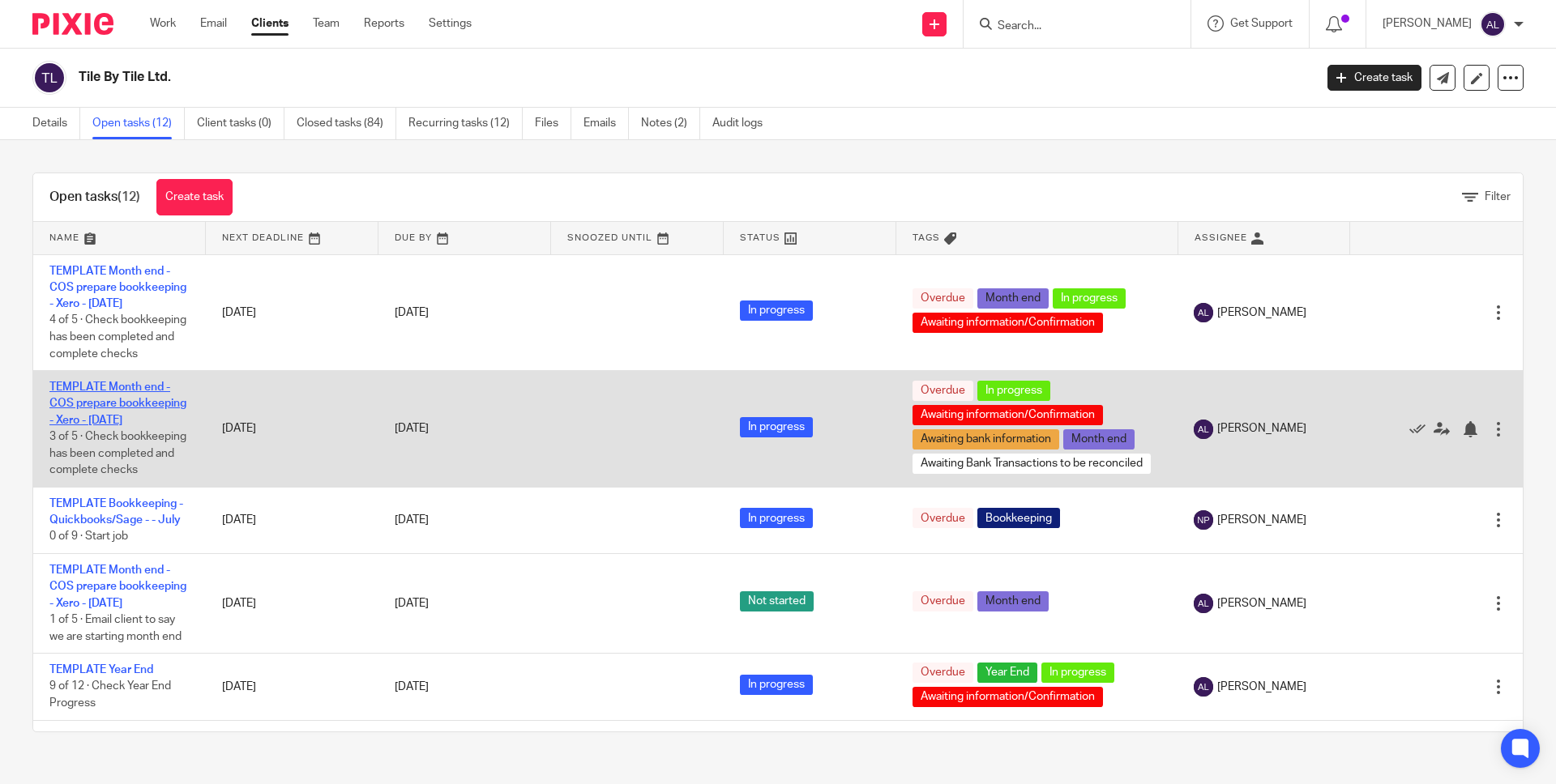
click at [82, 426] on link "TEMPLATE Month end - COS prepare bookkeeping - Xero - [DATE]" at bounding box center [117, 404] width 137 height 44
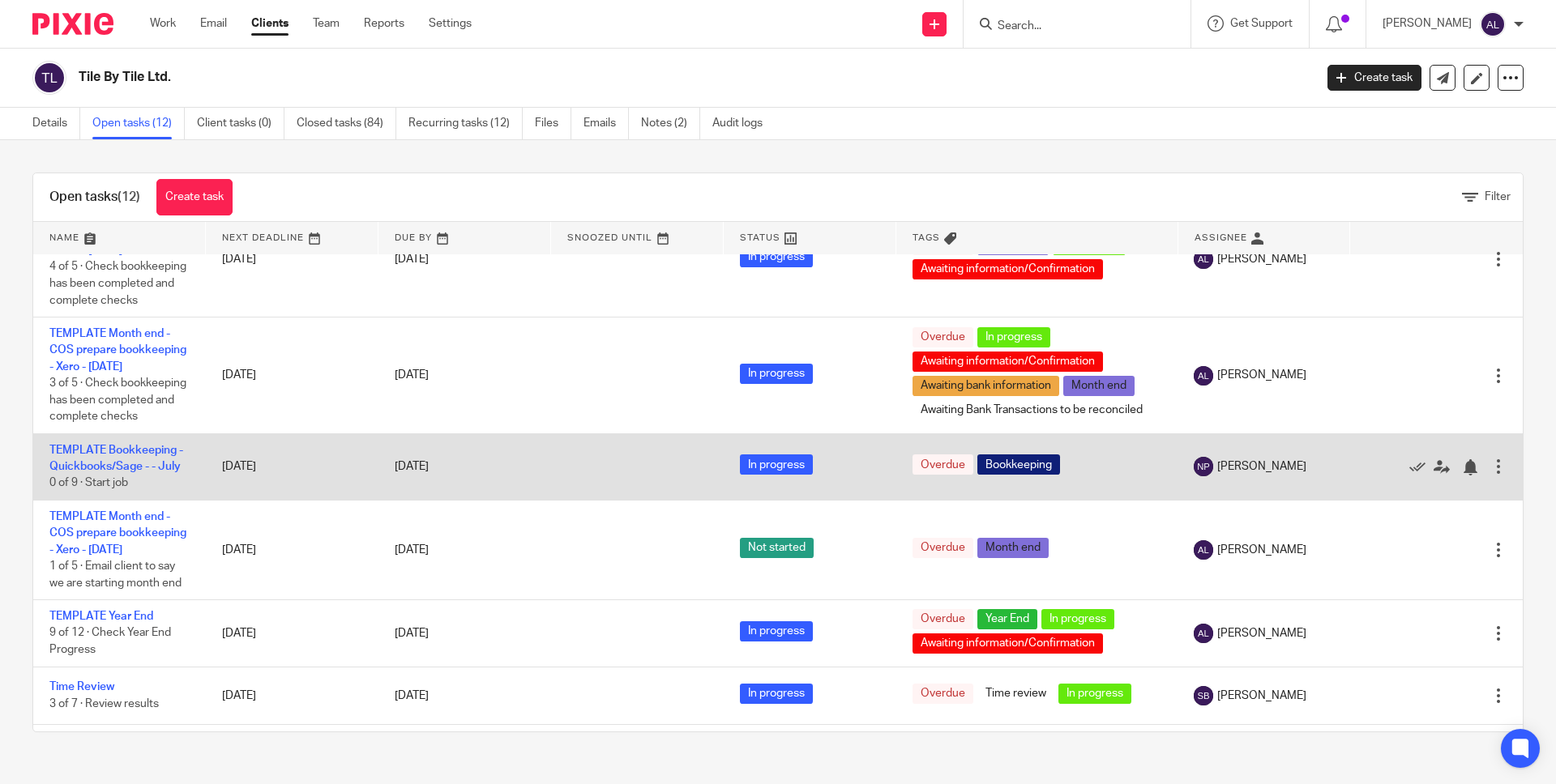
scroll to position [54, 0]
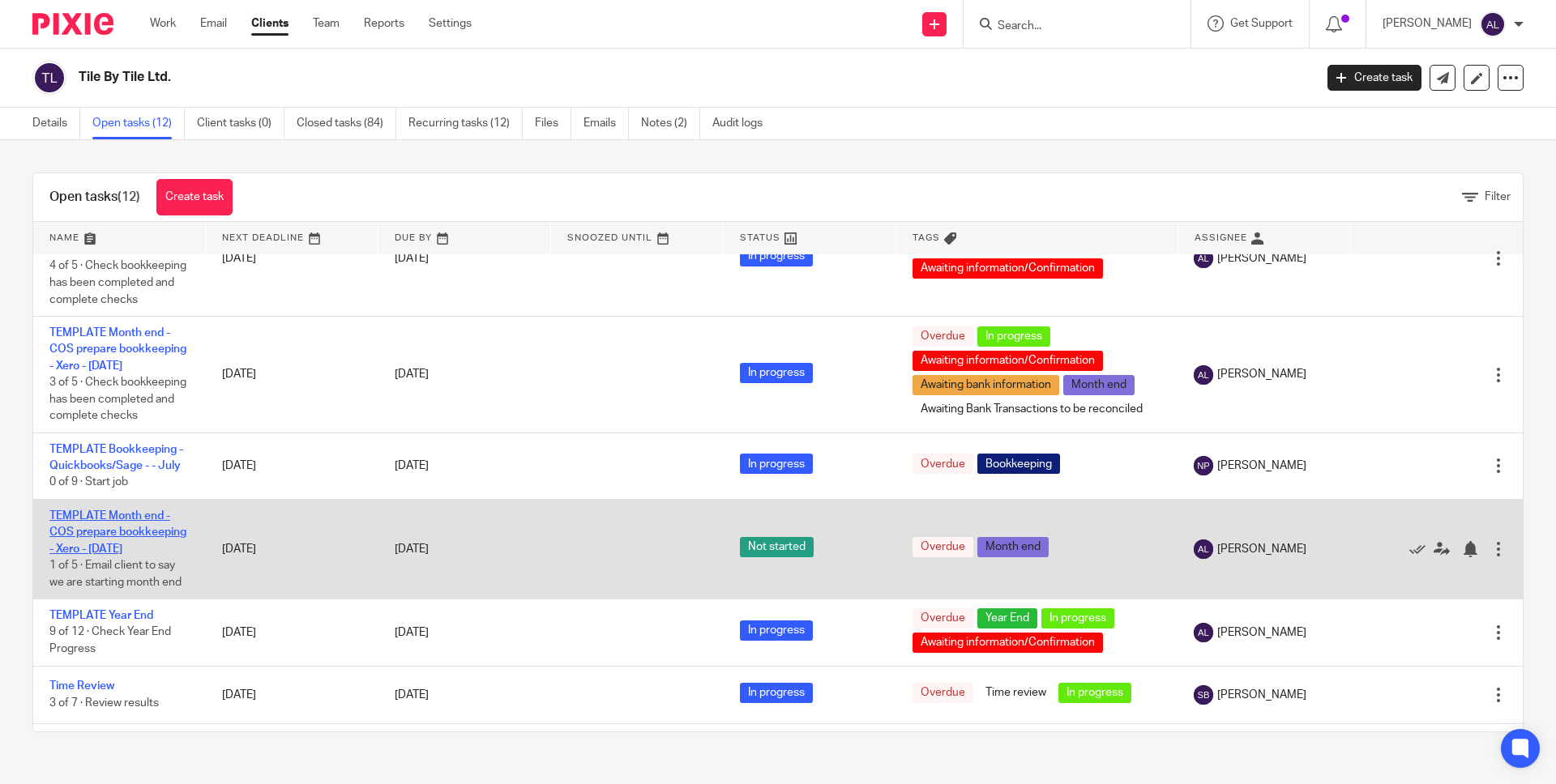
click at [77, 555] on link "TEMPLATE Month end - COS prepare bookkeeping - Xero - [DATE]" at bounding box center [117, 533] width 137 height 44
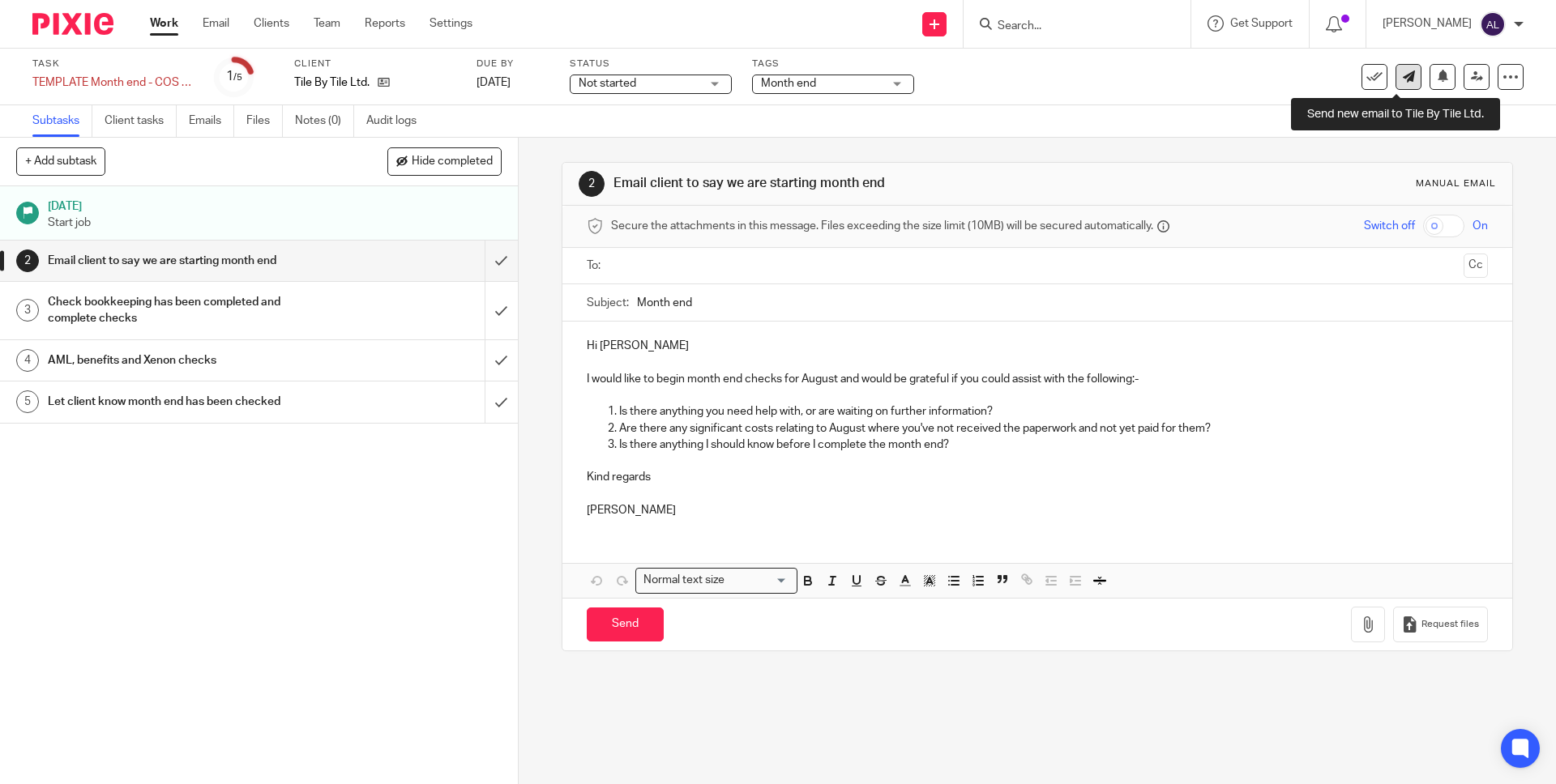
click at [1403, 77] on icon at bounding box center [1409, 76] width 13 height 13
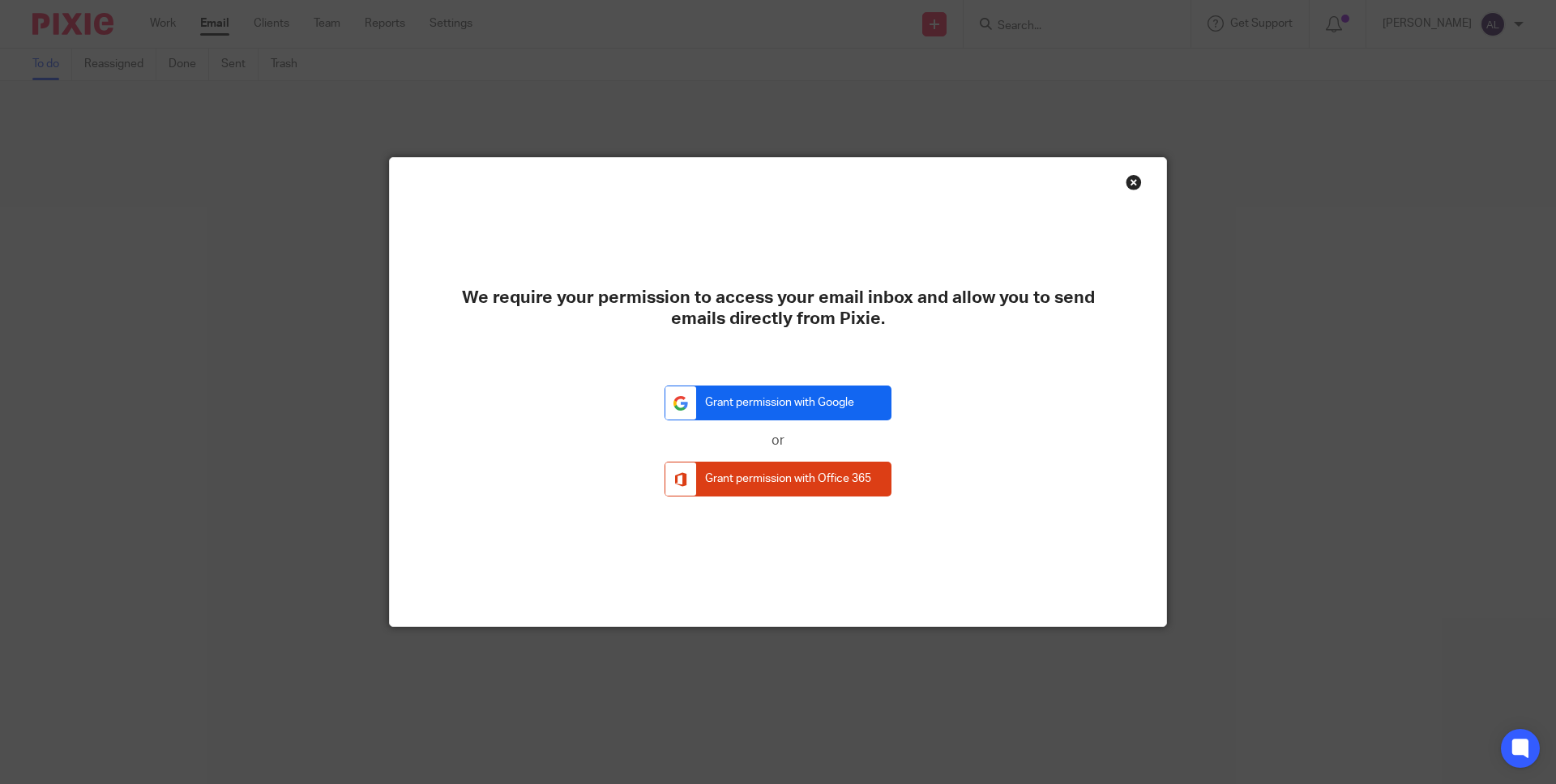
click at [813, 400] on link "Grant permission with Google" at bounding box center [778, 403] width 227 height 35
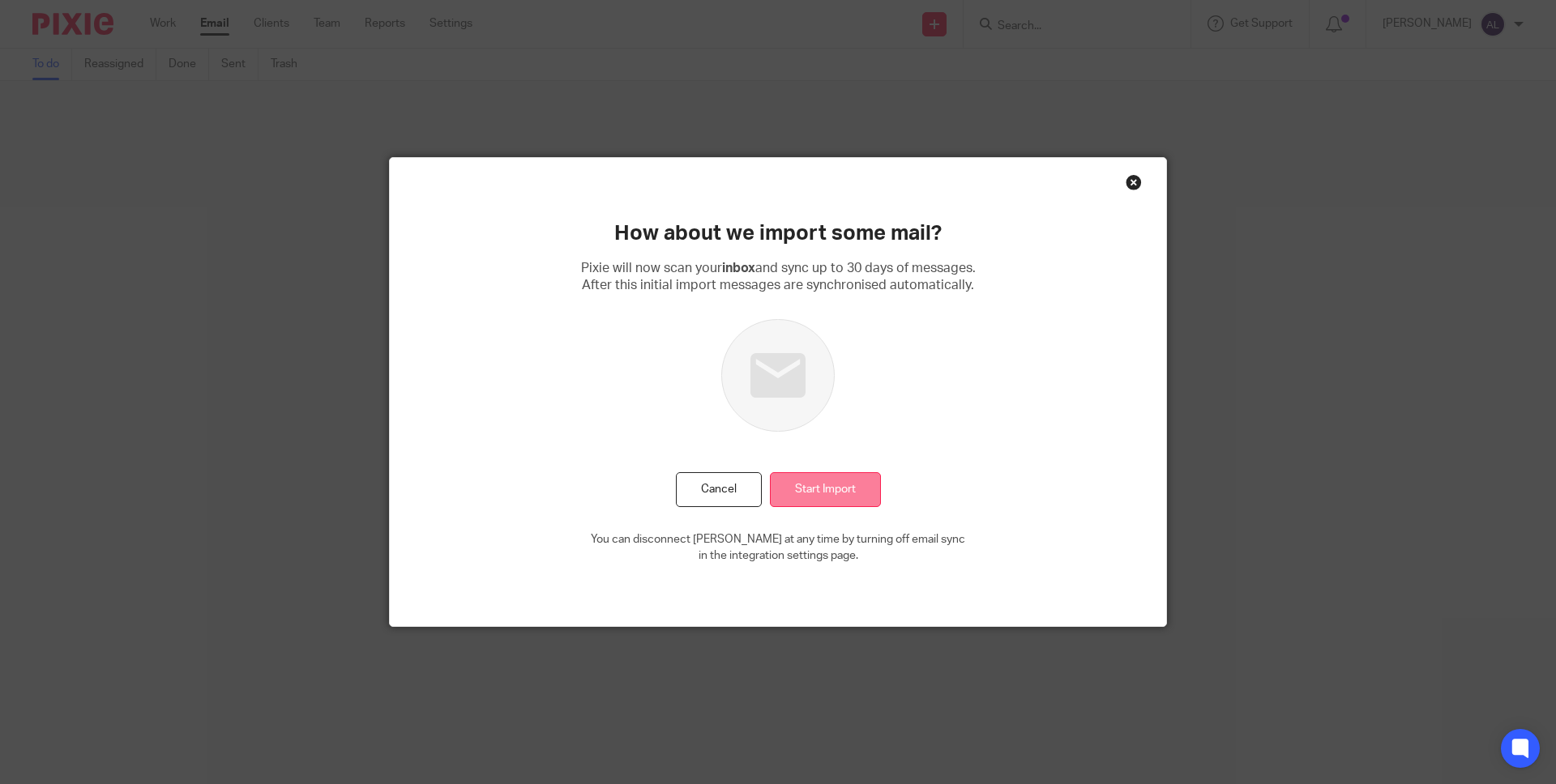
click at [819, 490] on input "Start Import" at bounding box center [825, 490] width 111 height 35
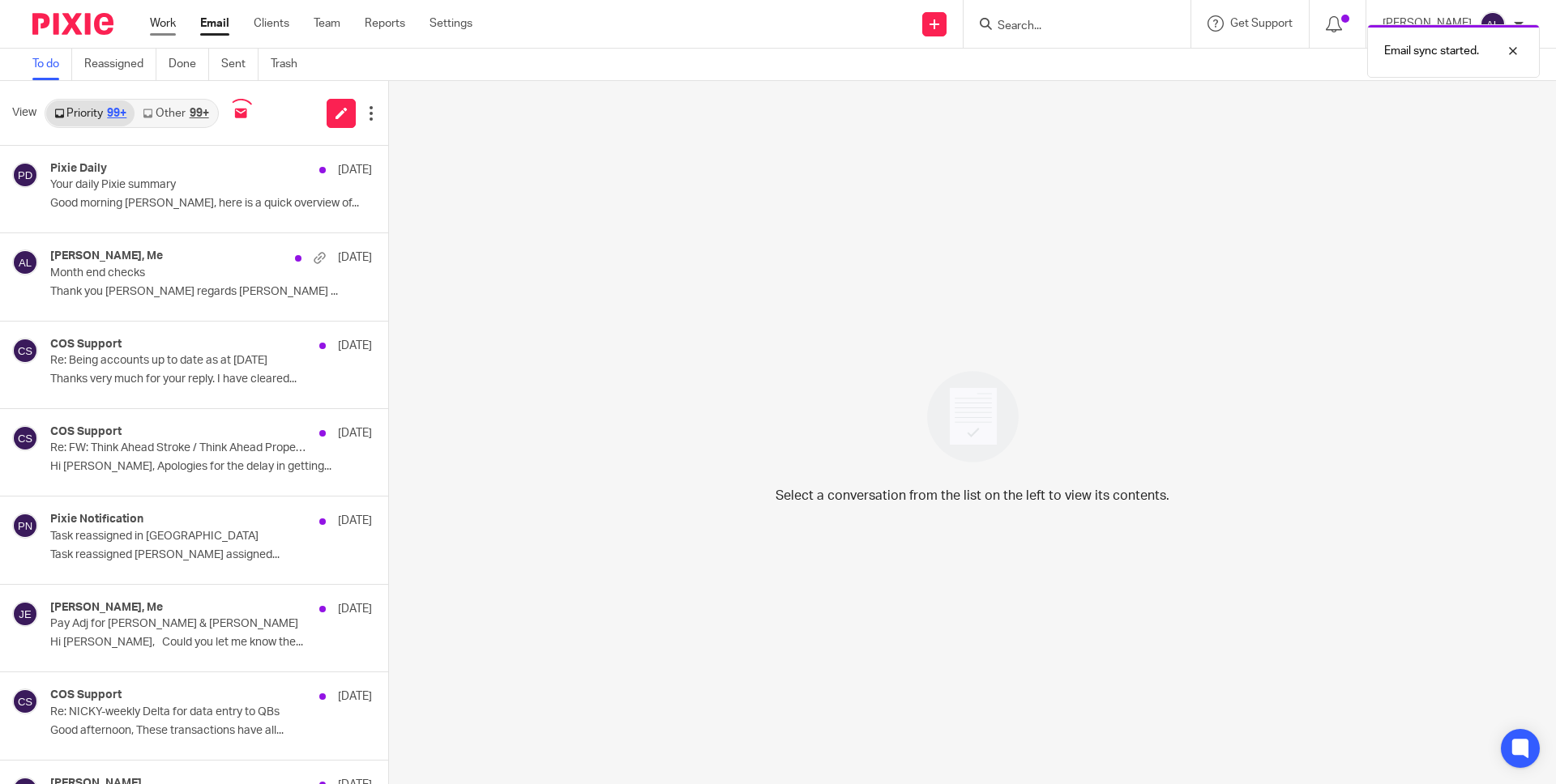
click at [162, 20] on link "Work" at bounding box center [163, 23] width 26 height 16
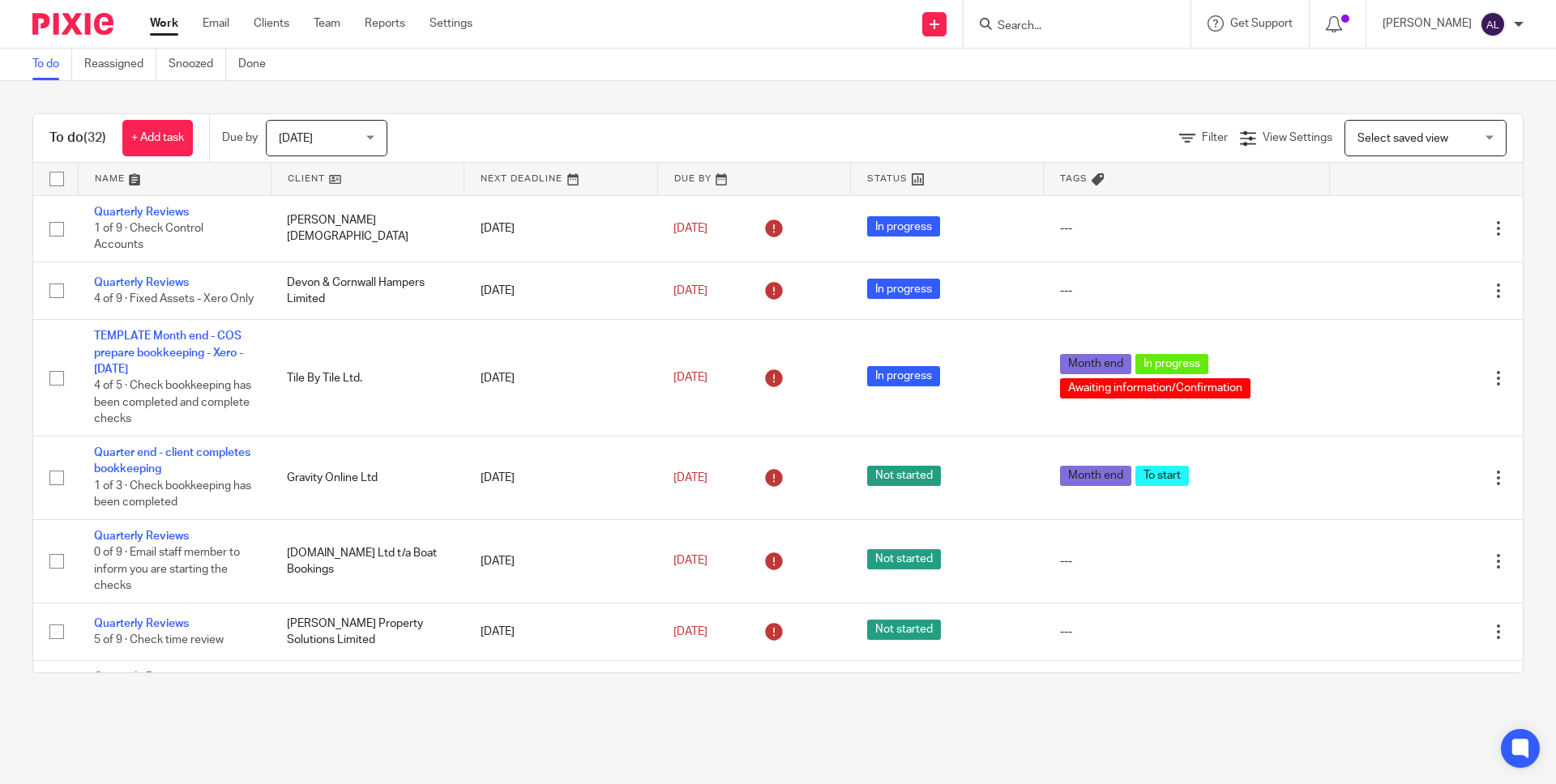
click at [295, 175] on link at bounding box center [368, 179] width 192 height 33
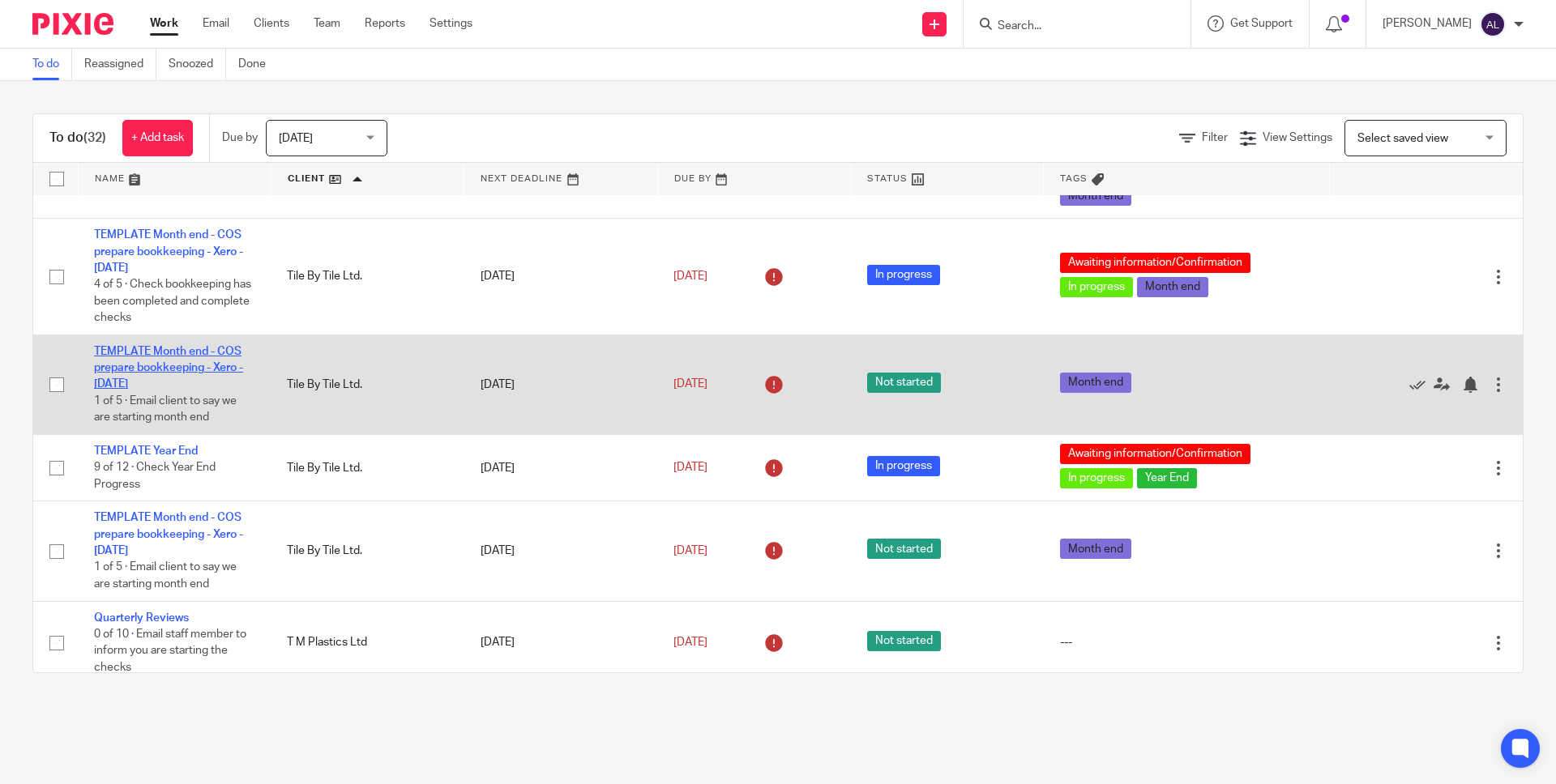
scroll to position [2210, 0]
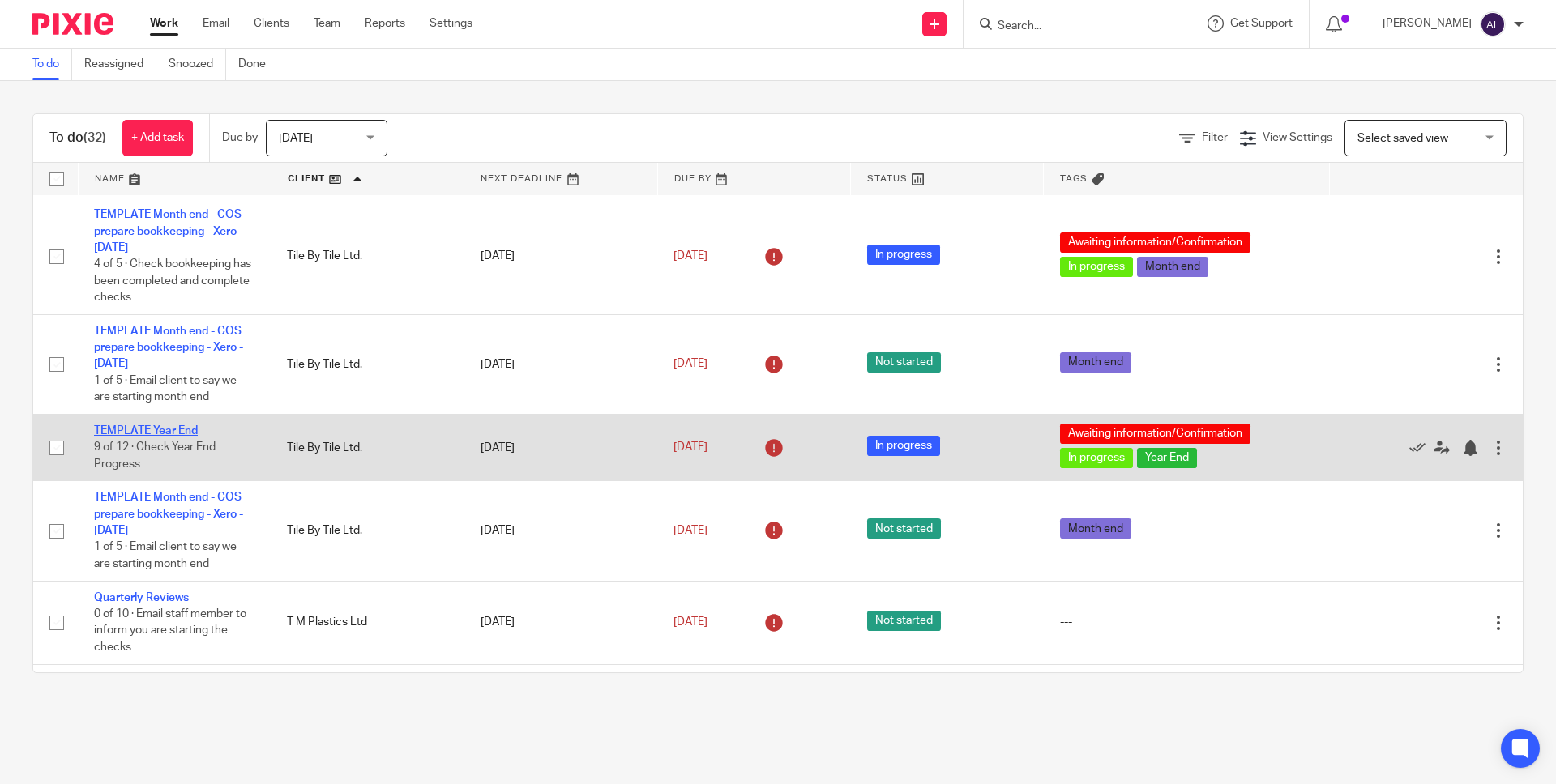
click at [146, 437] on link "TEMPLATE Year End" at bounding box center [146, 431] width 104 height 12
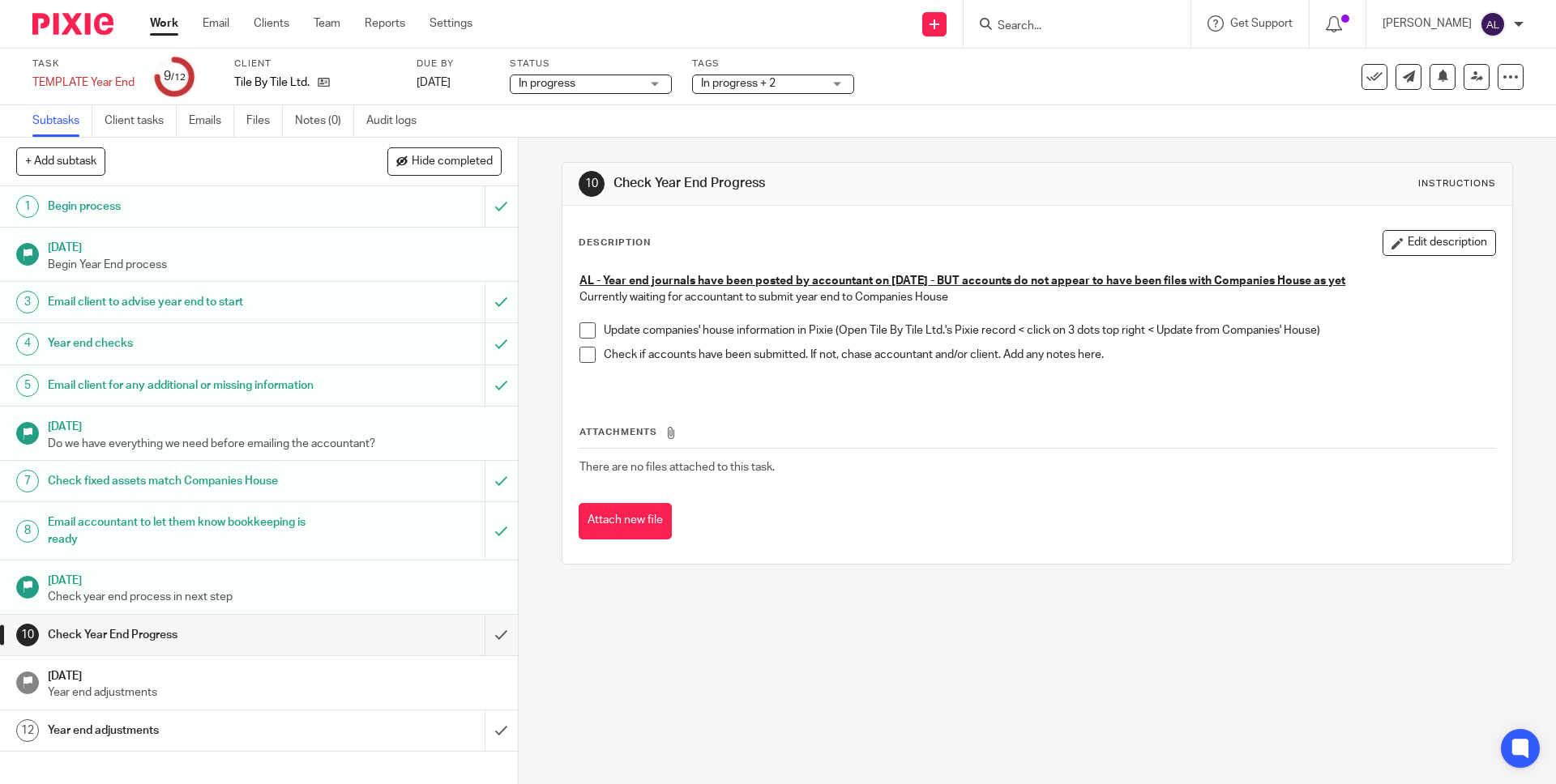
click at [838, 85] on div "In progress + 2" at bounding box center [773, 84] width 162 height 19
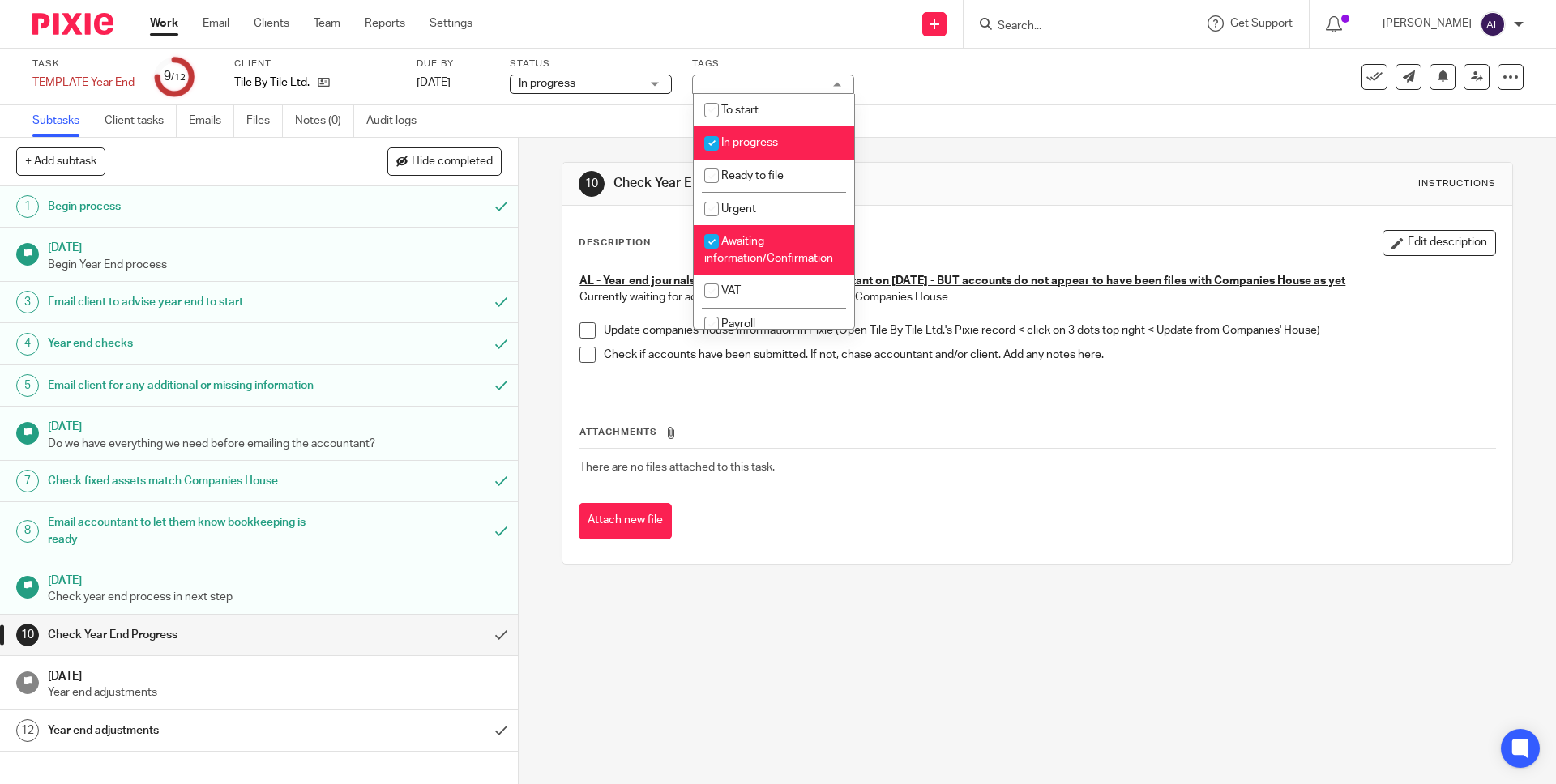
click at [890, 85] on div "Task TEMPLATE Year End Save TEMPLATE Year End 9 /12 Client Tile By Tile Ltd. Du…" at bounding box center [653, 77] width 1242 height 38
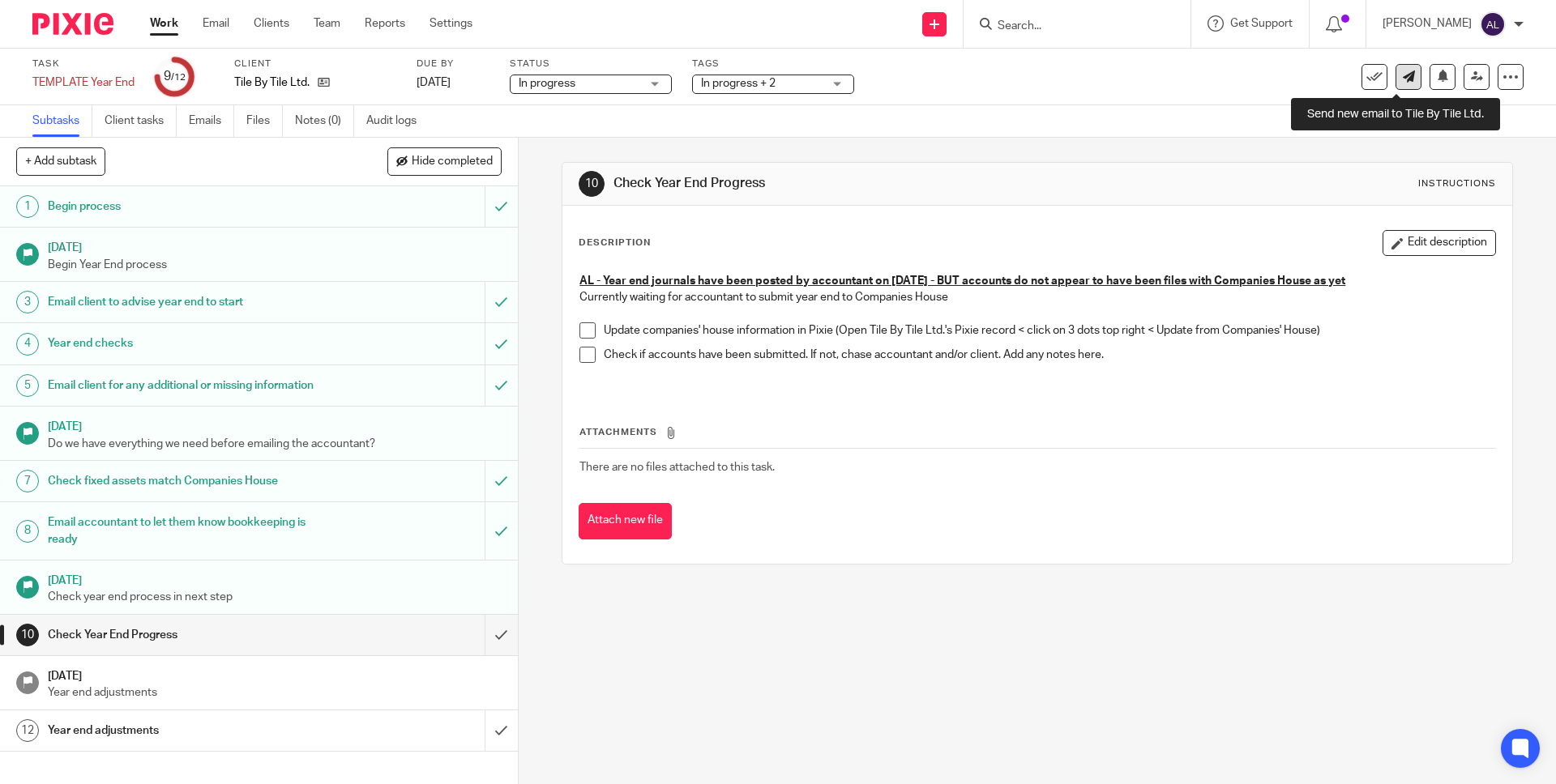
click at [1403, 81] on icon at bounding box center [1409, 76] width 13 height 13
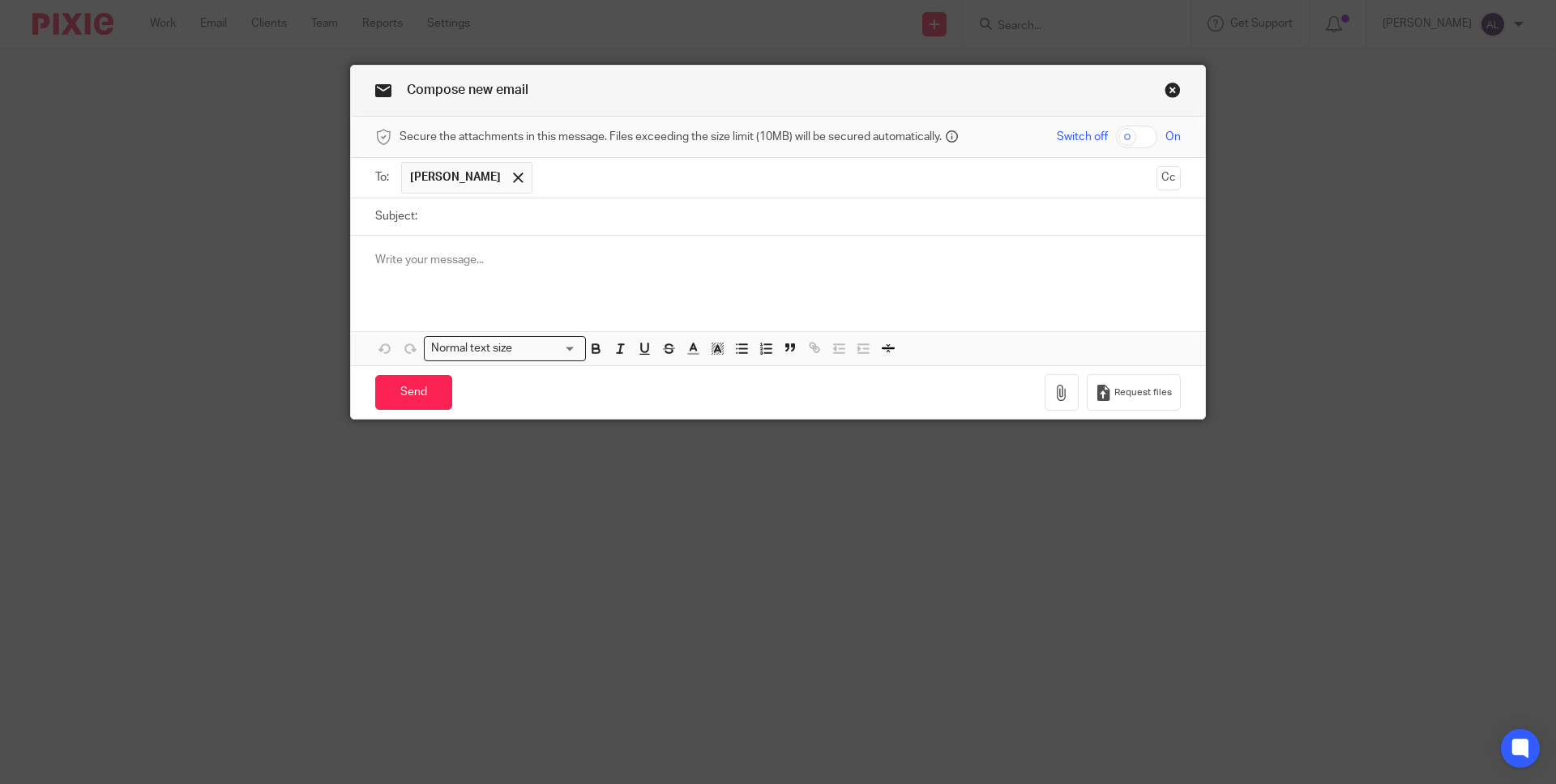
click at [425, 222] on input "Subject:" at bounding box center [803, 216] width 755 height 37
type input "Missing Invoices"
click at [413, 255] on p at bounding box center [778, 260] width 805 height 16
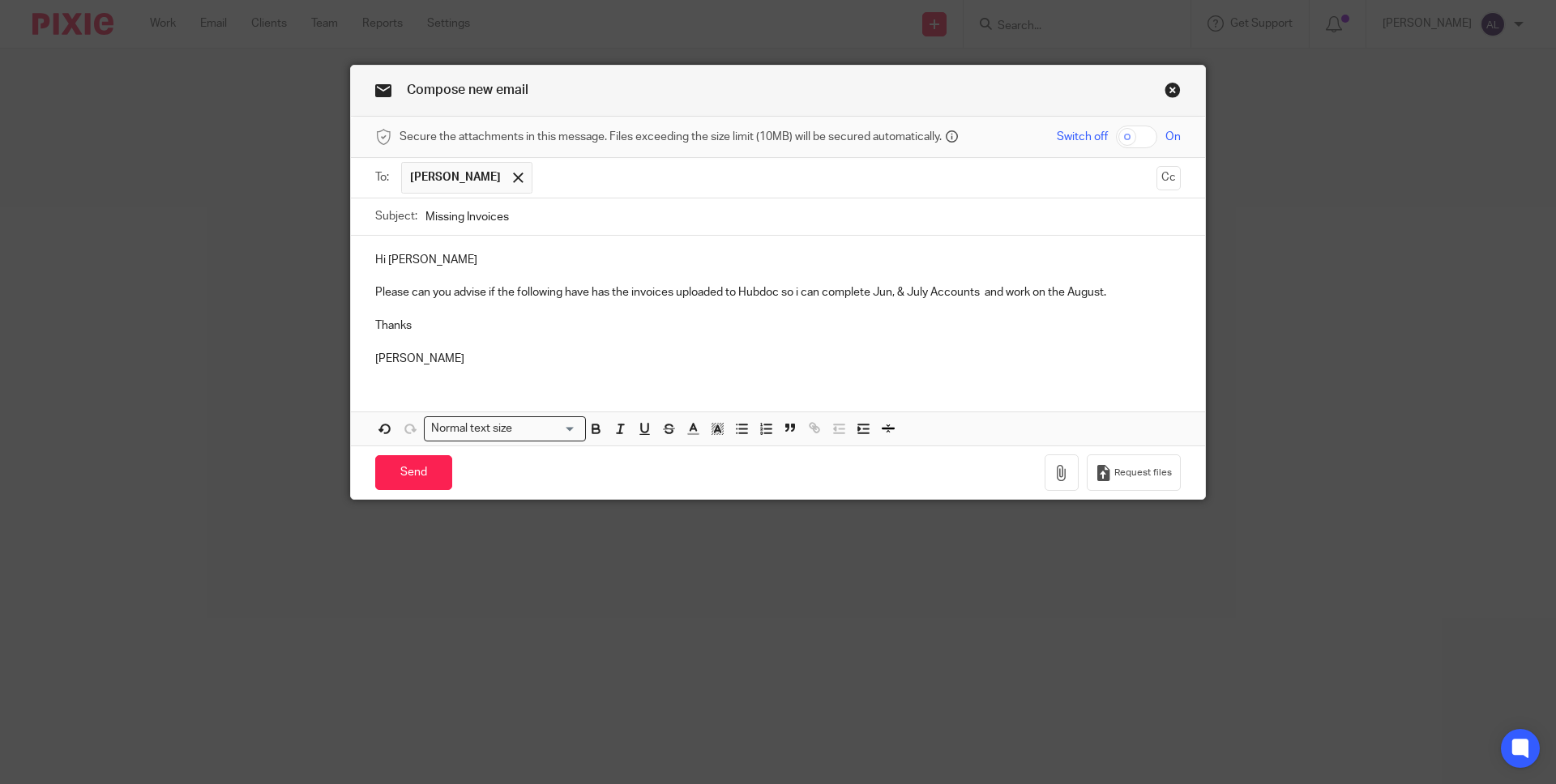
click at [625, 214] on input "Missing Invoices" at bounding box center [803, 216] width 755 height 37
click at [636, 186] on input "text" at bounding box center [845, 177] width 608 height 32
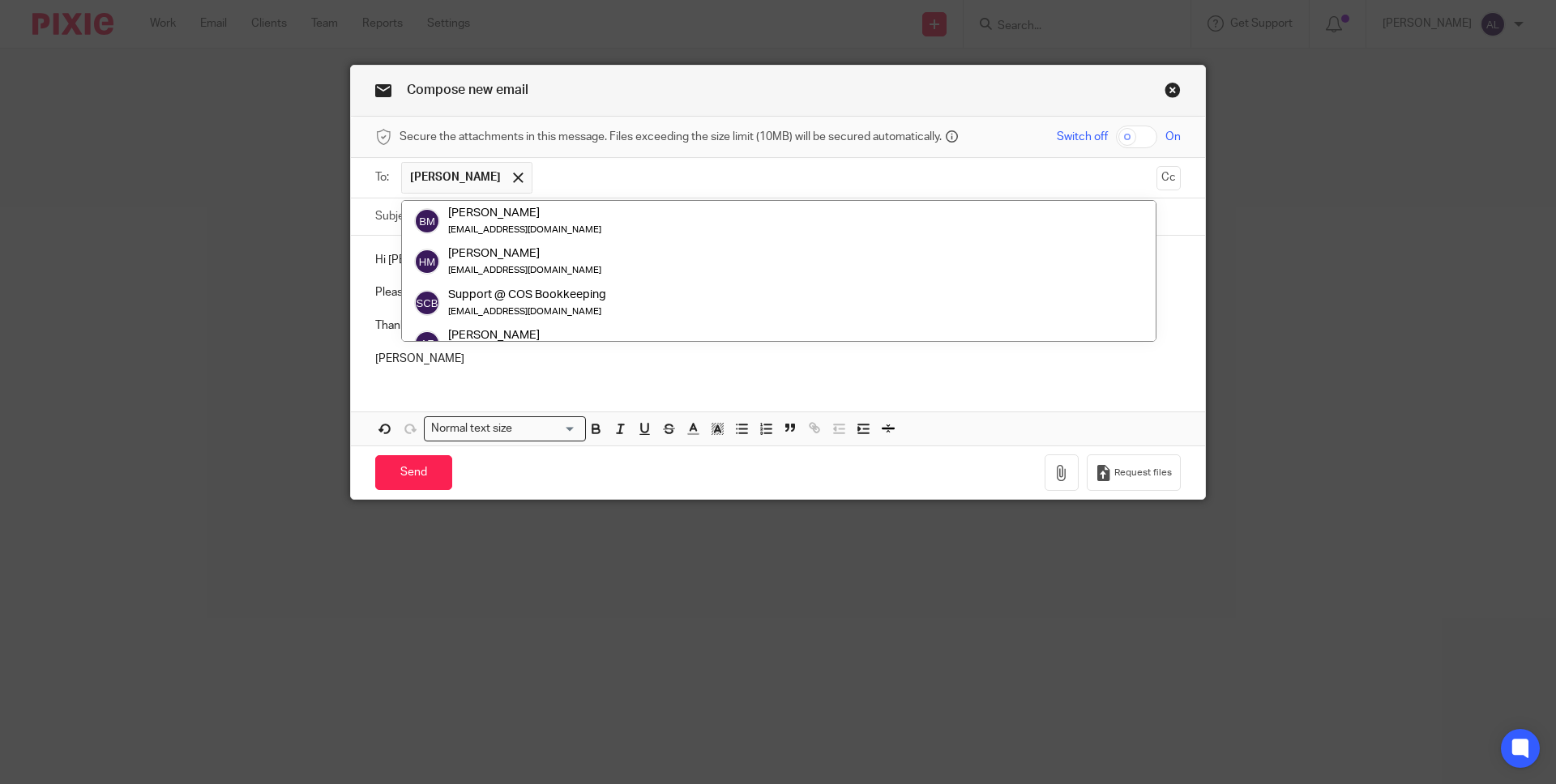
click at [636, 186] on input "text" at bounding box center [845, 177] width 608 height 32
click at [641, 174] on input "text" at bounding box center [845, 177] width 608 height 32
click at [703, 138] on span "Secure the attachments in this message. Files exceeding the size limit (10MB) w…" at bounding box center [670, 137] width 542 height 16
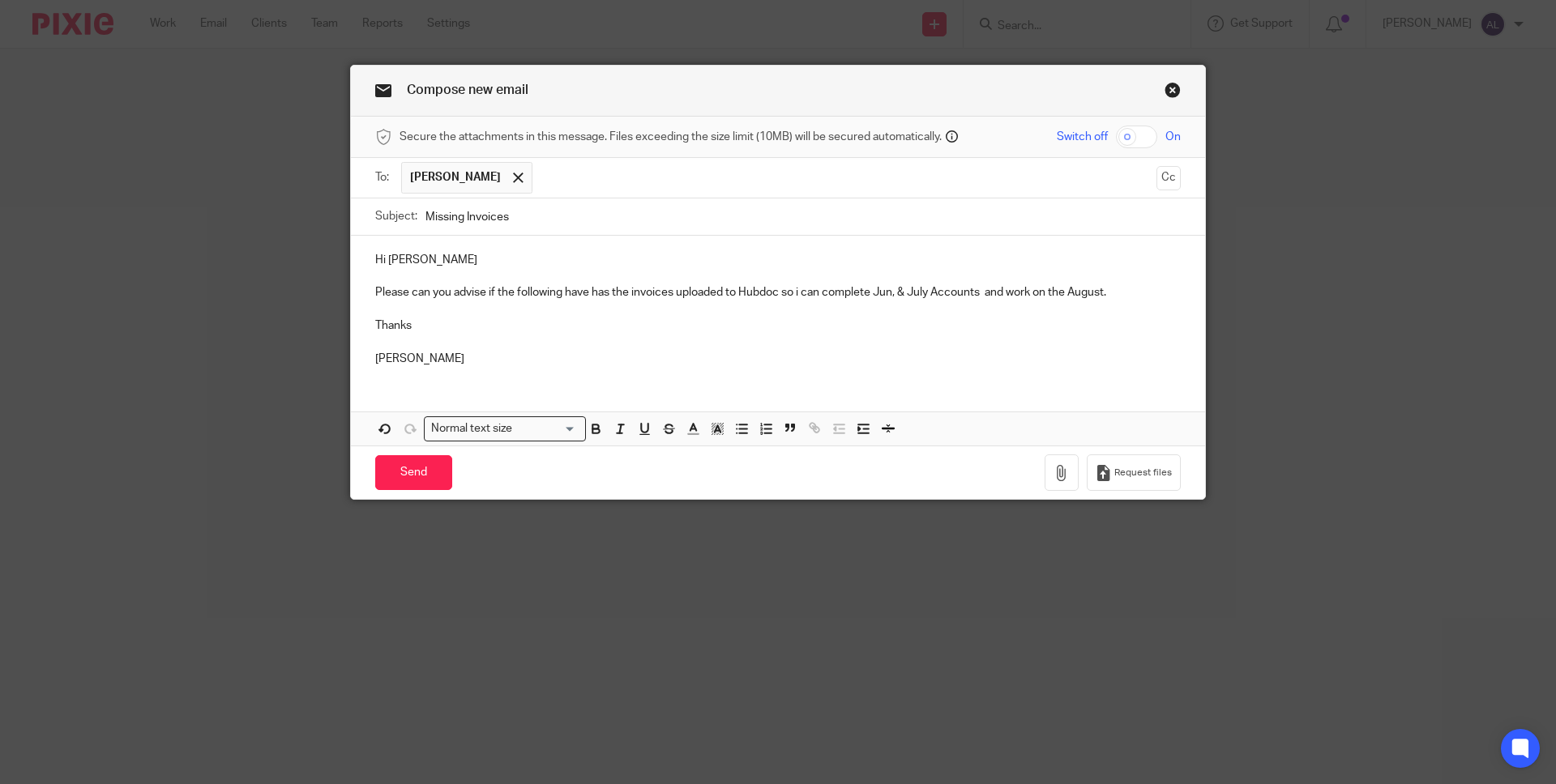
click at [855, 136] on span "Secure the attachments in this message. Files exceeding the size limit (10MB) w…" at bounding box center [670, 137] width 542 height 16
click at [1054, 474] on icon "button" at bounding box center [1061, 472] width 16 height 16
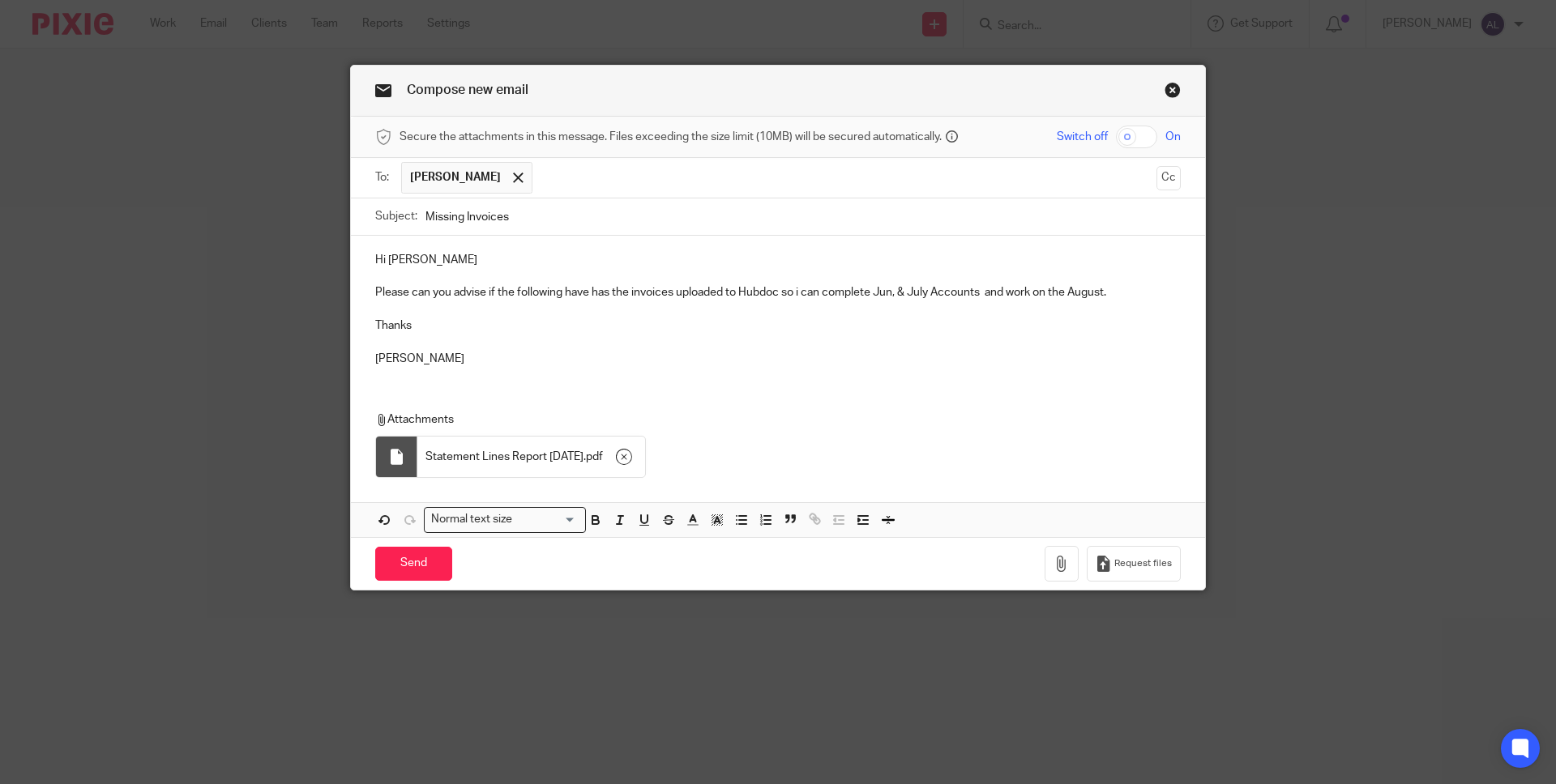
click at [556, 292] on p "Please can you advise if the following have has the invoices uploaded to Hubdoc…" at bounding box center [778, 292] width 805 height 16
click at [659, 292] on p "Please can you advise if the following payments have has the invoices uploaded …" at bounding box center [778, 292] width 805 height 16
click at [829, 293] on p "Please can you advise if the following payments have had the invoices uploaded …" at bounding box center [778, 292] width 805 height 16
click at [840, 295] on p "Please can you advise if the following payments have had the invoices uploaded …" at bounding box center [778, 292] width 805 height 16
click at [850, 319] on p "Thanks" at bounding box center [778, 325] width 805 height 16
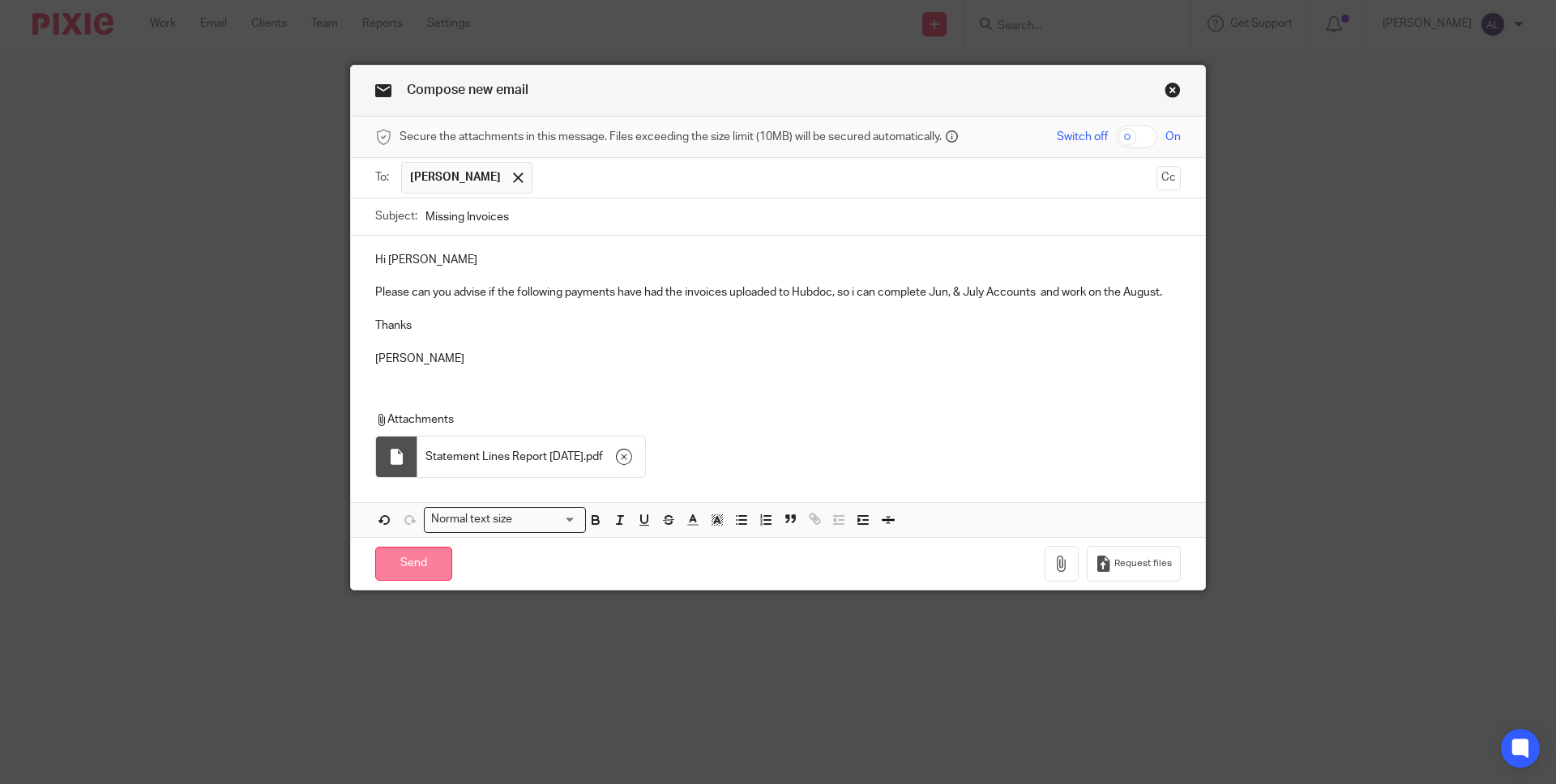
click at [399, 569] on input "Send" at bounding box center [414, 564] width 77 height 35
